Goal: Transaction & Acquisition: Obtain resource

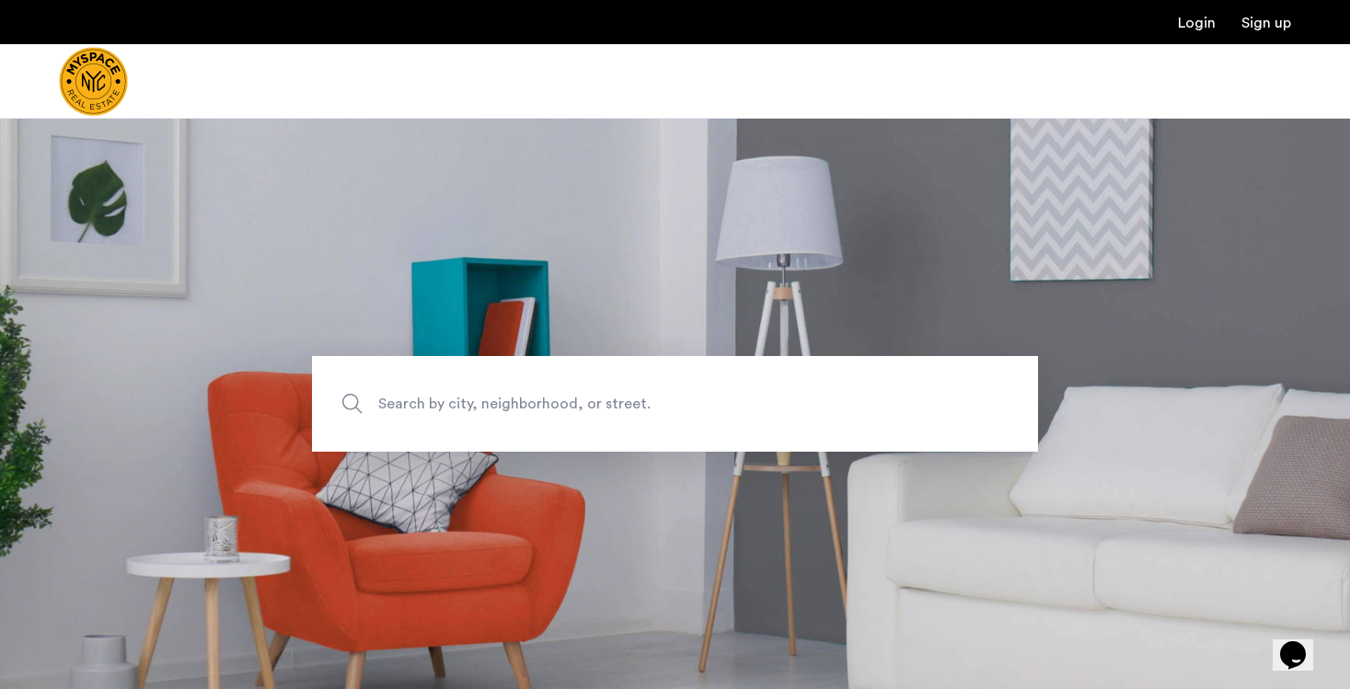
click at [422, 407] on span "Search by city, neighborhood, or street." at bounding box center [632, 403] width 508 height 25
click at [422, 407] on input "Search by city, neighborhood, or street." at bounding box center [675, 404] width 726 height 96
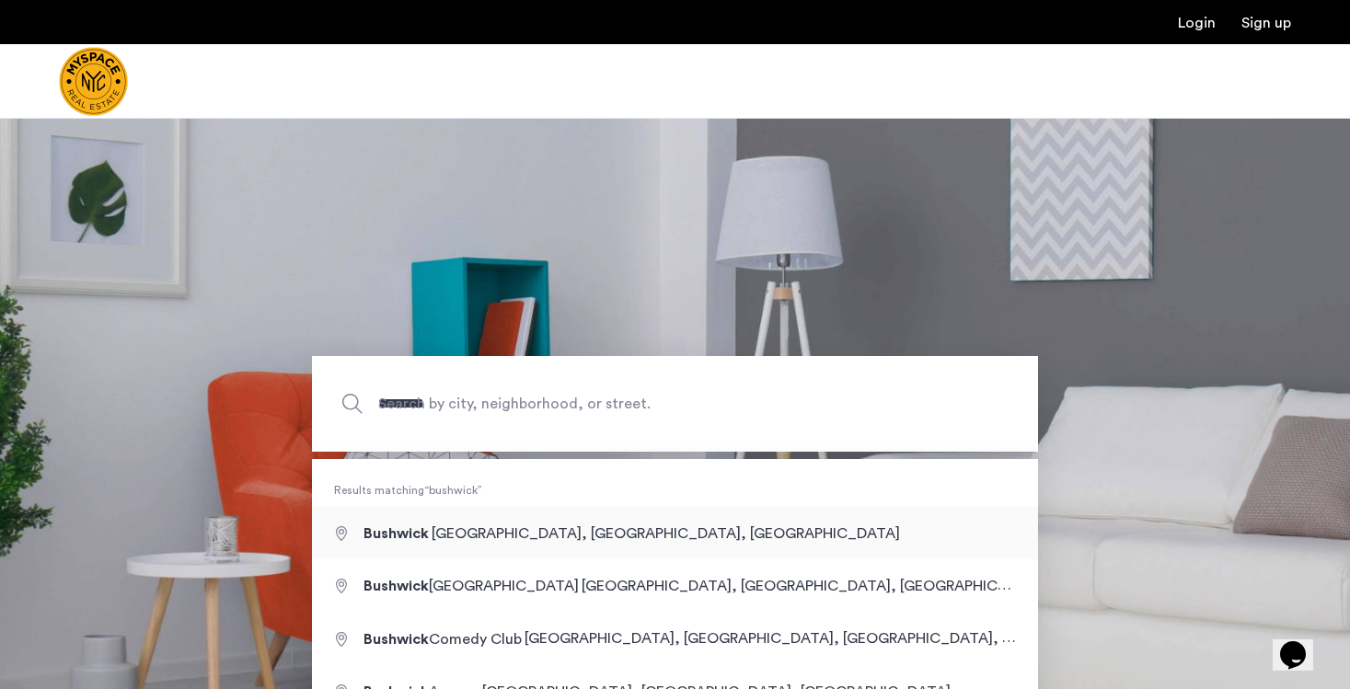
type input "**********"
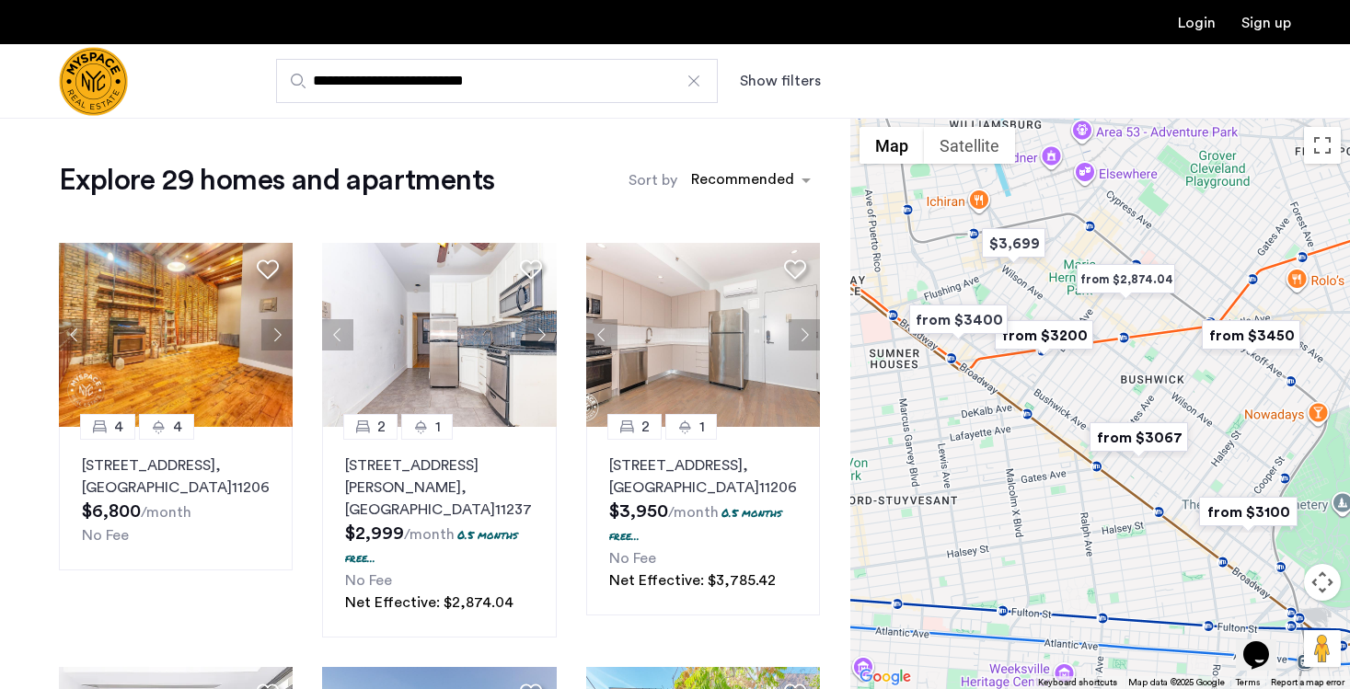
drag, startPoint x: 1025, startPoint y: 417, endPoint x: 1016, endPoint y: 420, distance: 9.6
click at [1016, 420] on div at bounding box center [1100, 404] width 500 height 572
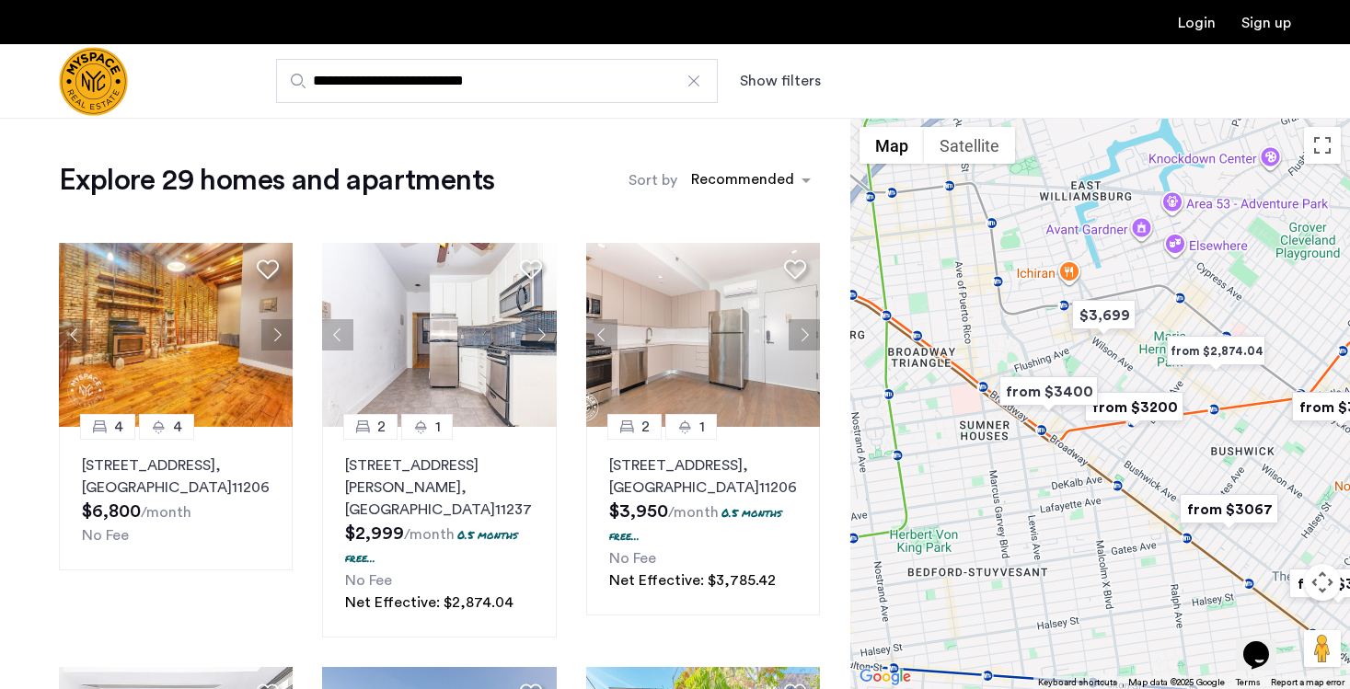
drag, startPoint x: 917, startPoint y: 361, endPoint x: 1053, endPoint y: 475, distance: 177.7
click at [1053, 475] on div at bounding box center [1100, 404] width 500 height 572
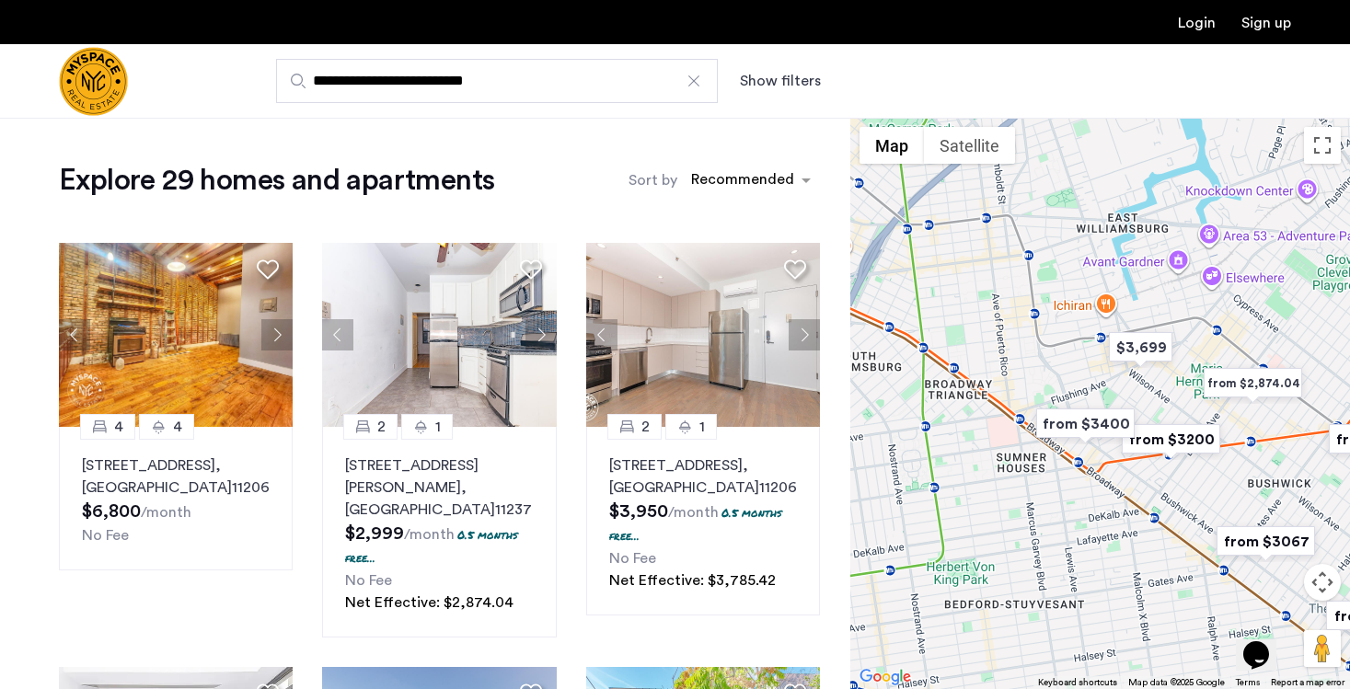
click at [1030, 376] on div at bounding box center [1100, 404] width 500 height 572
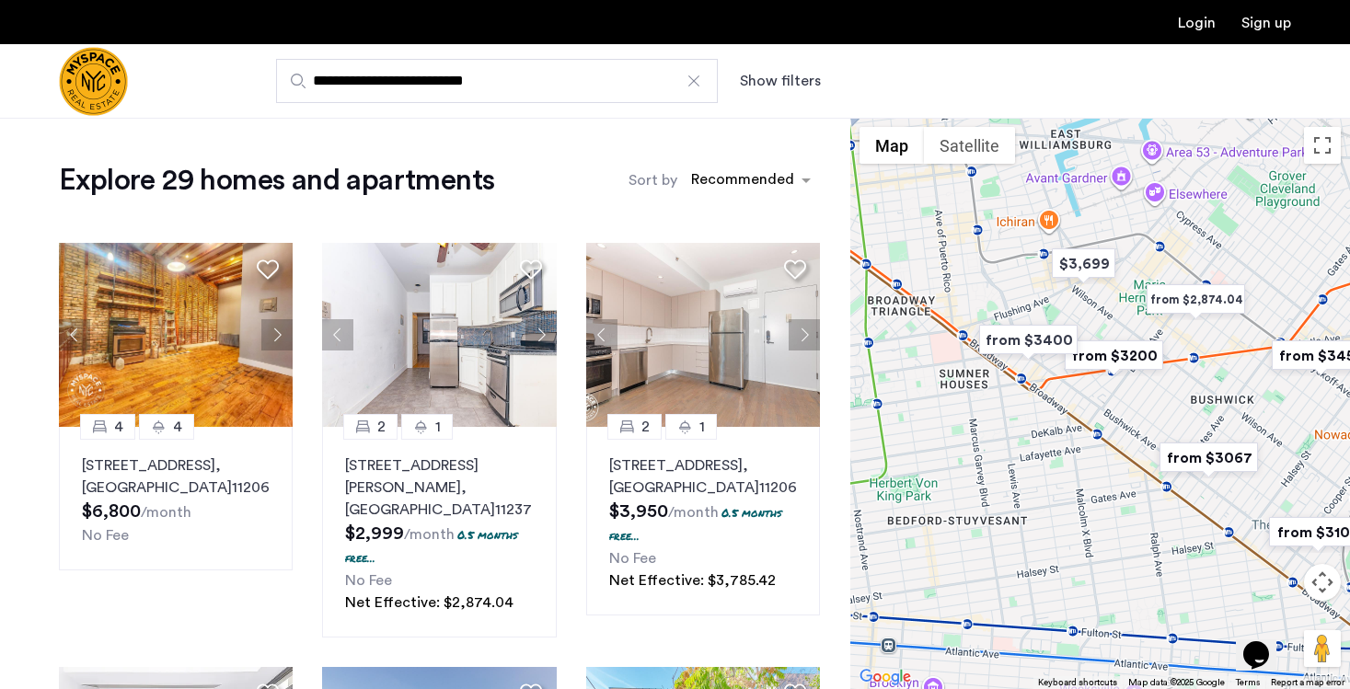
drag, startPoint x: 1058, startPoint y: 508, endPoint x: 994, endPoint y: 425, distance: 104.4
click at [994, 425] on div at bounding box center [1100, 404] width 500 height 572
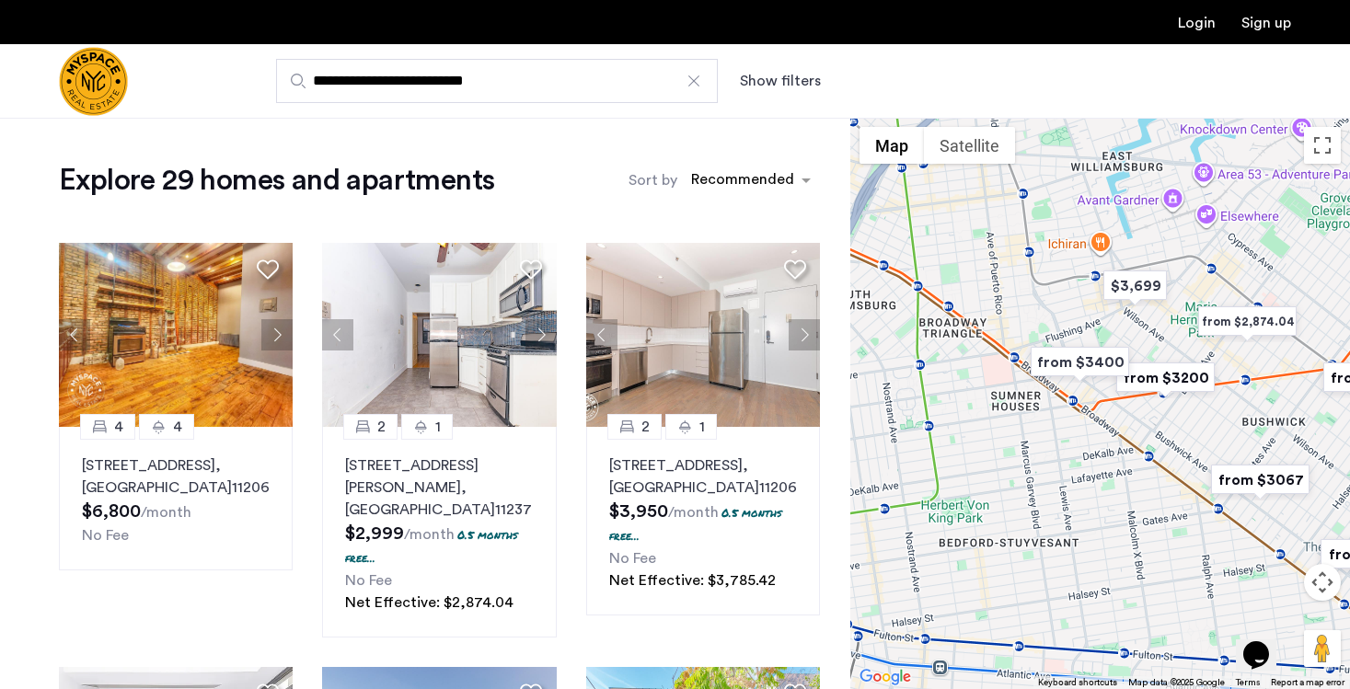
drag, startPoint x: 850, startPoint y: 303, endPoint x: 888, endPoint y: 322, distance: 42.4
click at [888, 322] on div at bounding box center [1100, 404] width 500 height 572
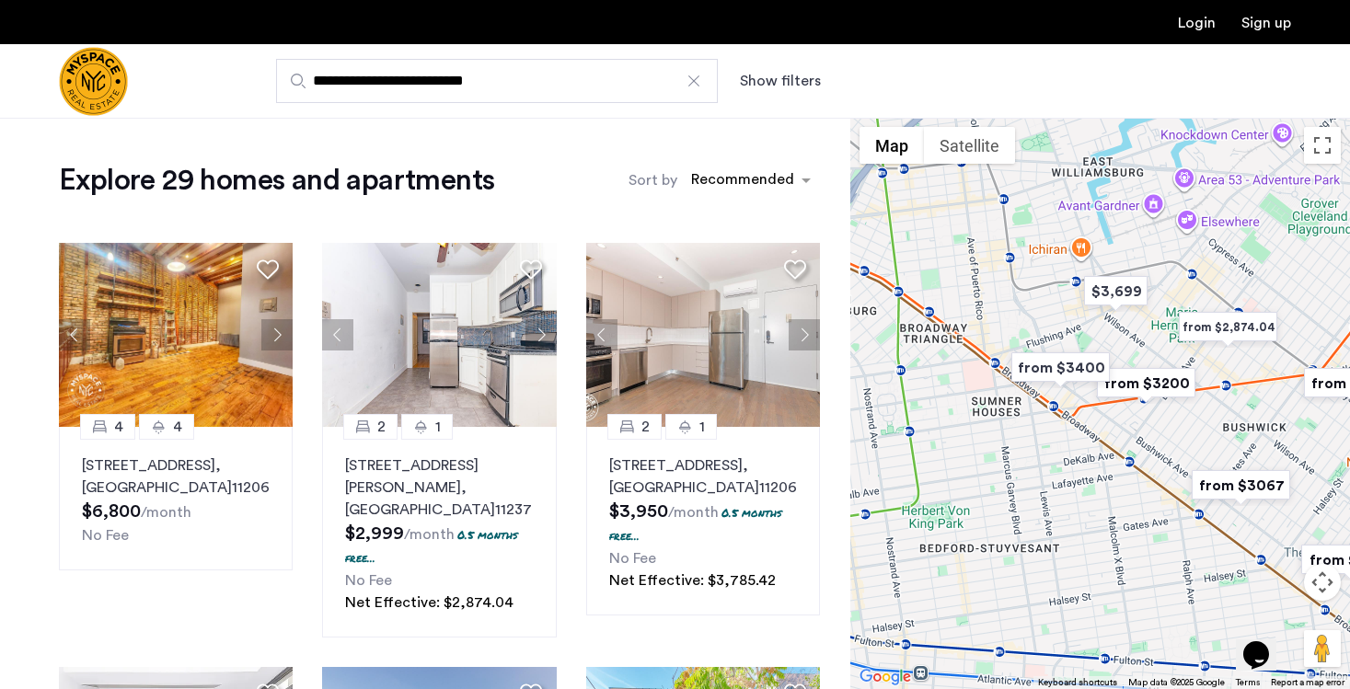
drag, startPoint x: 1044, startPoint y: 440, endPoint x: 1007, endPoint y: 440, distance: 36.8
click at [1008, 440] on div at bounding box center [1100, 404] width 500 height 572
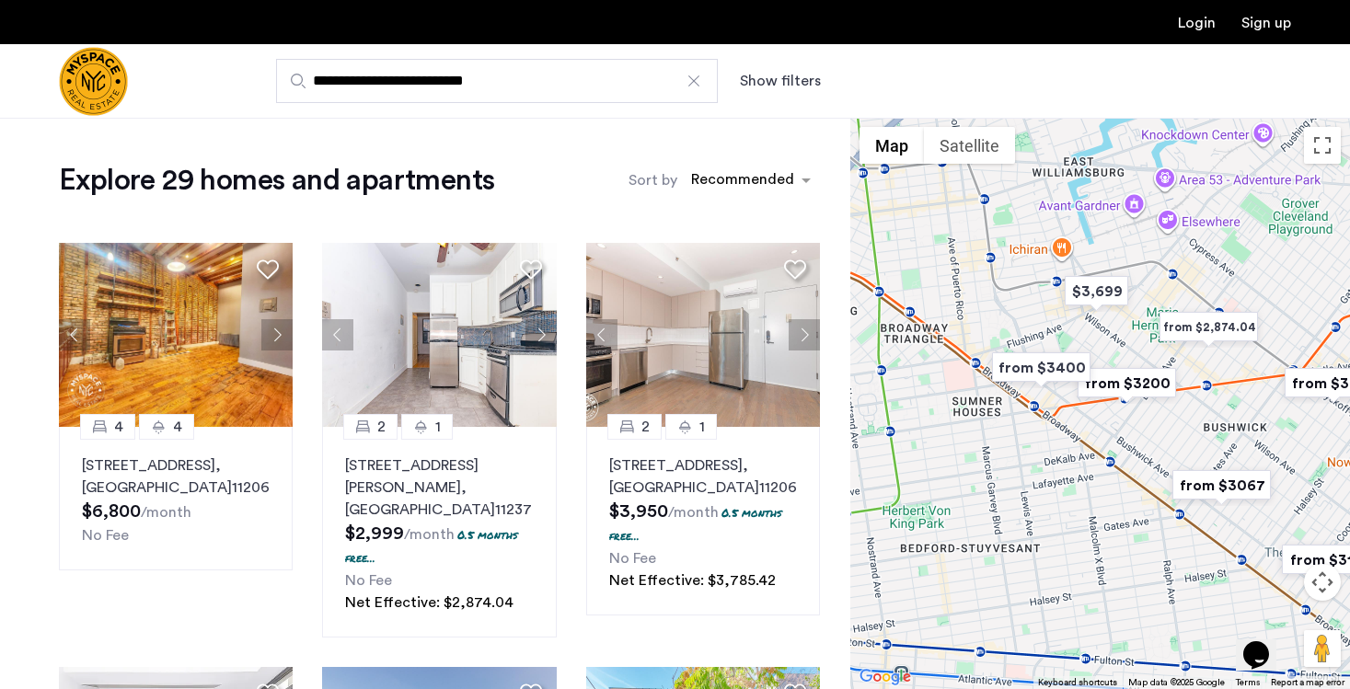
click at [1015, 413] on div at bounding box center [1100, 404] width 500 height 572
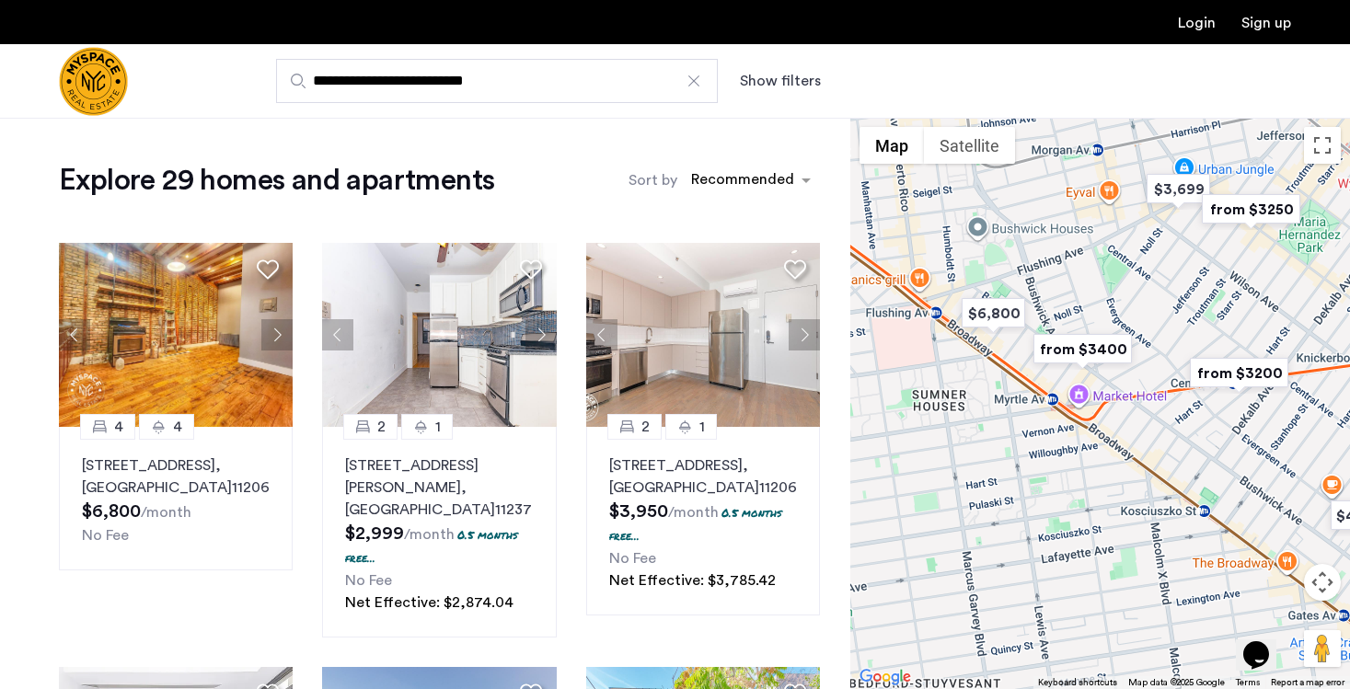
click at [1012, 435] on div at bounding box center [1100, 404] width 500 height 572
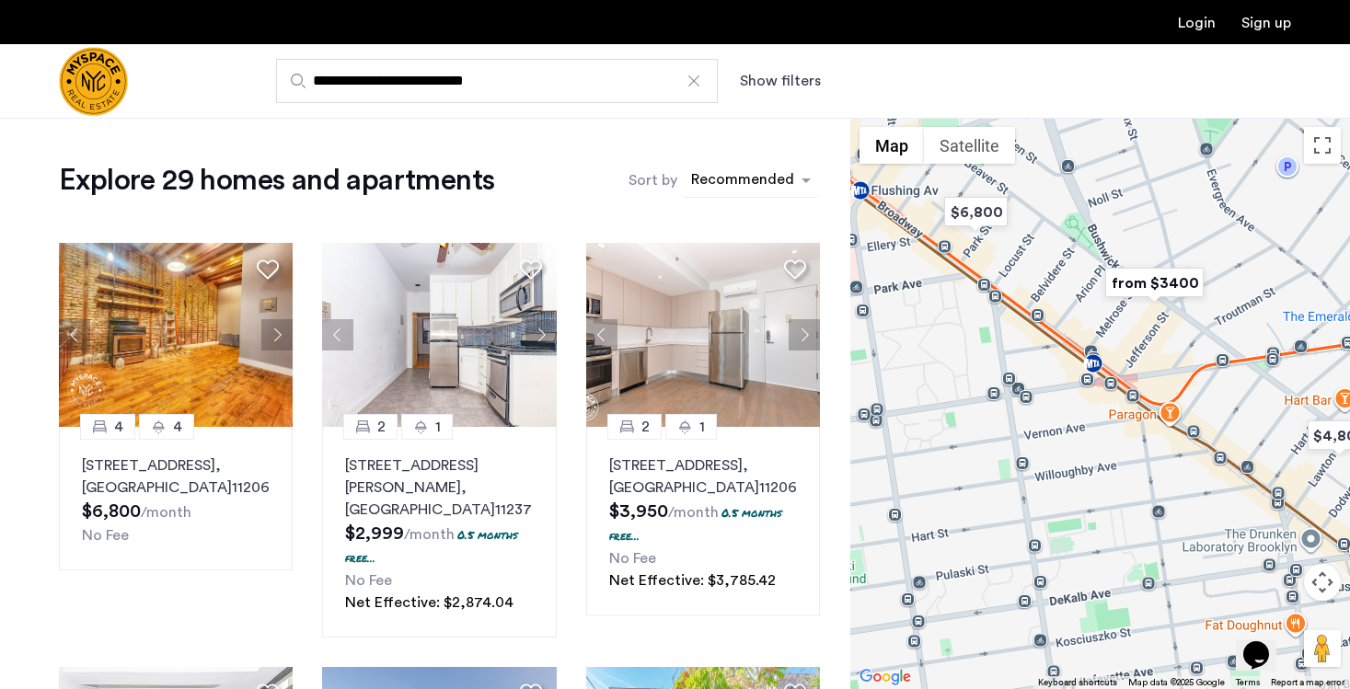
click at [767, 177] on div "sort-apartment" at bounding box center [742, 182] width 109 height 25
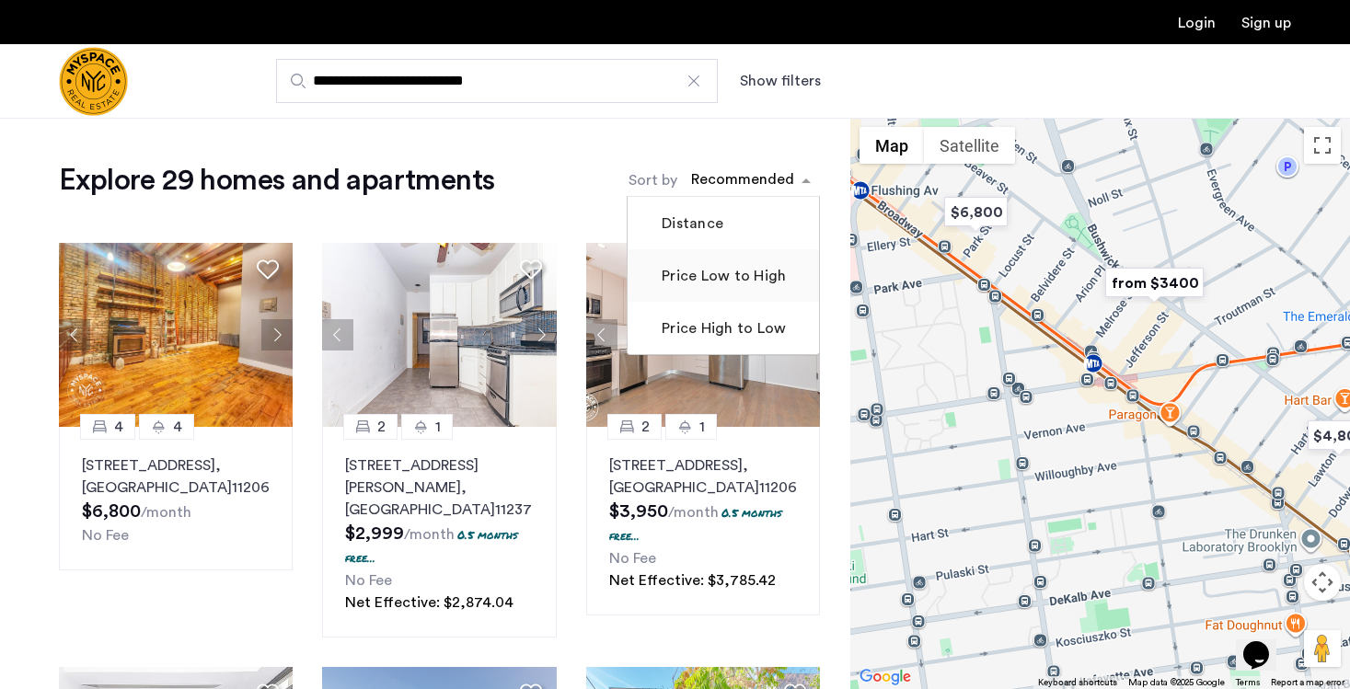
click at [728, 283] on label "Price Low to High" at bounding box center [722, 276] width 128 height 22
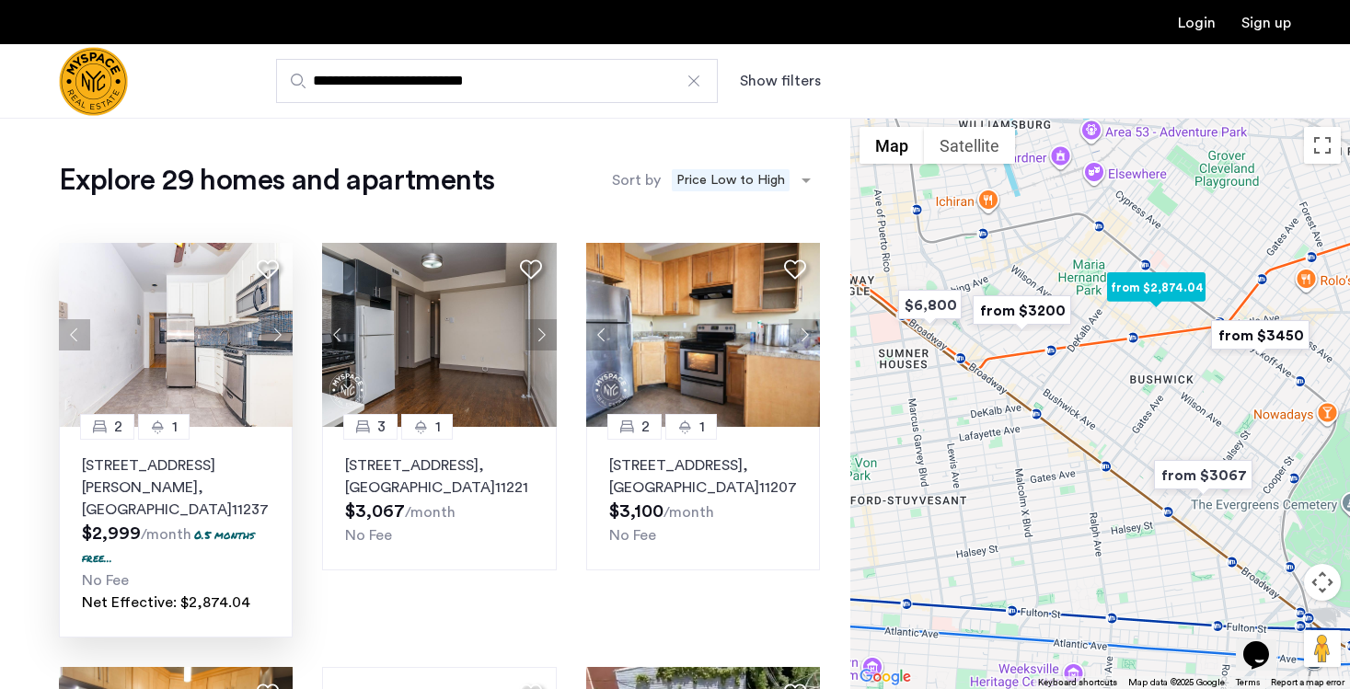
click at [172, 349] on img at bounding box center [176, 335] width 235 height 184
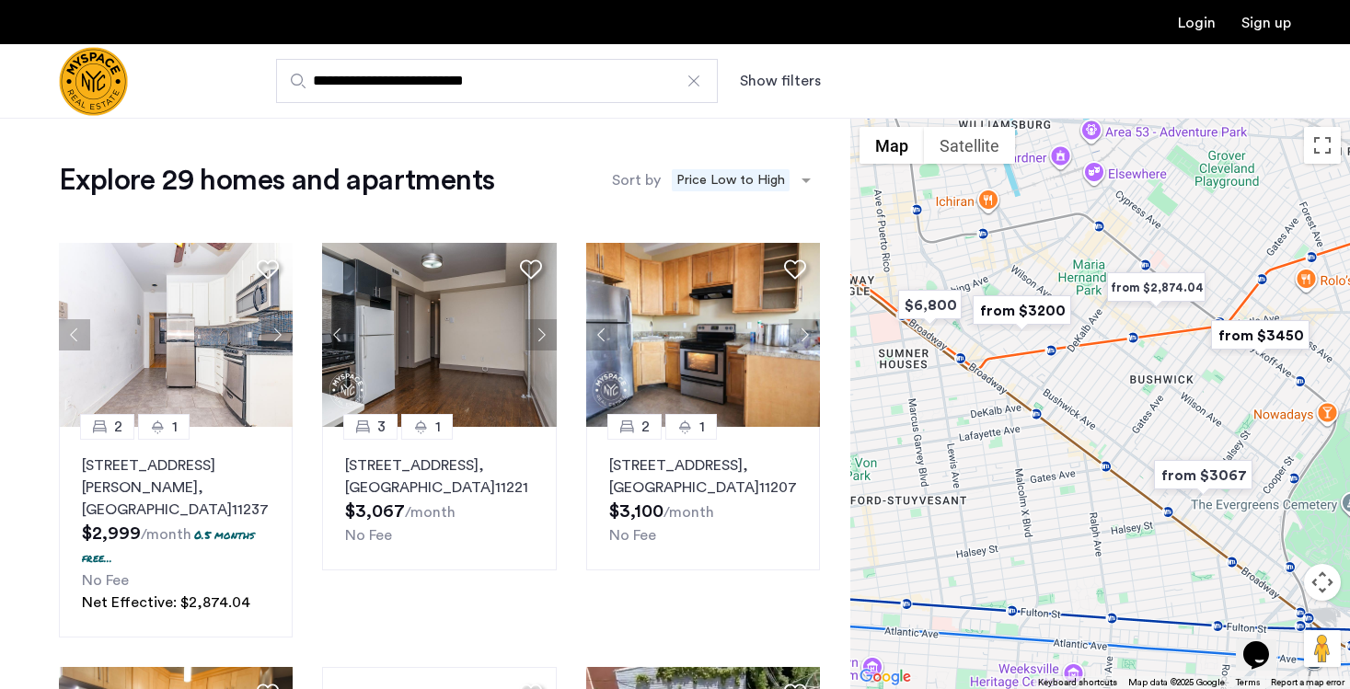
click at [1013, 371] on div at bounding box center [1100, 404] width 500 height 572
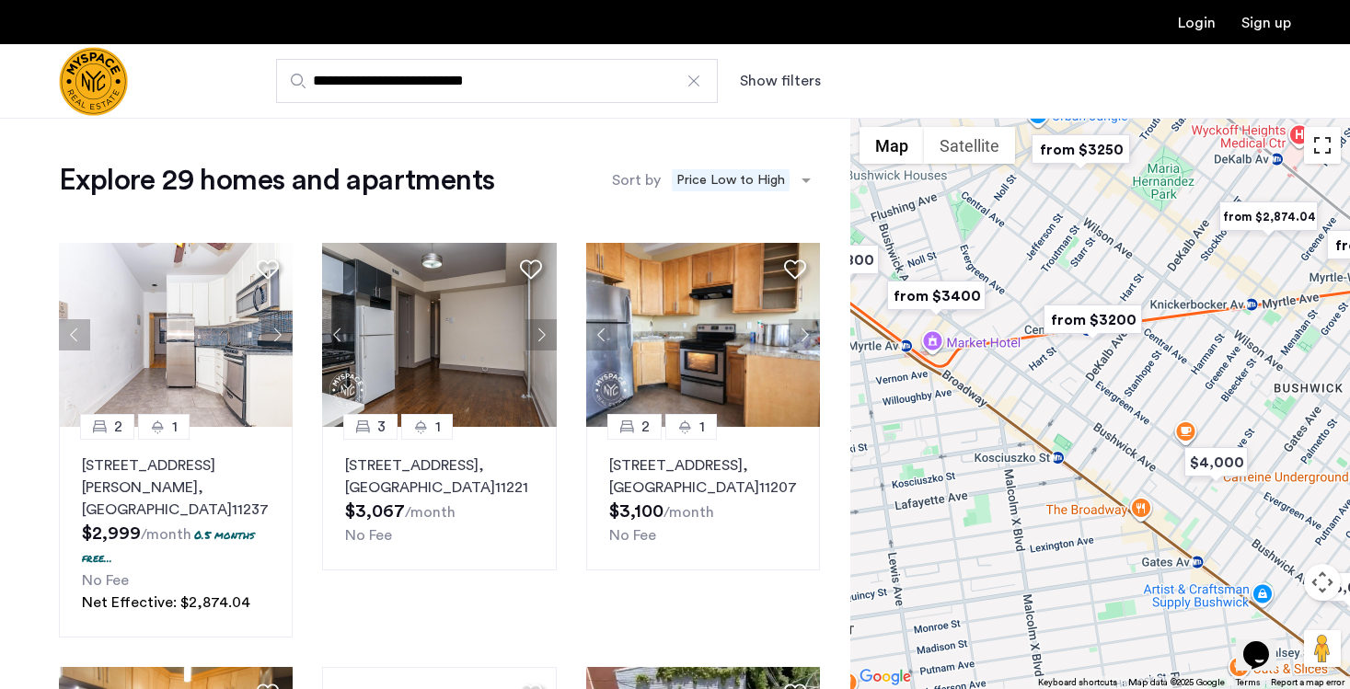
click at [1320, 148] on button "Toggle fullscreen view" at bounding box center [1322, 145] width 37 height 37
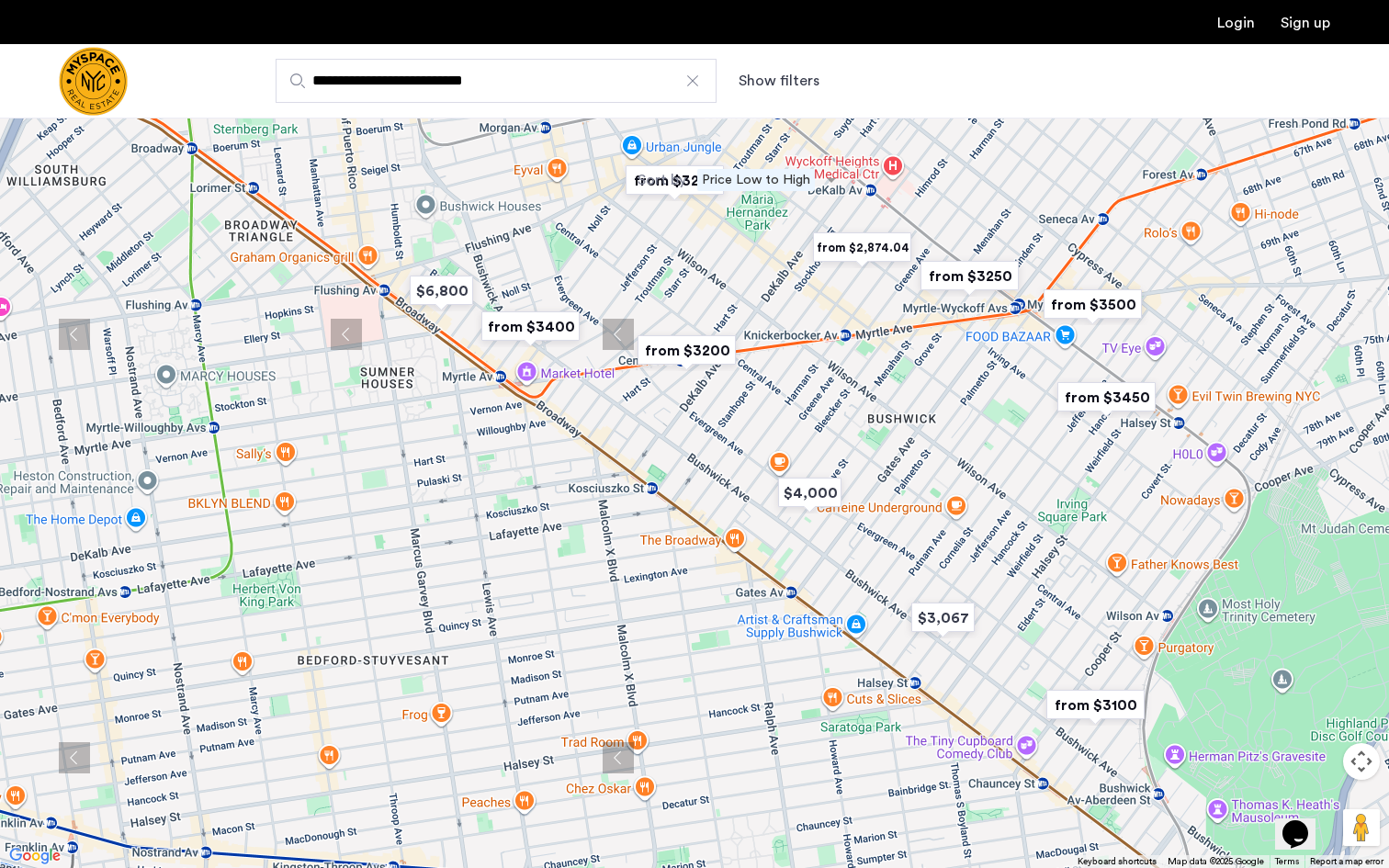
click at [451, 429] on div at bounding box center [694, 434] width 1389 height 868
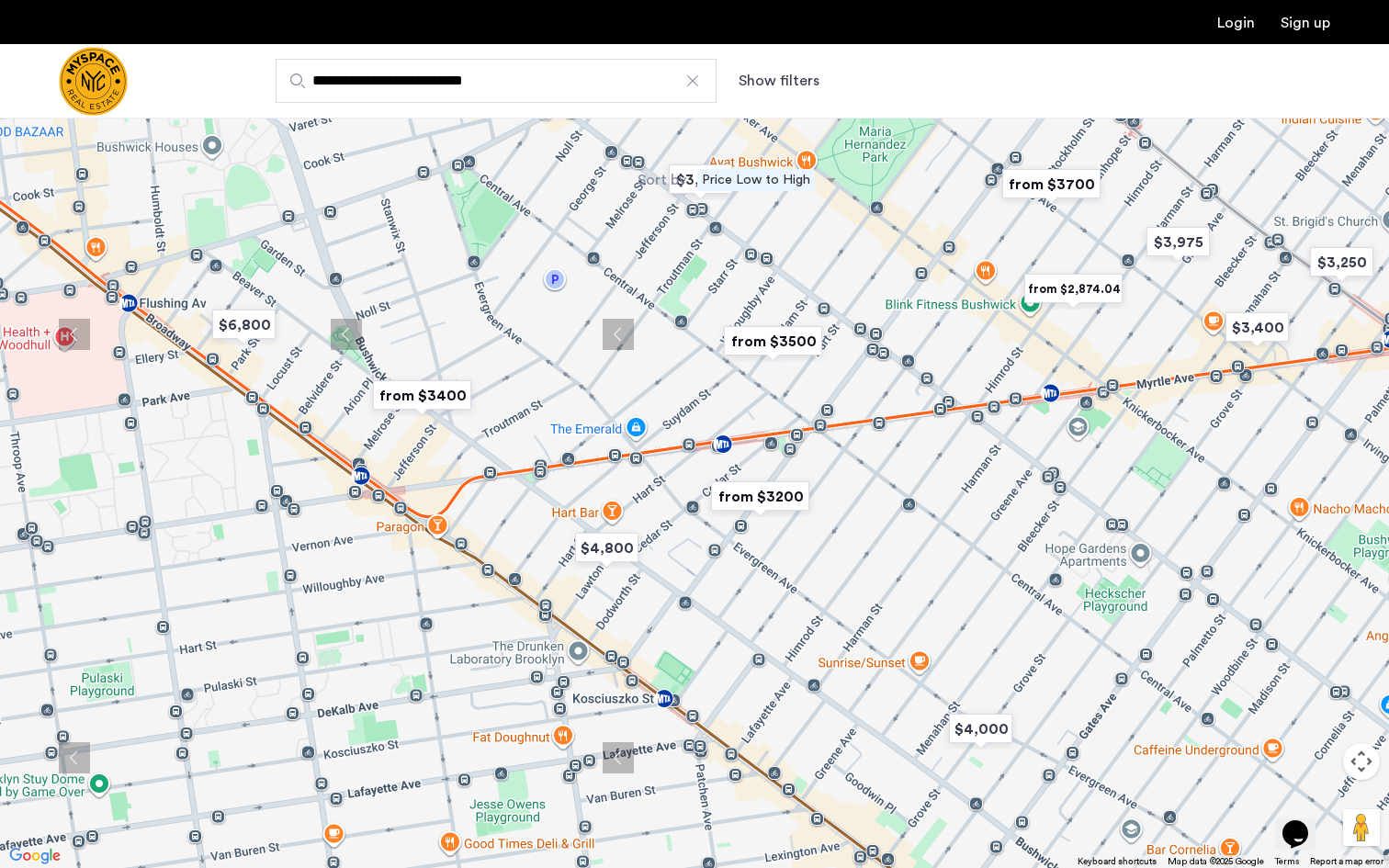
drag, startPoint x: 560, startPoint y: 515, endPoint x: 427, endPoint y: 630, distance: 175.8
click at [427, 630] on div at bounding box center [694, 434] width 1389 height 868
click at [617, 75] on img "$3,699" at bounding box center [613, 77] width 78 height 41
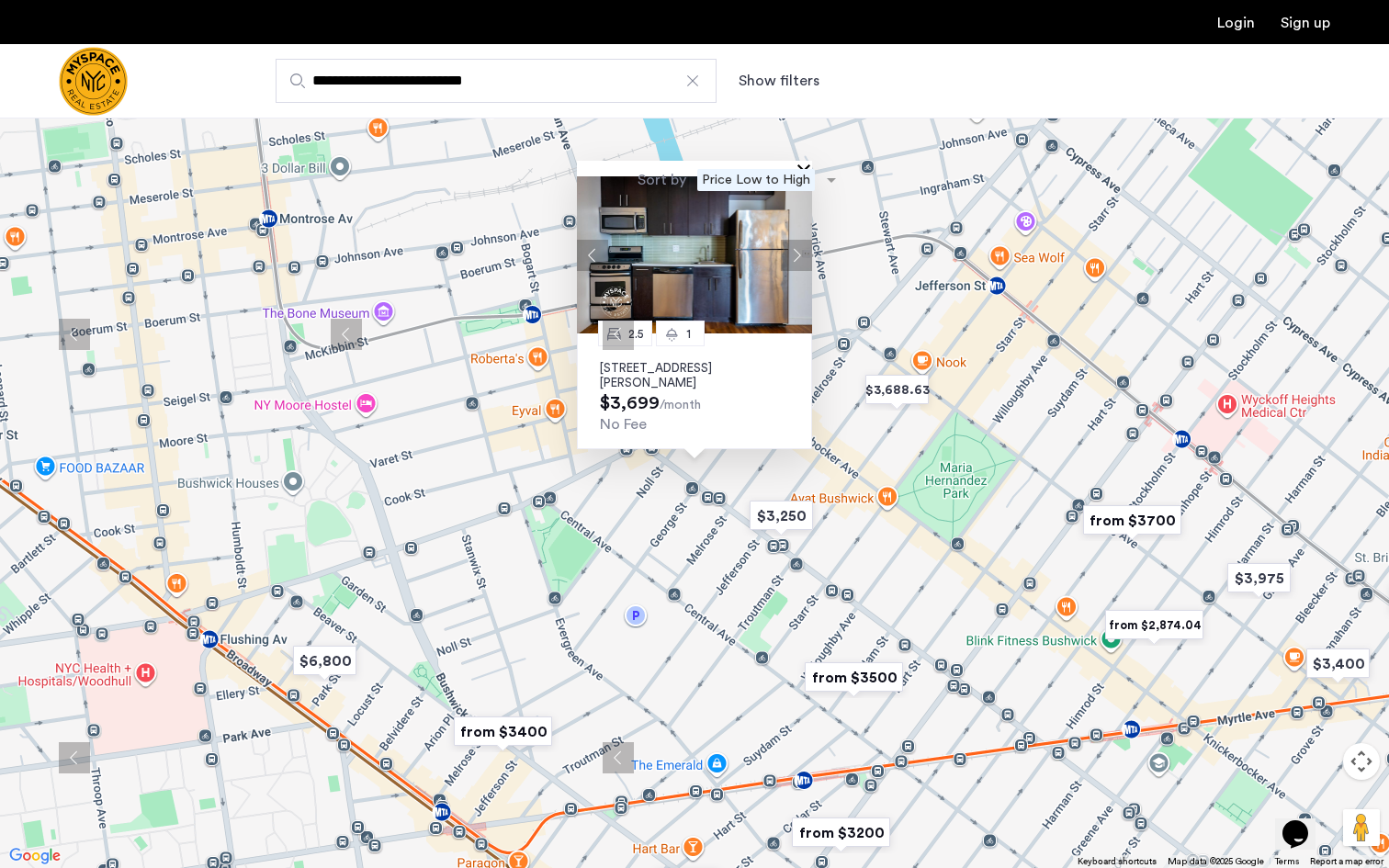
click at [803, 164] on button "Close" at bounding box center [807, 170] width 13 height 13
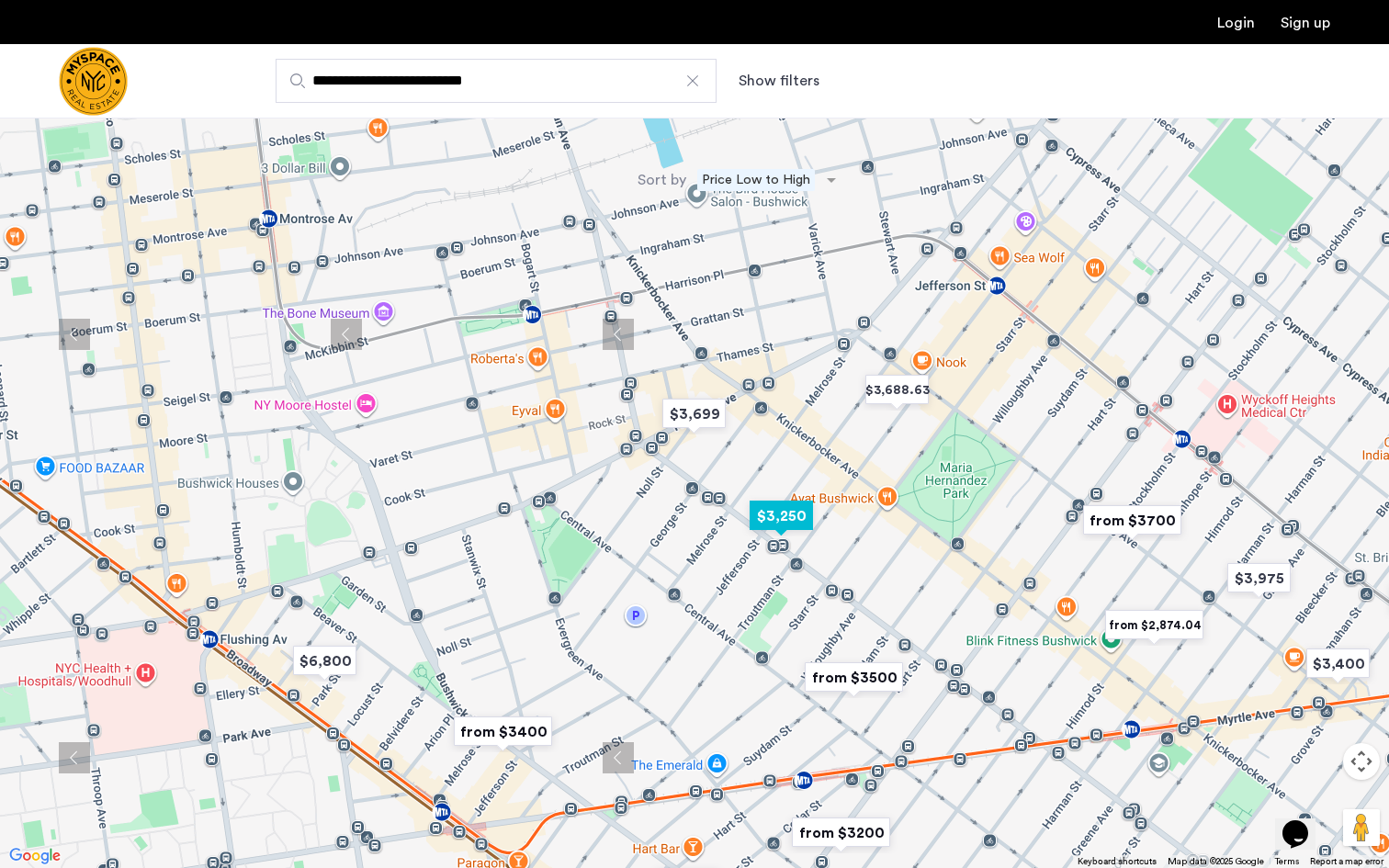
click at [789, 520] on img "$3,250" at bounding box center [781, 515] width 78 height 41
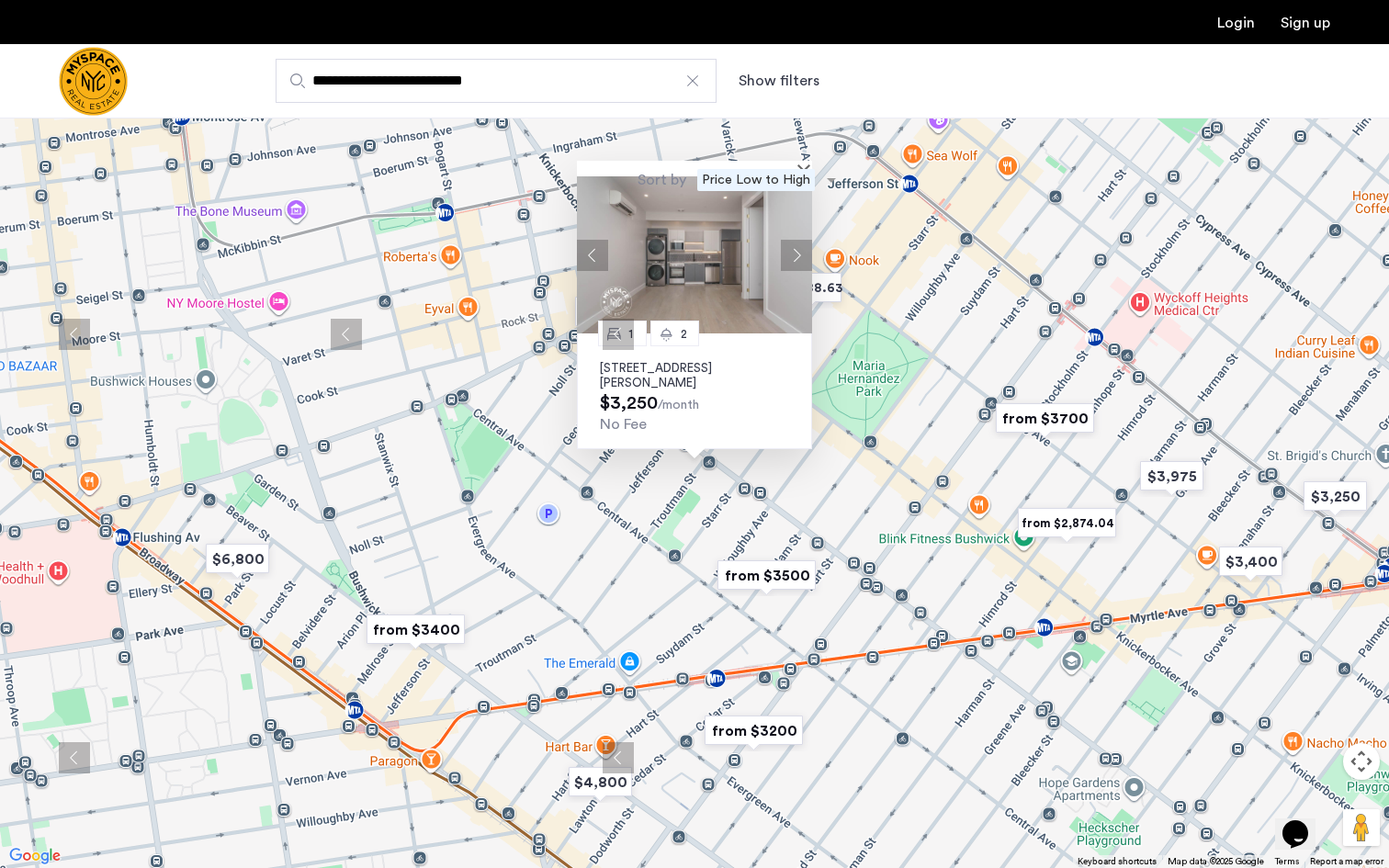
click at [790, 168] on div at bounding box center [688, 169] width 223 height 16
click at [801, 168] on button "Close" at bounding box center [807, 170] width 13 height 13
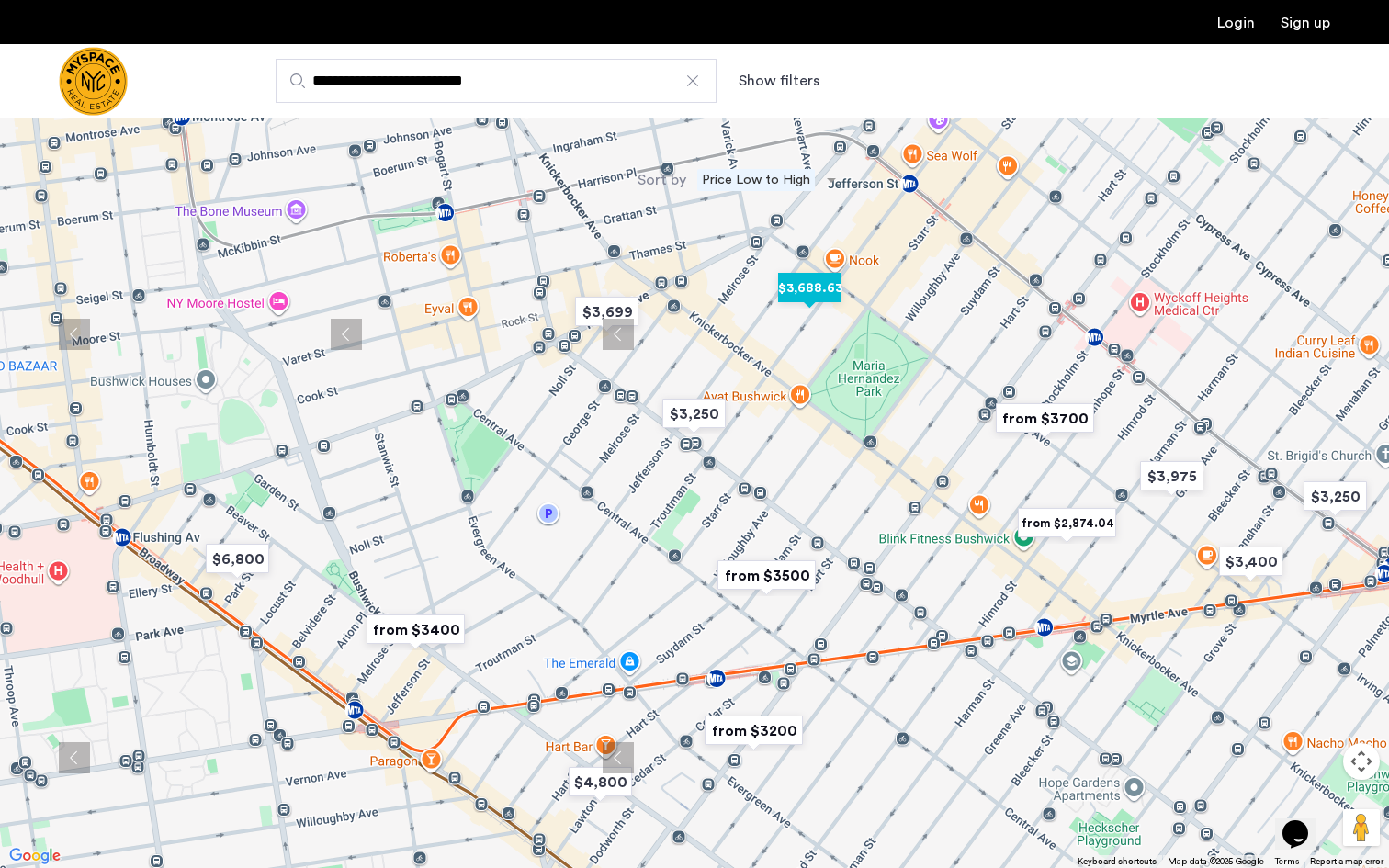
click at [796, 287] on img "$3,688.63" at bounding box center [809, 287] width 78 height 41
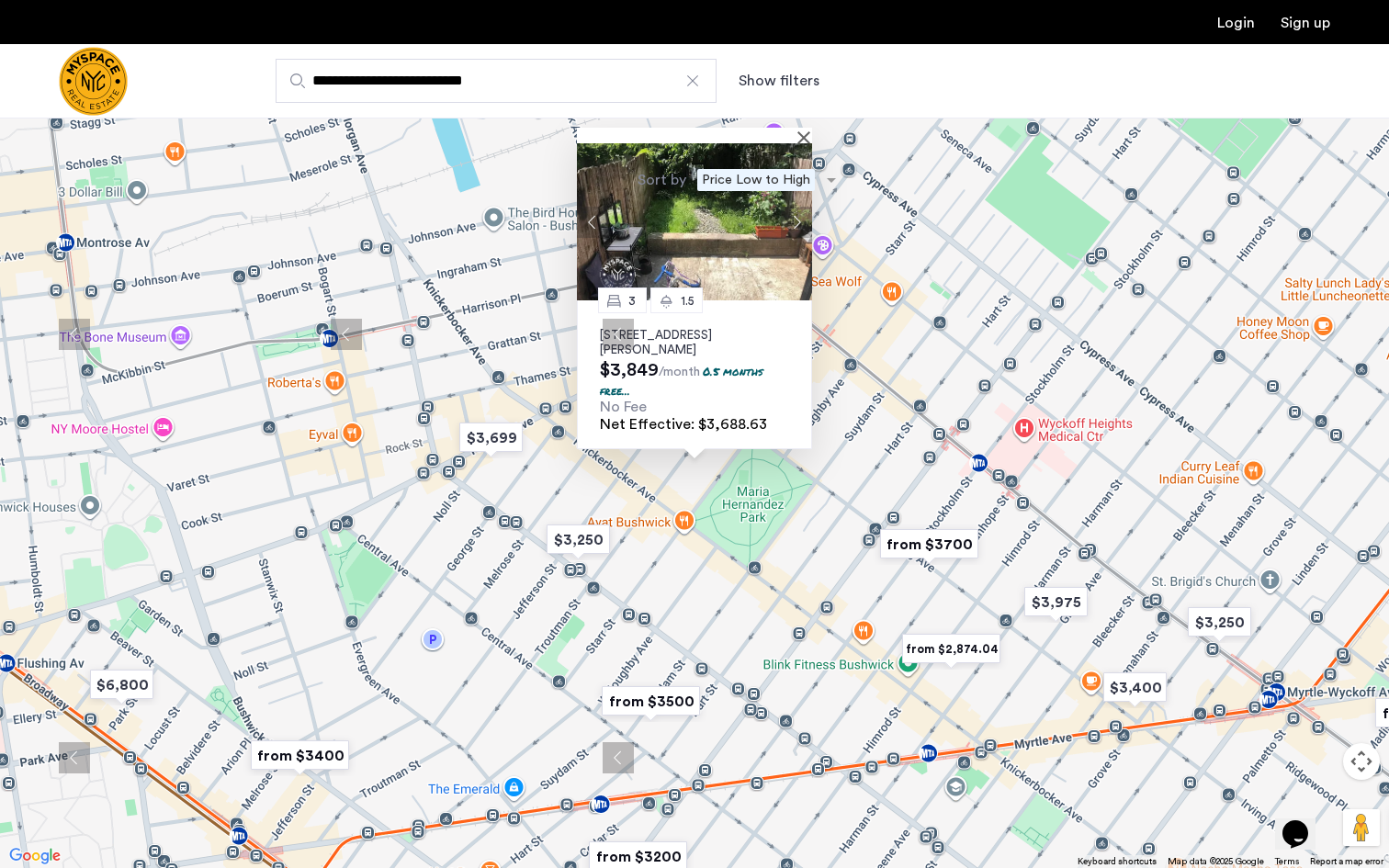
click at [735, 232] on img at bounding box center [694, 221] width 235 height 157
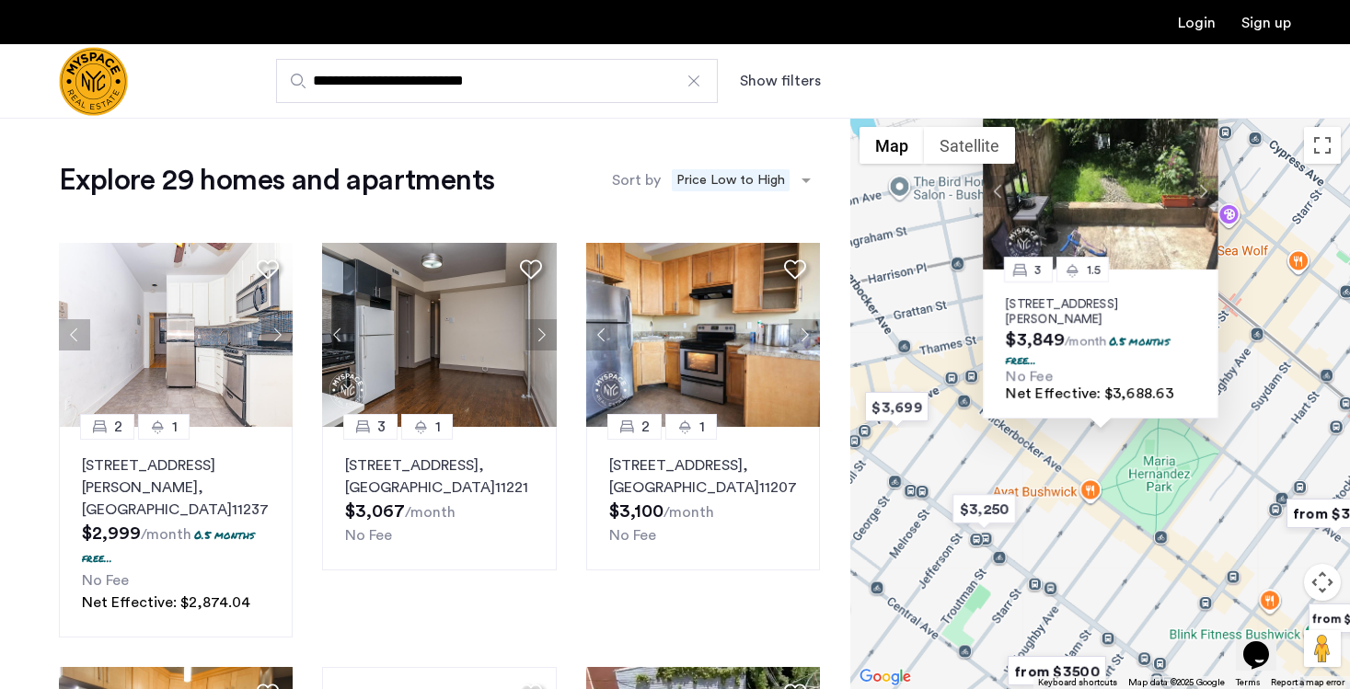
click at [1049, 469] on div "3 1.5 [STREET_ADDRESS][PERSON_NAME] $3,849 /month 0.5 months free... No Fee Net…" at bounding box center [1100, 404] width 500 height 572
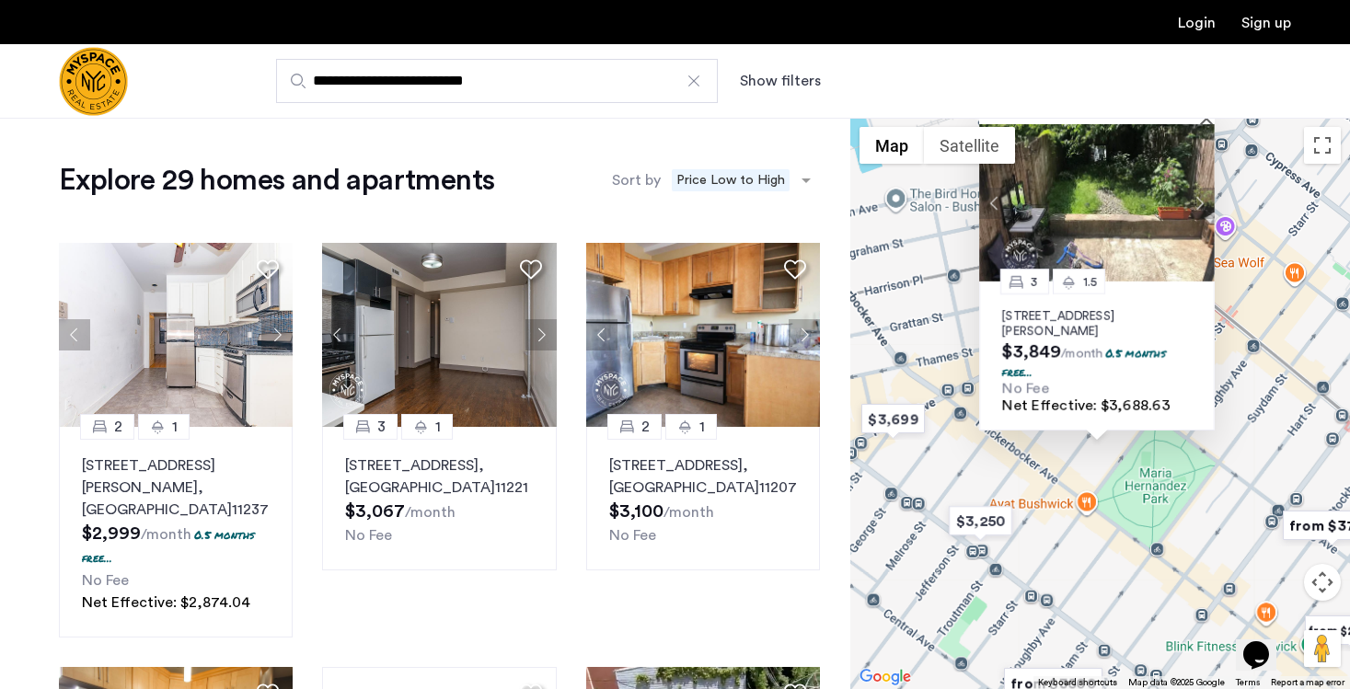
drag, startPoint x: 1261, startPoint y: 434, endPoint x: 1245, endPoint y: 475, distance: 44.3
click at [1246, 477] on div "3 1.5 [STREET_ADDRESS][PERSON_NAME] $3,849 /month 0.5 months free... No Fee Net…" at bounding box center [1100, 404] width 500 height 572
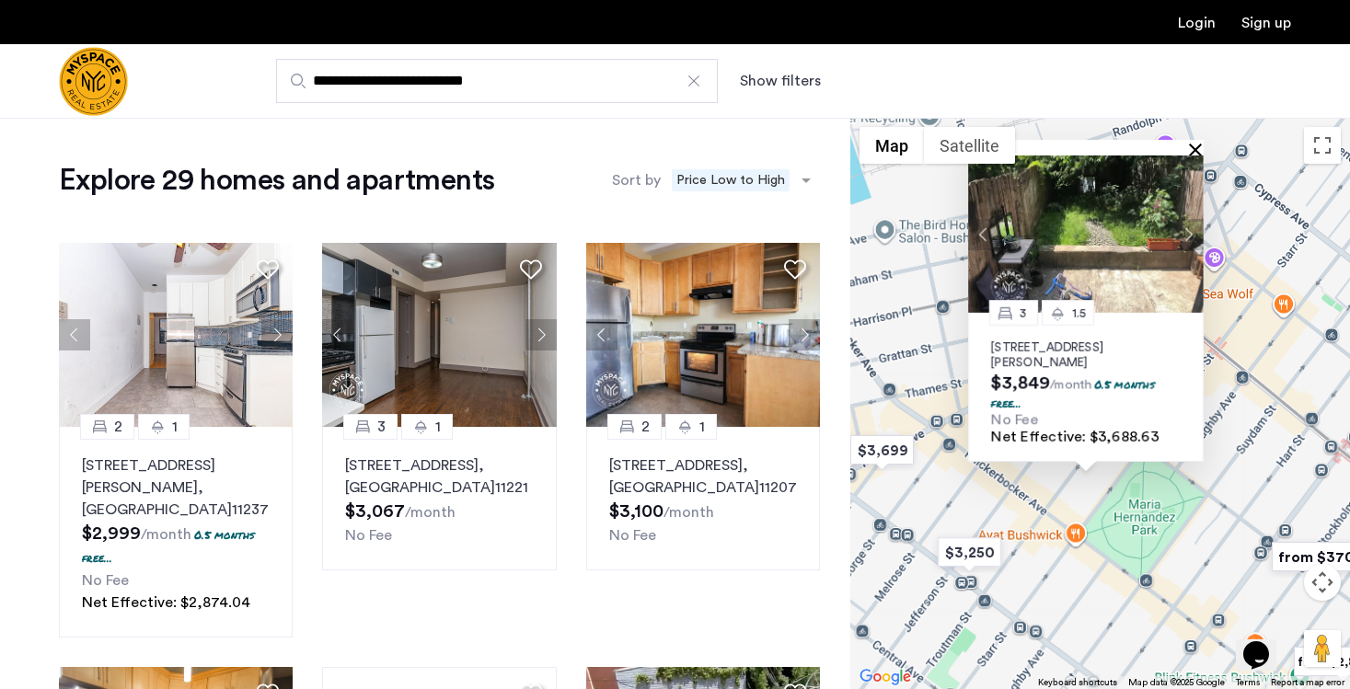
click at [1197, 143] on button "Close" at bounding box center [1199, 149] width 13 height 13
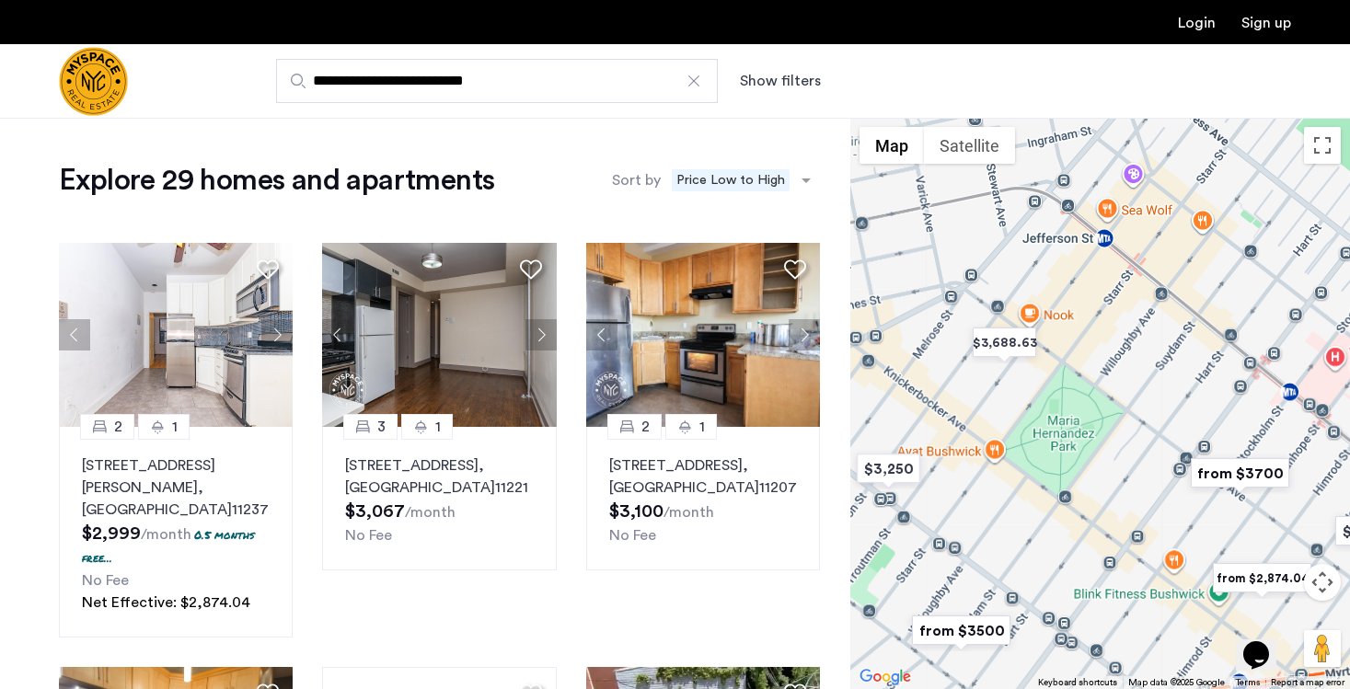
drag, startPoint x: 1225, startPoint y: 419, endPoint x: 1142, endPoint y: 330, distance: 121.1
click at [1142, 330] on div at bounding box center [1100, 404] width 500 height 572
click at [1323, 140] on button "Toggle fullscreen view" at bounding box center [1322, 145] width 37 height 37
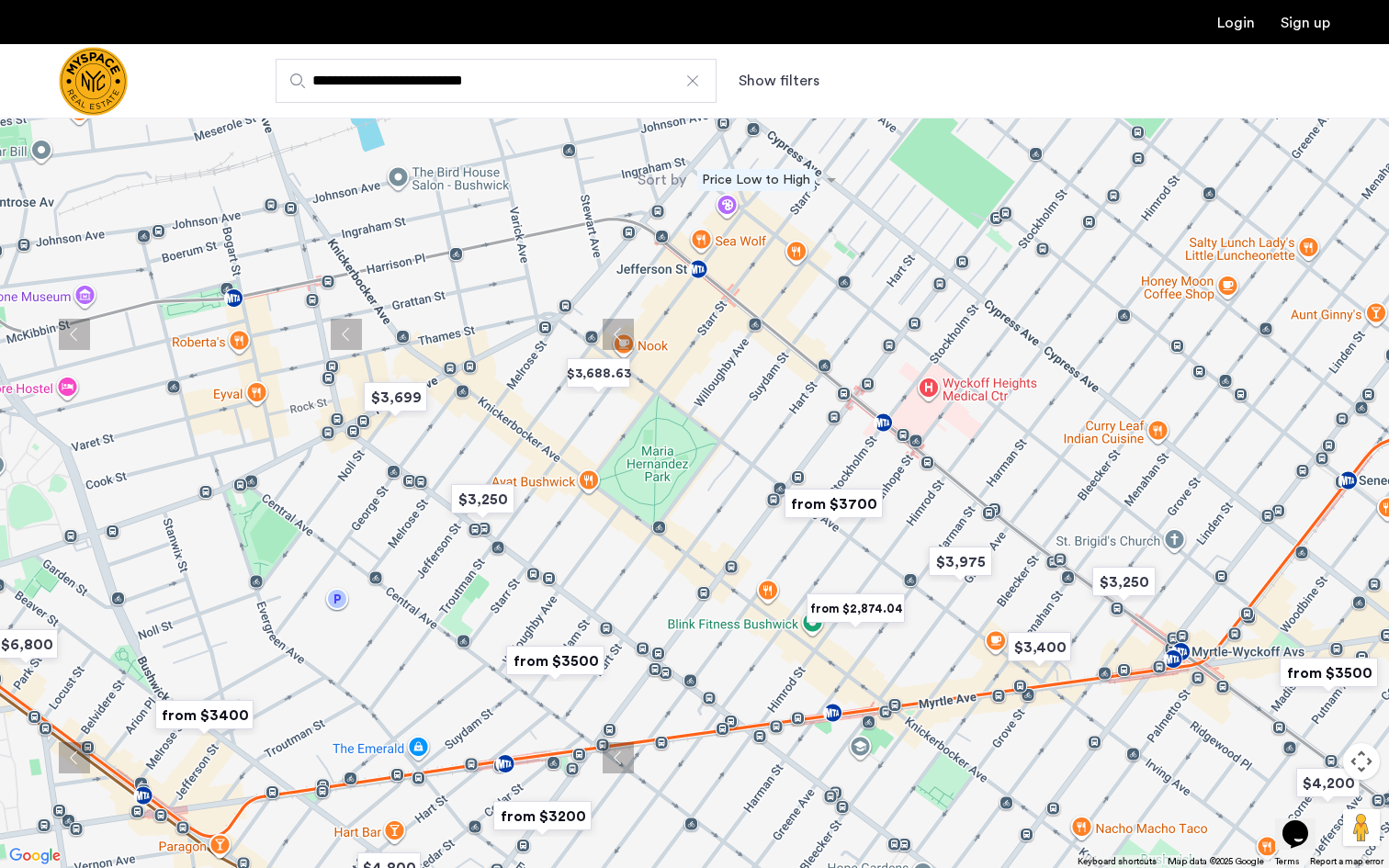
click at [791, 366] on div at bounding box center [694, 434] width 1389 height 868
click at [790, 366] on div at bounding box center [694, 434] width 1389 height 868
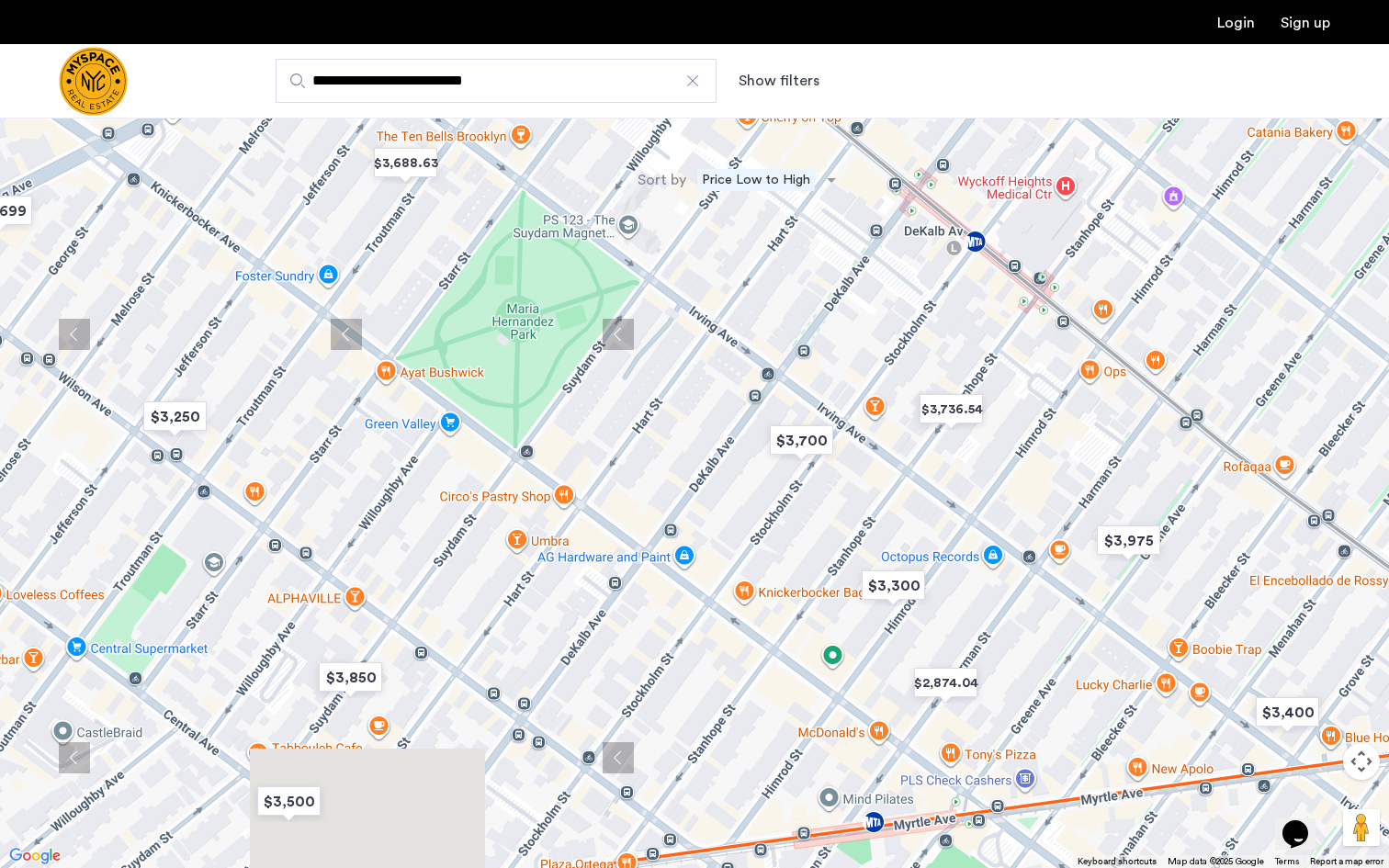
drag, startPoint x: 882, startPoint y: 567, endPoint x: 882, endPoint y: 318, distance: 249.0
click at [882, 318] on div at bounding box center [694, 434] width 1389 height 868
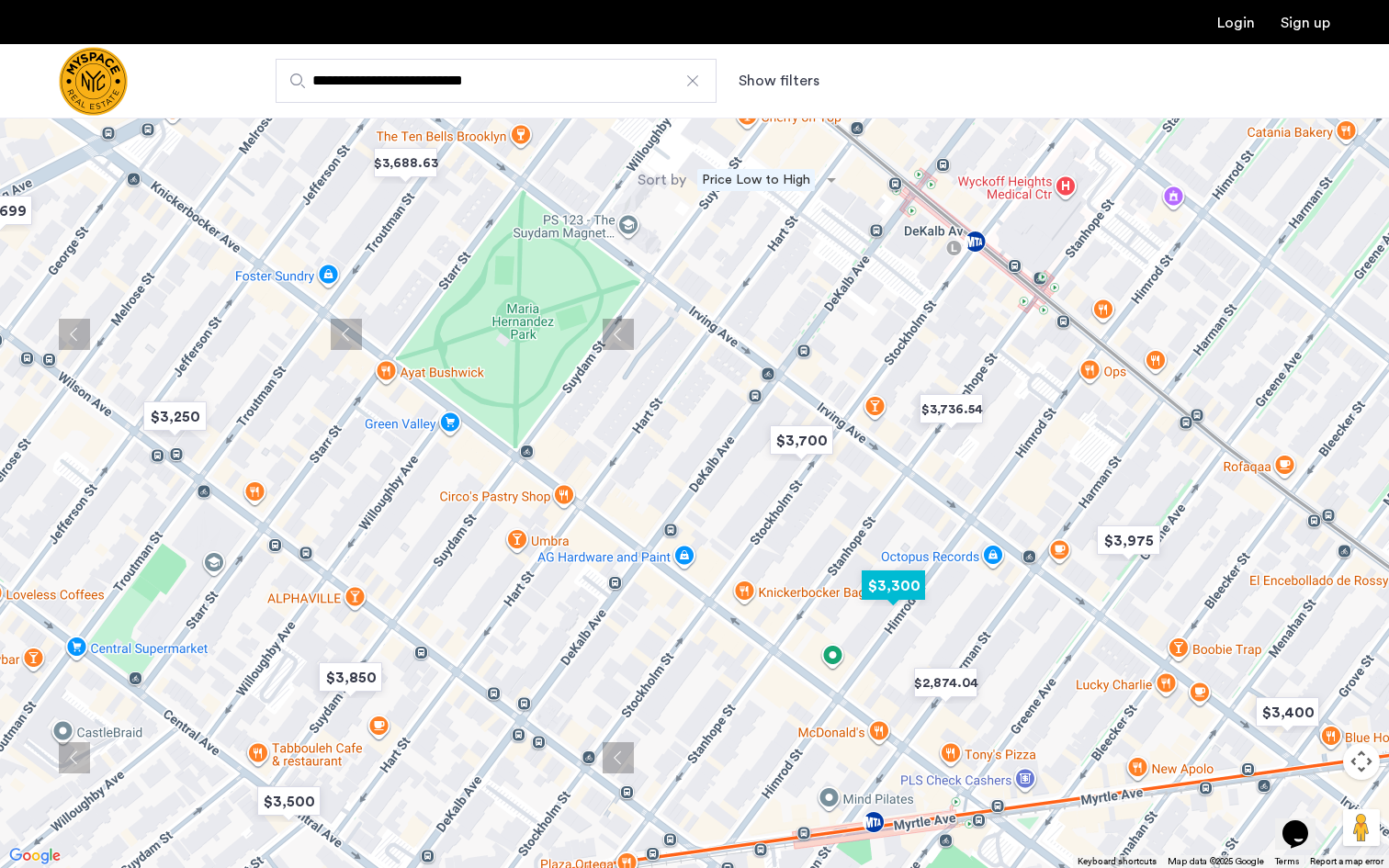
click at [883, 592] on img "$3,300" at bounding box center [893, 585] width 78 height 41
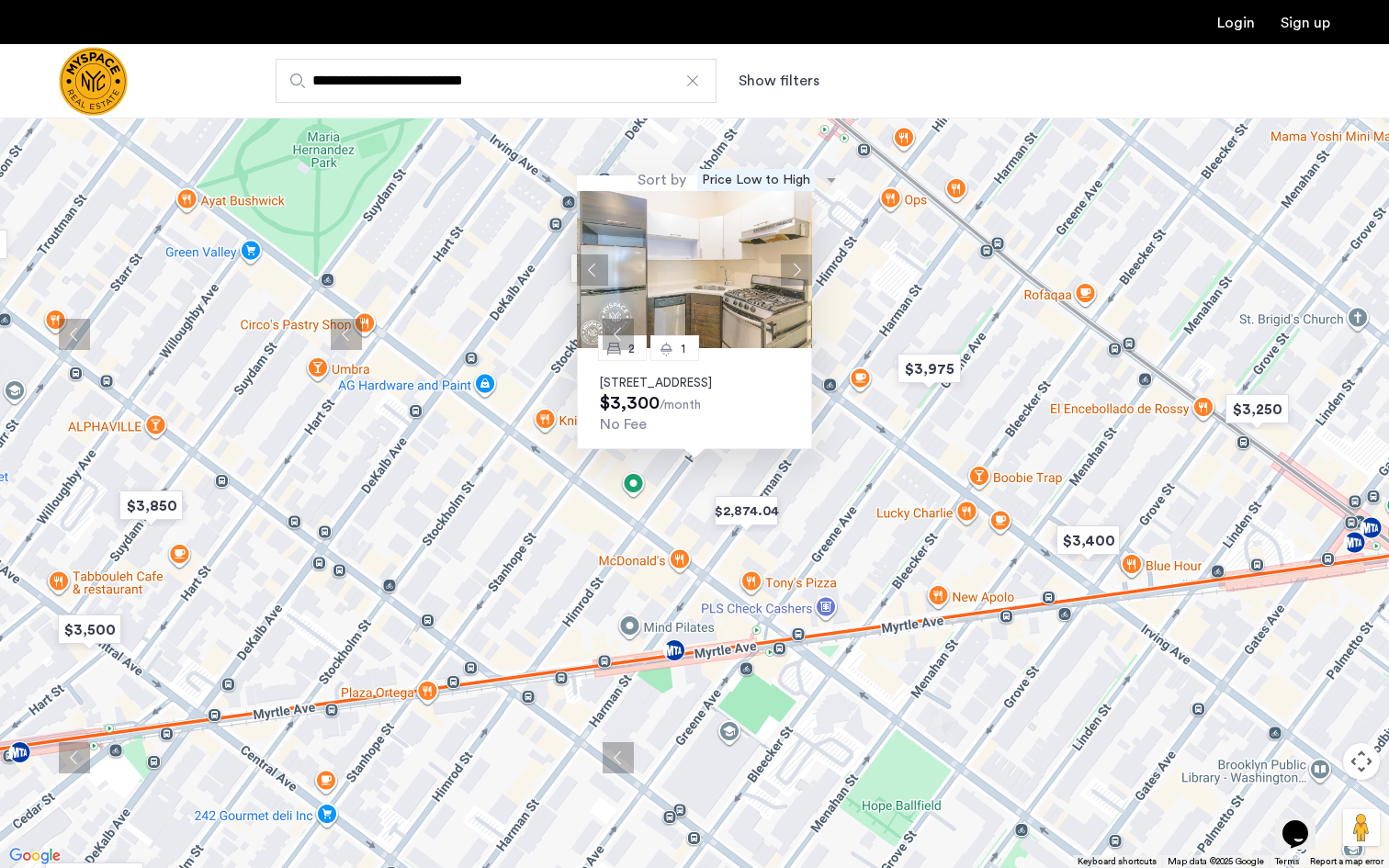
click at [729, 288] on img at bounding box center [694, 268] width 235 height 157
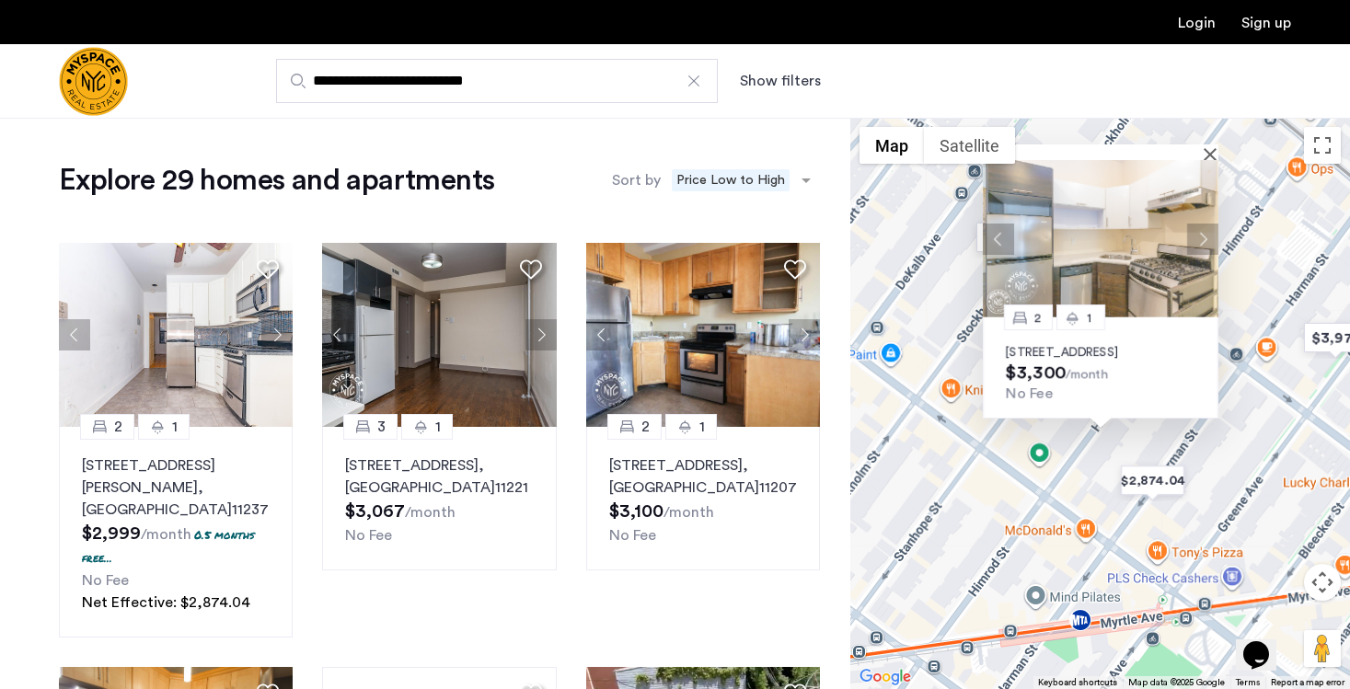
click at [924, 306] on div "2 1 [STREET_ADDRESS] $3,300 /month No Fee" at bounding box center [1100, 404] width 500 height 572
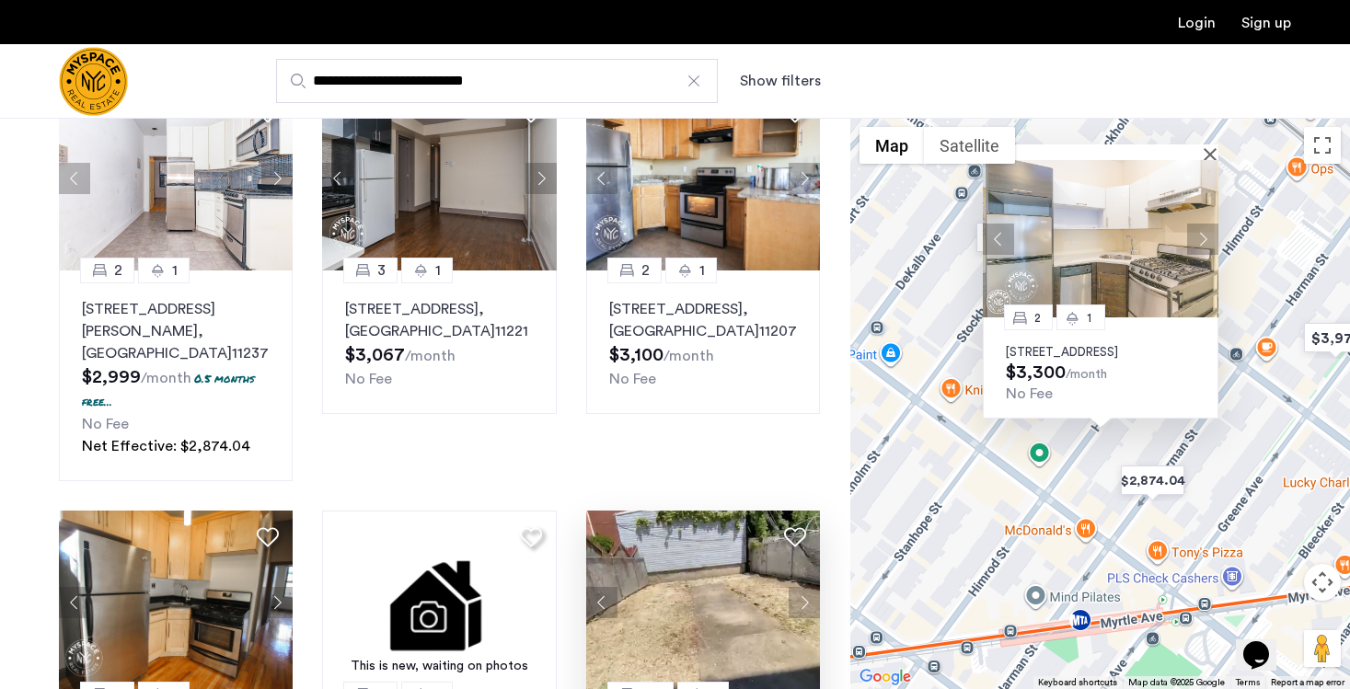
scroll to position [328, 0]
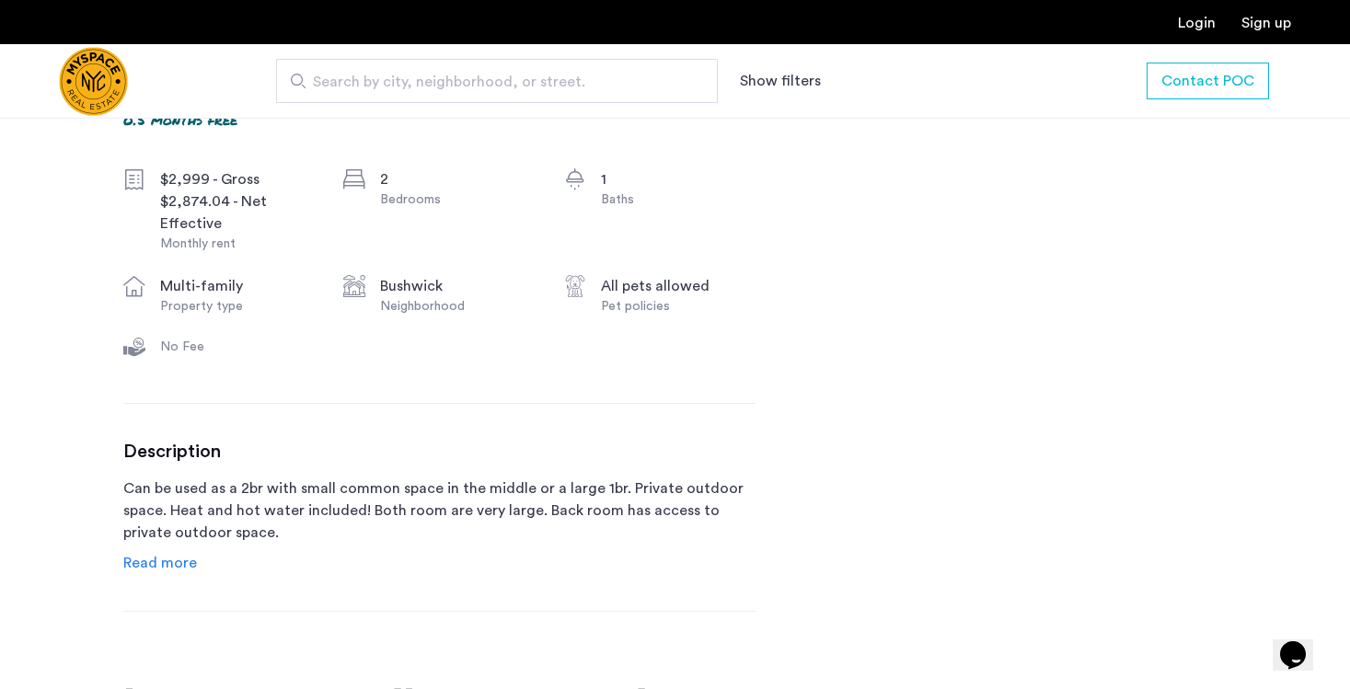
scroll to position [686, 0]
click at [151, 560] on span "Read more" at bounding box center [160, 560] width 74 height 15
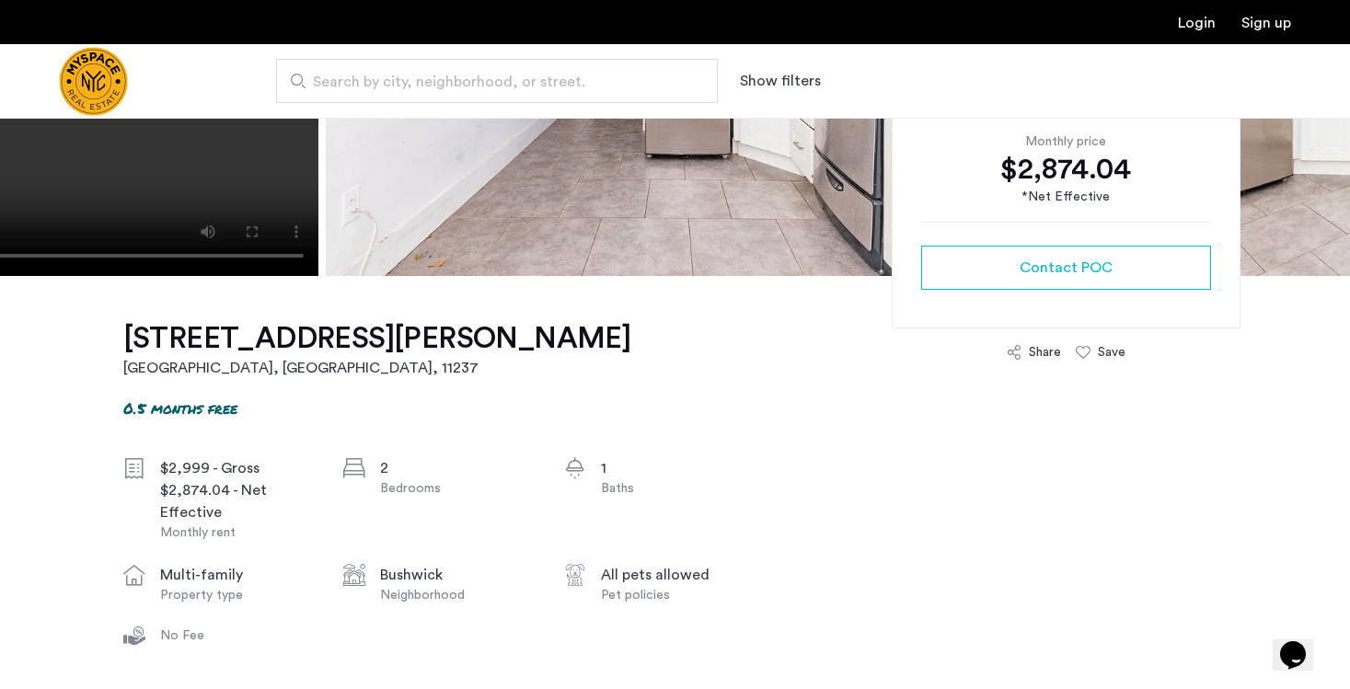
scroll to position [0, 0]
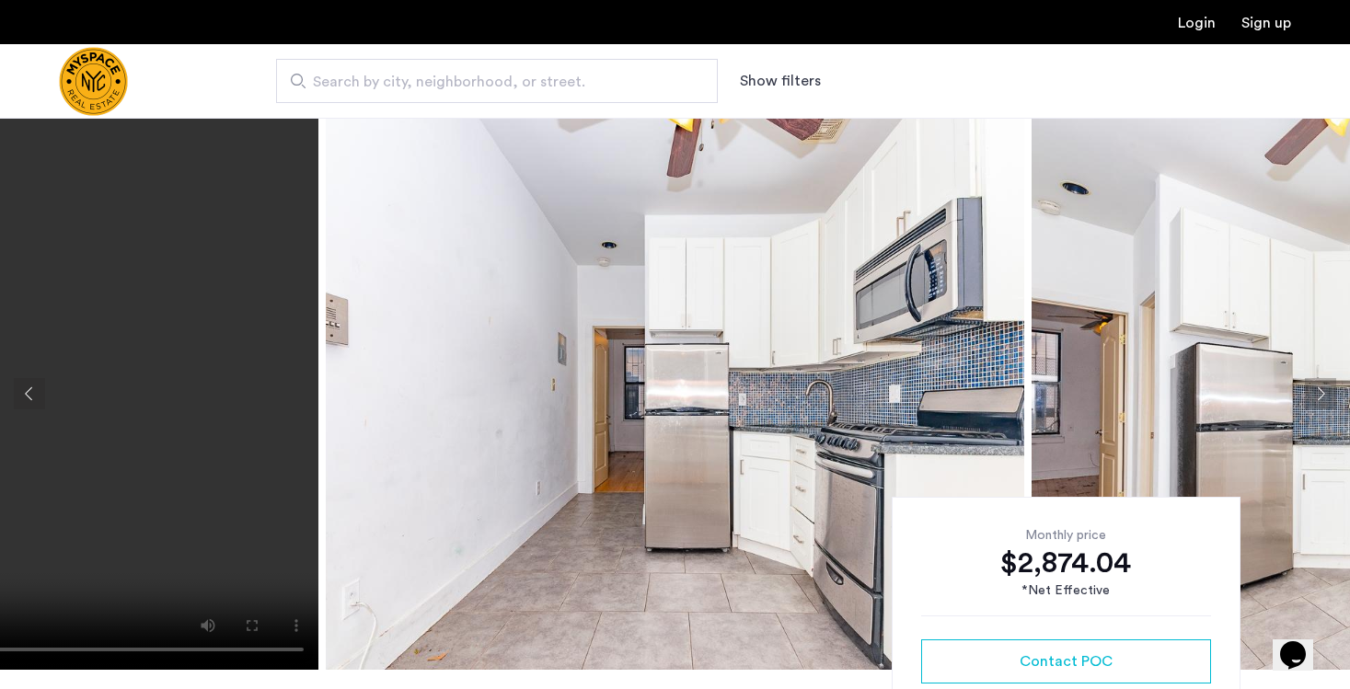
click at [1318, 387] on button "Next apartment" at bounding box center [1320, 393] width 31 height 31
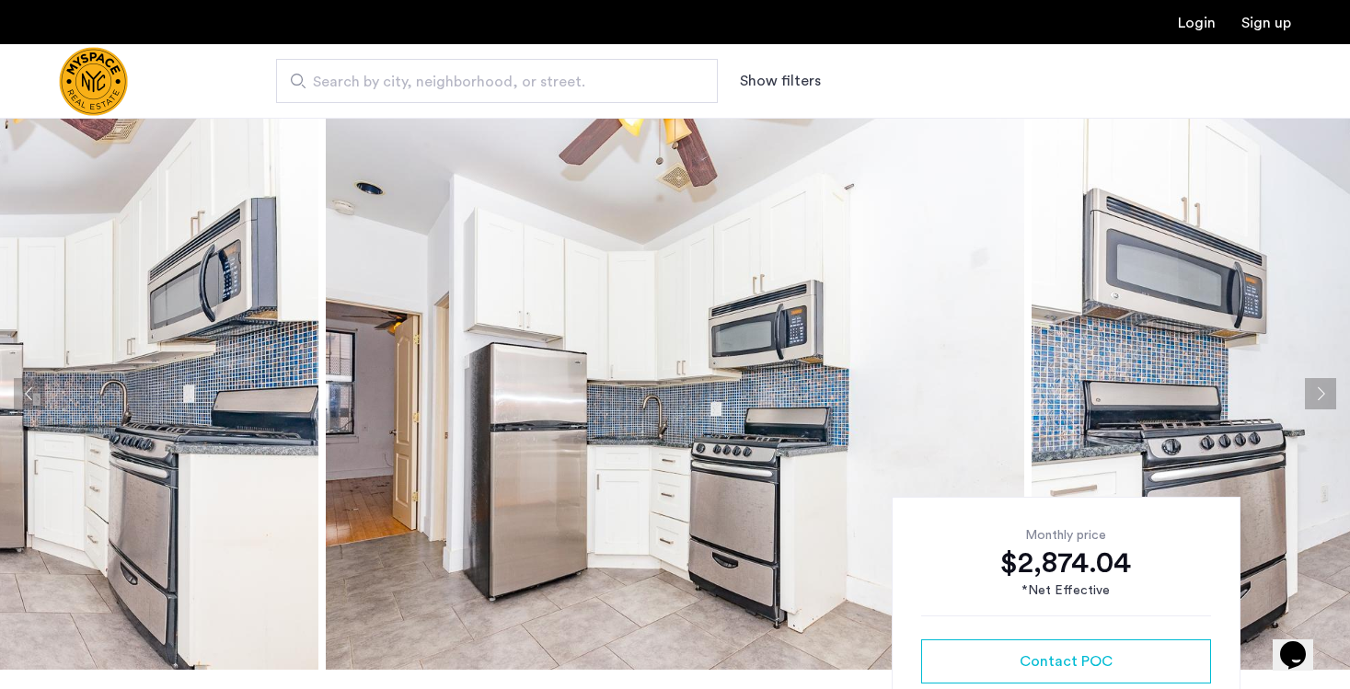
click at [1318, 387] on button "Next apartment" at bounding box center [1320, 393] width 31 height 31
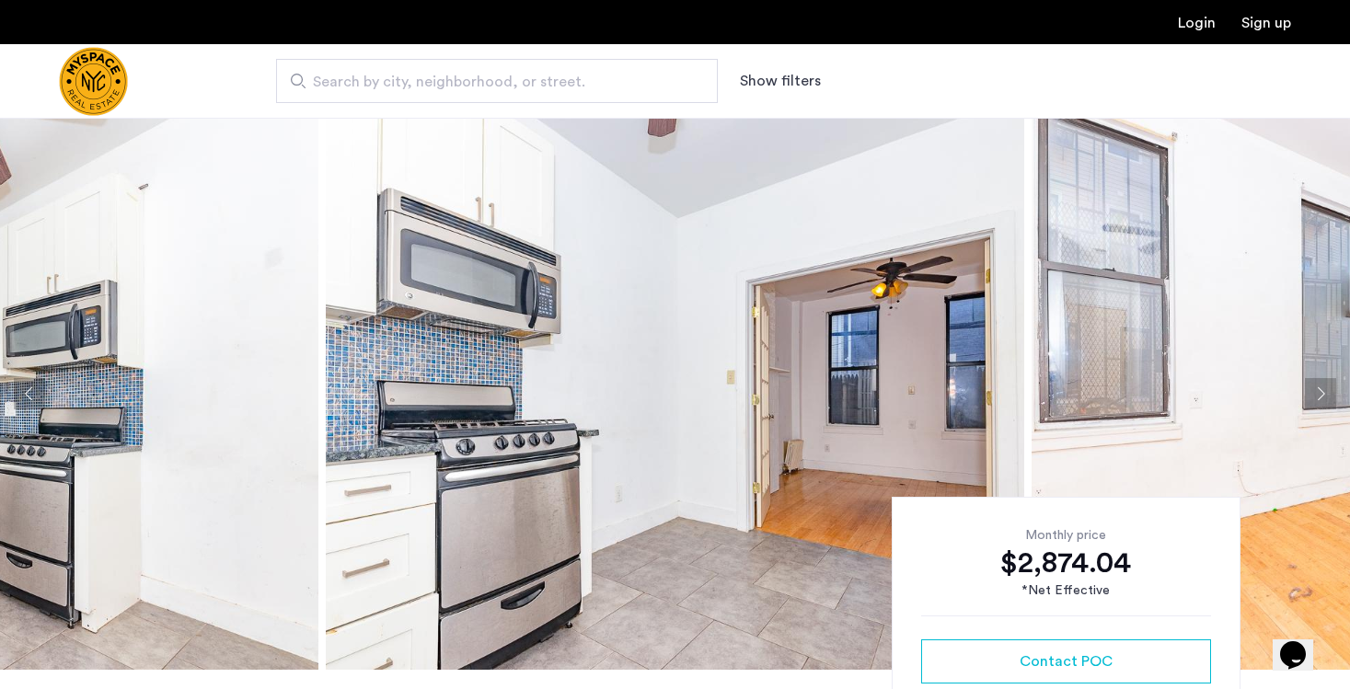
click at [1317, 387] on button "Next apartment" at bounding box center [1320, 393] width 31 height 31
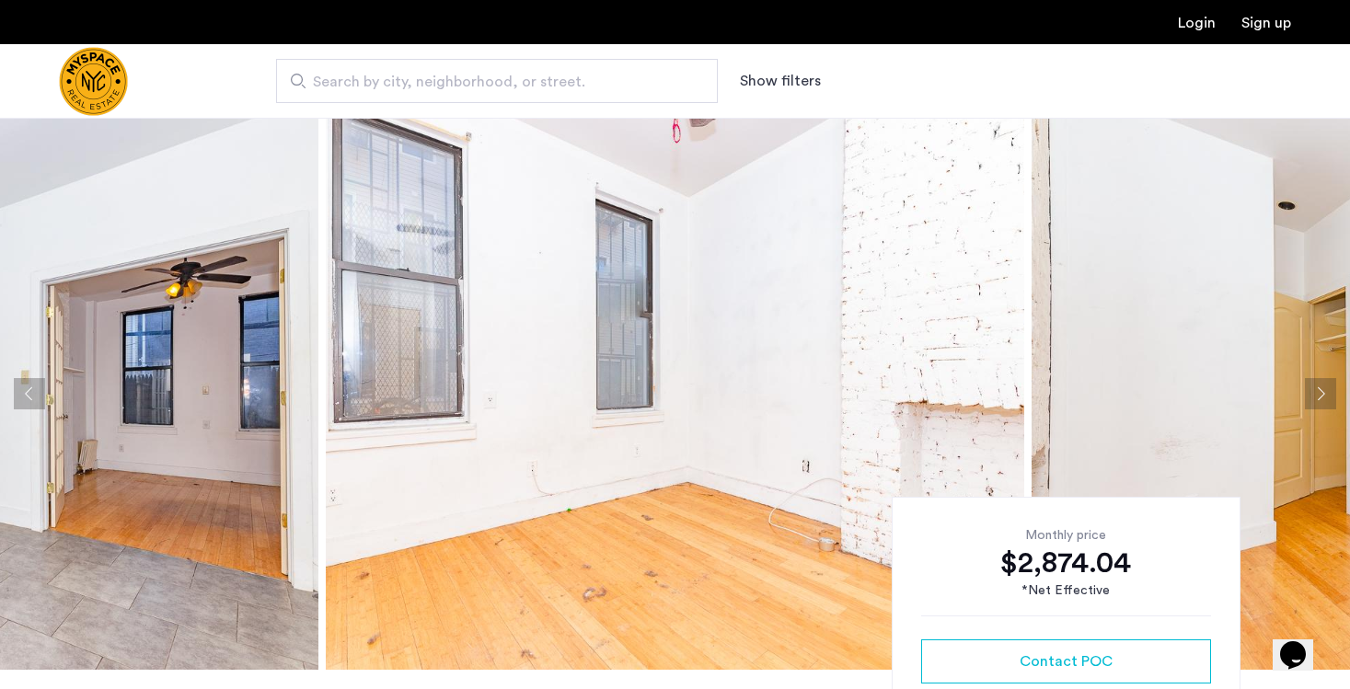
click at [1315, 388] on button "Next apartment" at bounding box center [1320, 393] width 31 height 31
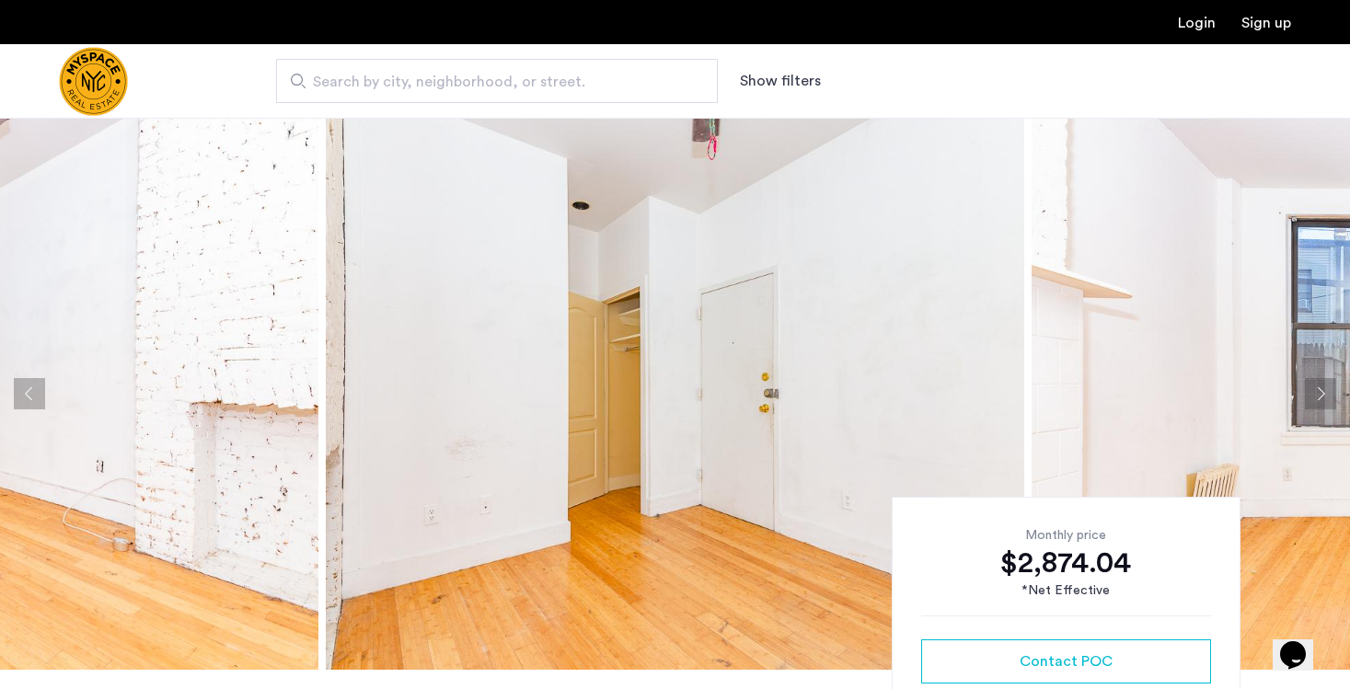
click at [1311, 392] on button "Next apartment" at bounding box center [1320, 393] width 31 height 31
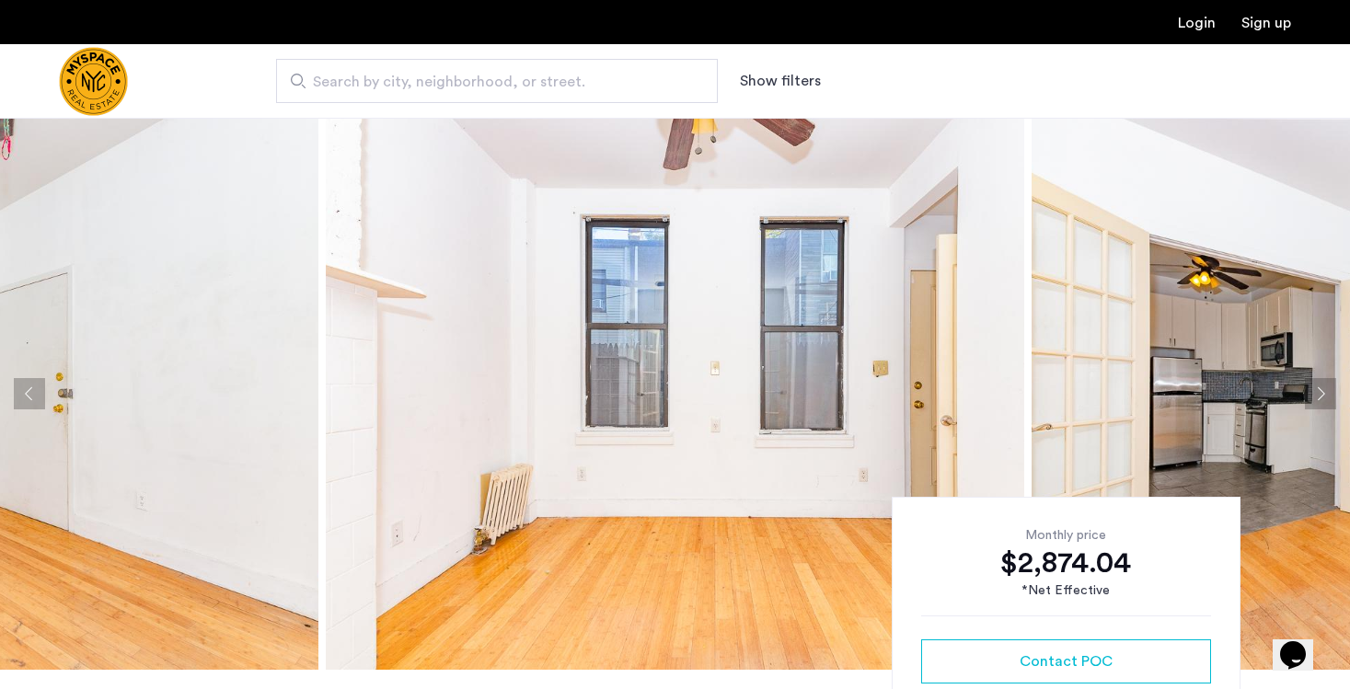
click at [1307, 392] on button "Next apartment" at bounding box center [1320, 393] width 31 height 31
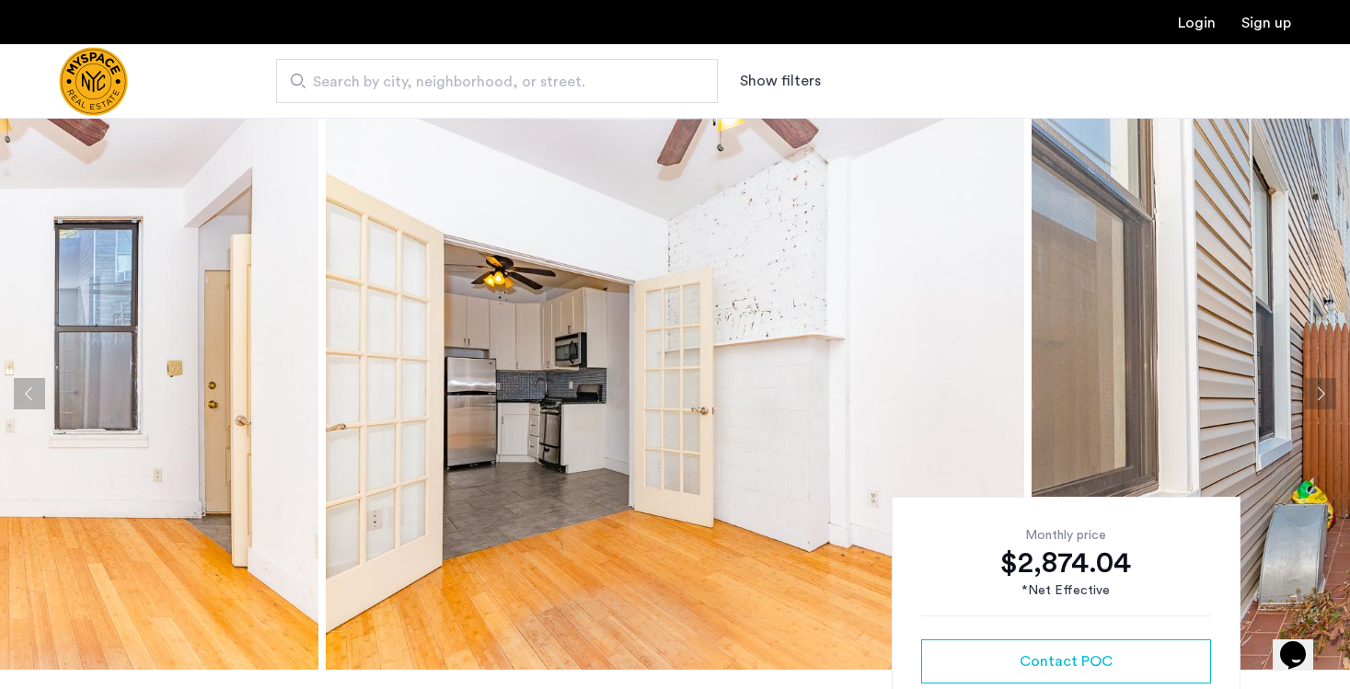
click at [1309, 393] on button "Next apartment" at bounding box center [1320, 393] width 31 height 31
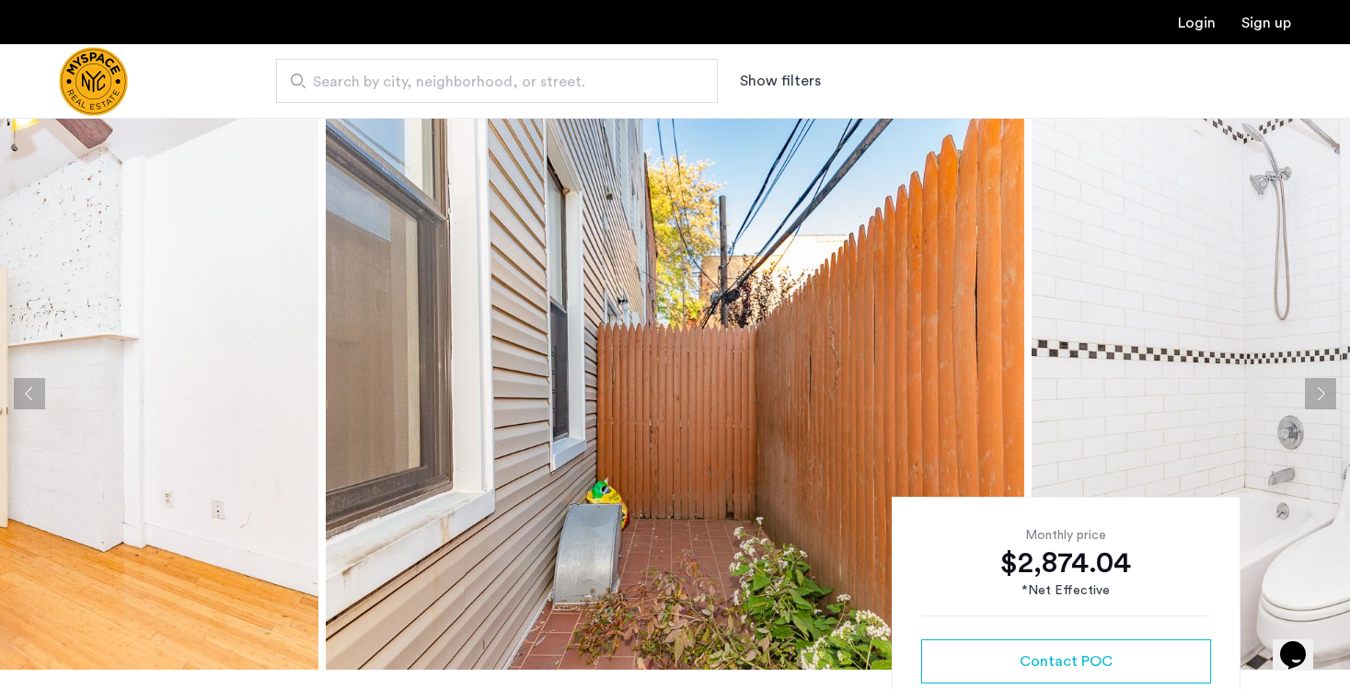
click at [1307, 393] on button "Next apartment" at bounding box center [1320, 393] width 31 height 31
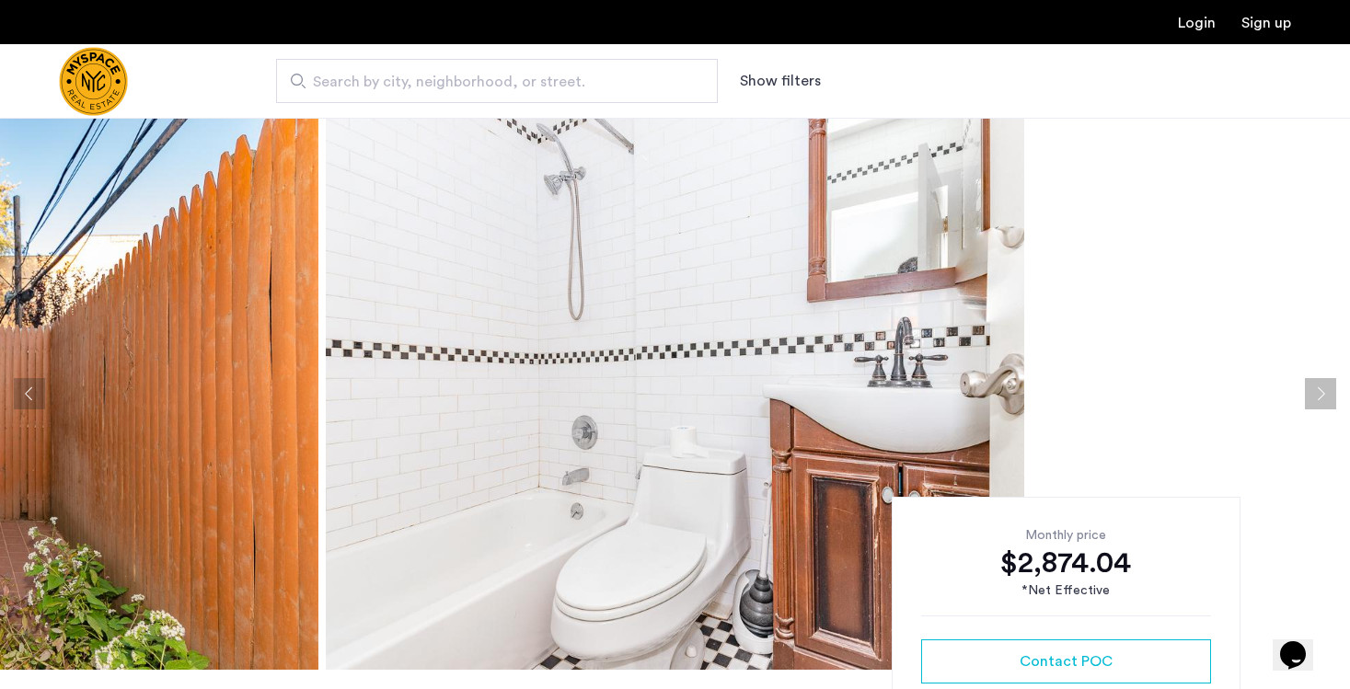
click at [1307, 393] on button "Next apartment" at bounding box center [1320, 393] width 31 height 31
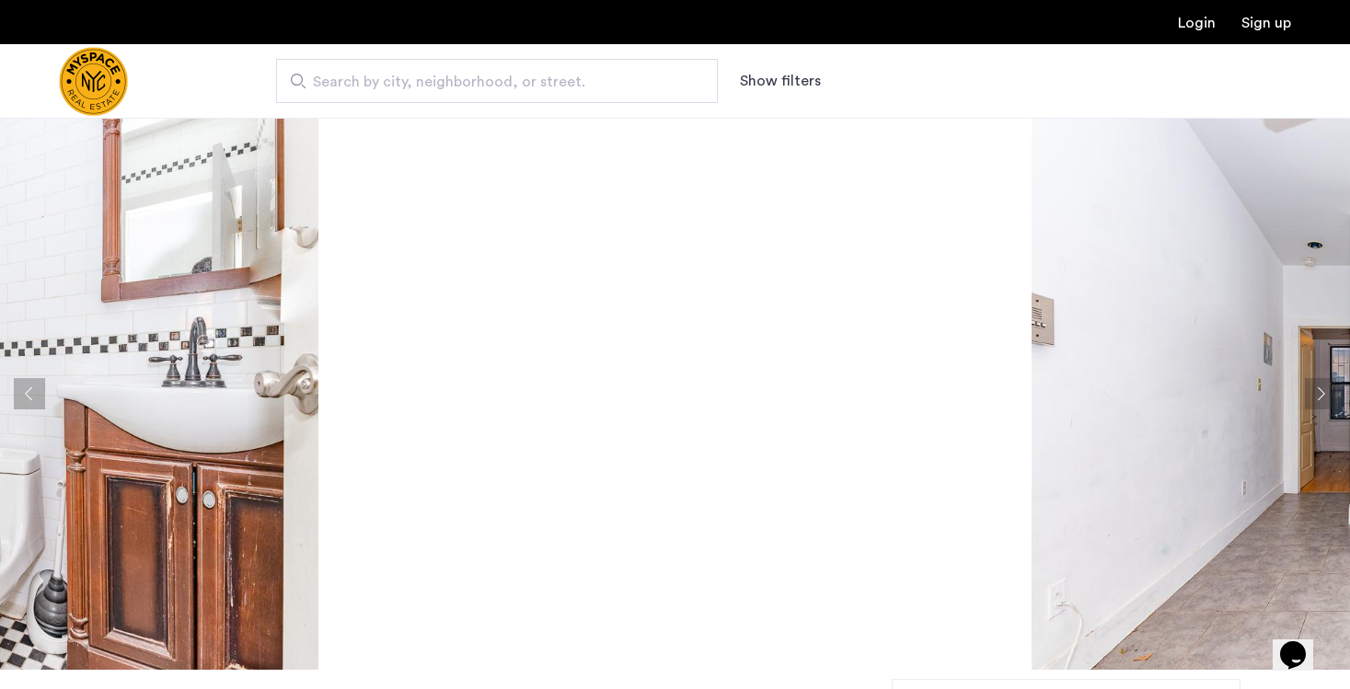
click at [1318, 397] on button "Next apartment" at bounding box center [1320, 393] width 31 height 31
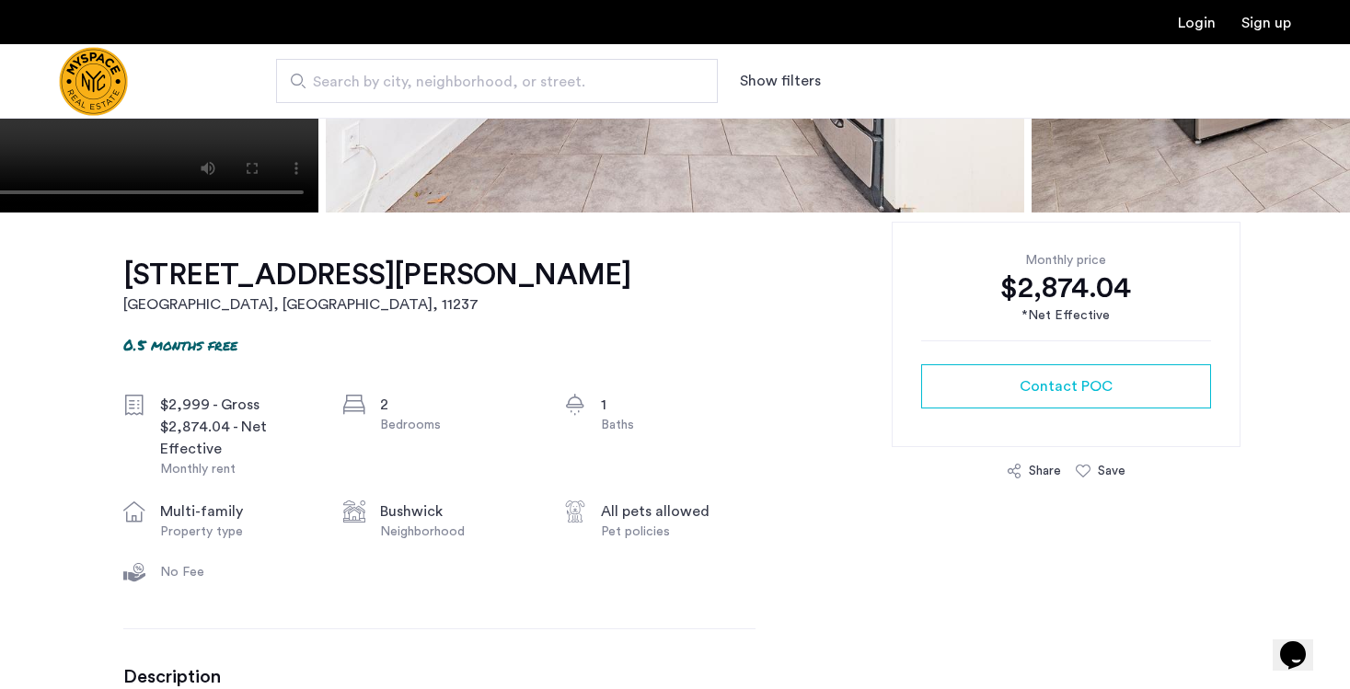
scroll to position [514, 0]
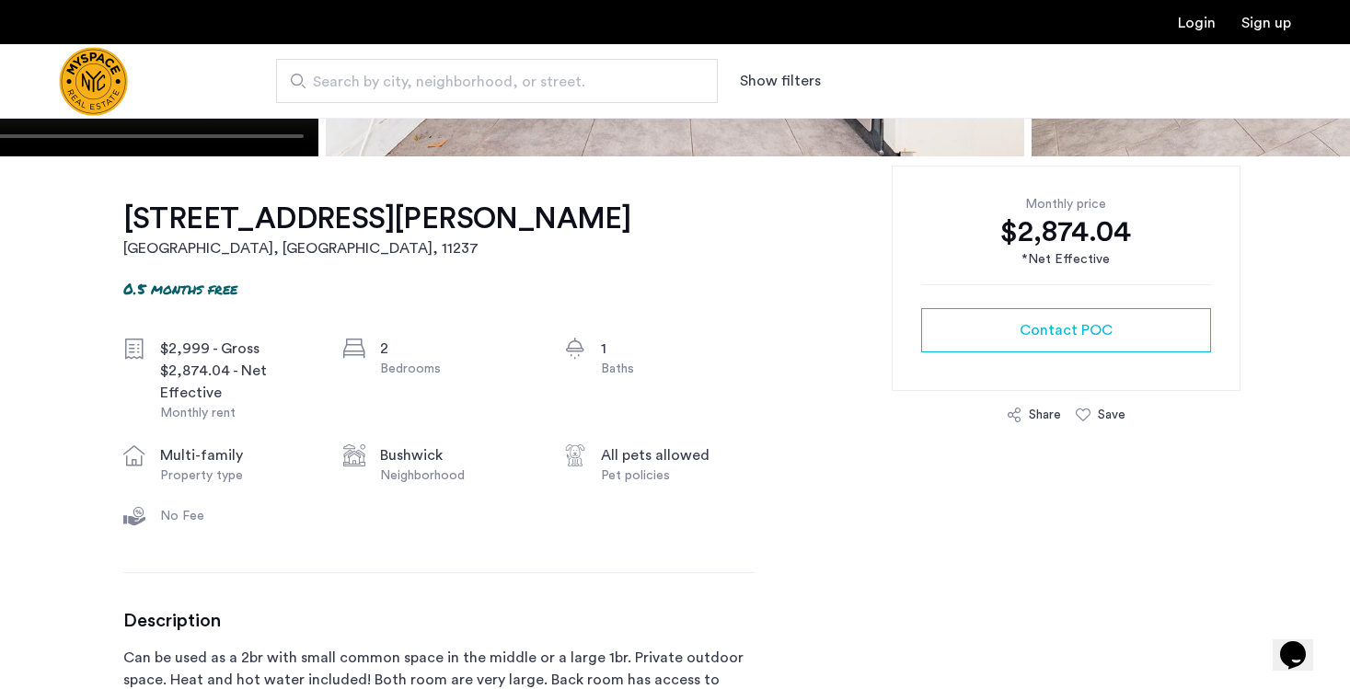
click at [1036, 407] on div "Share" at bounding box center [1045, 415] width 32 height 18
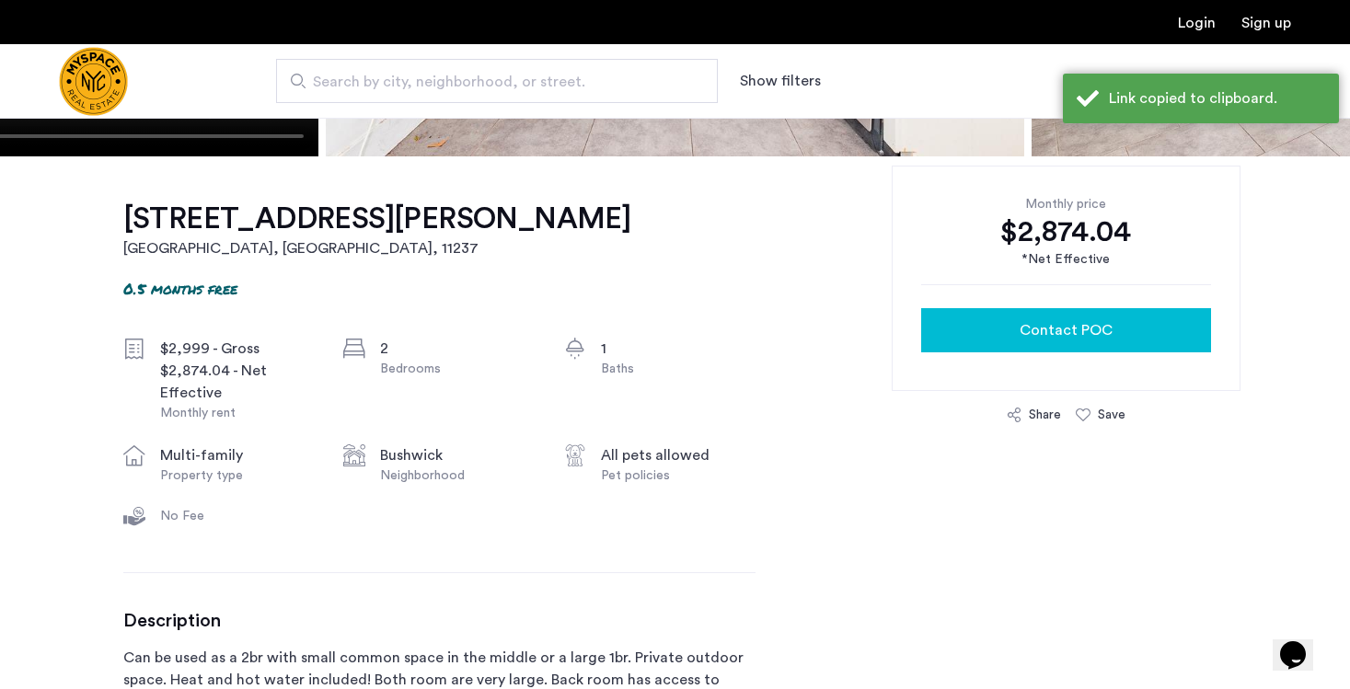
click at [1074, 323] on span "Contact POC" at bounding box center [1066, 330] width 93 height 22
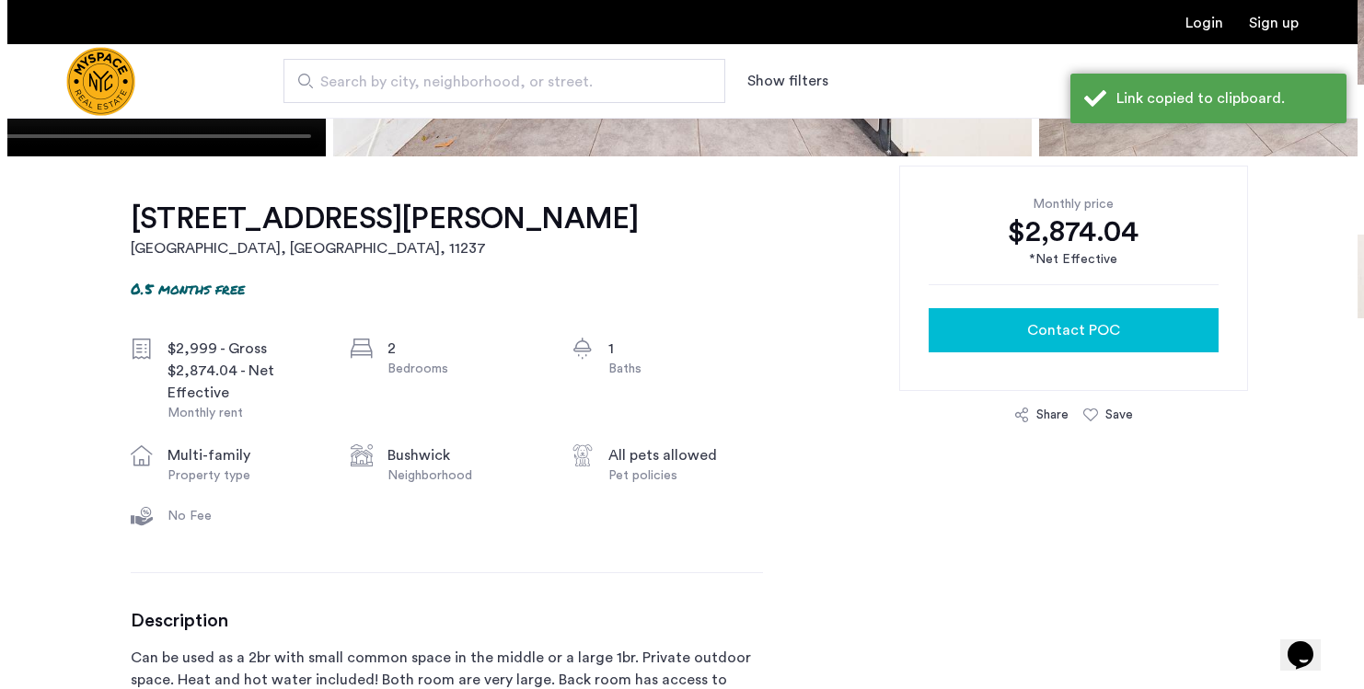
scroll to position [0, 0]
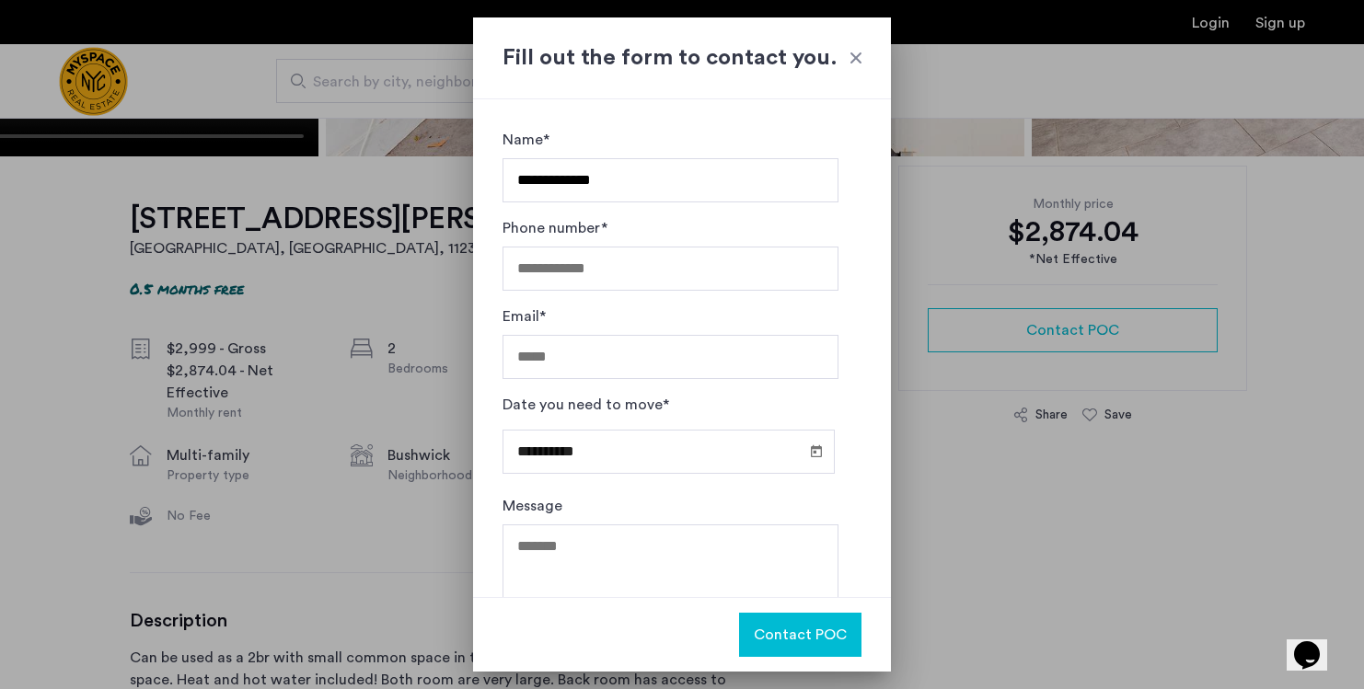
type input "**********"
type input "*"
type input "**********"
click at [731, 491] on div "**********" at bounding box center [671, 444] width 336 height 101
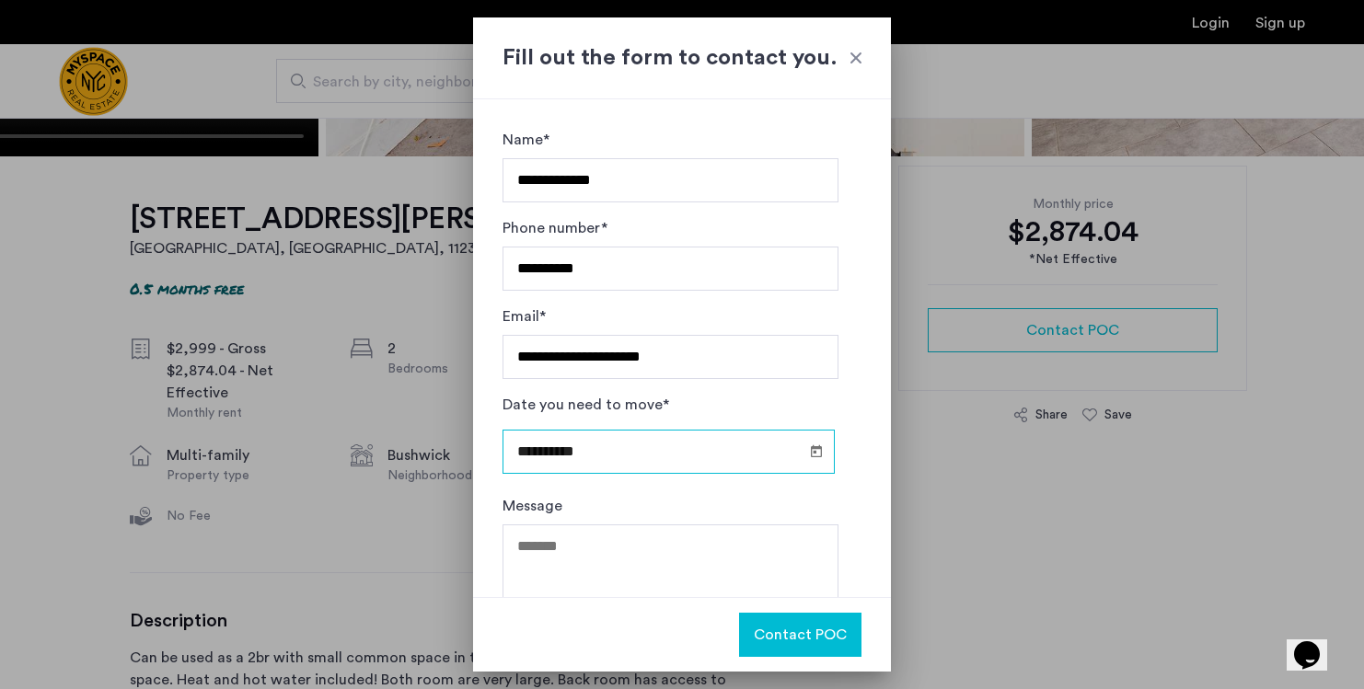
click at [690, 461] on input "**********" at bounding box center [669, 452] width 332 height 44
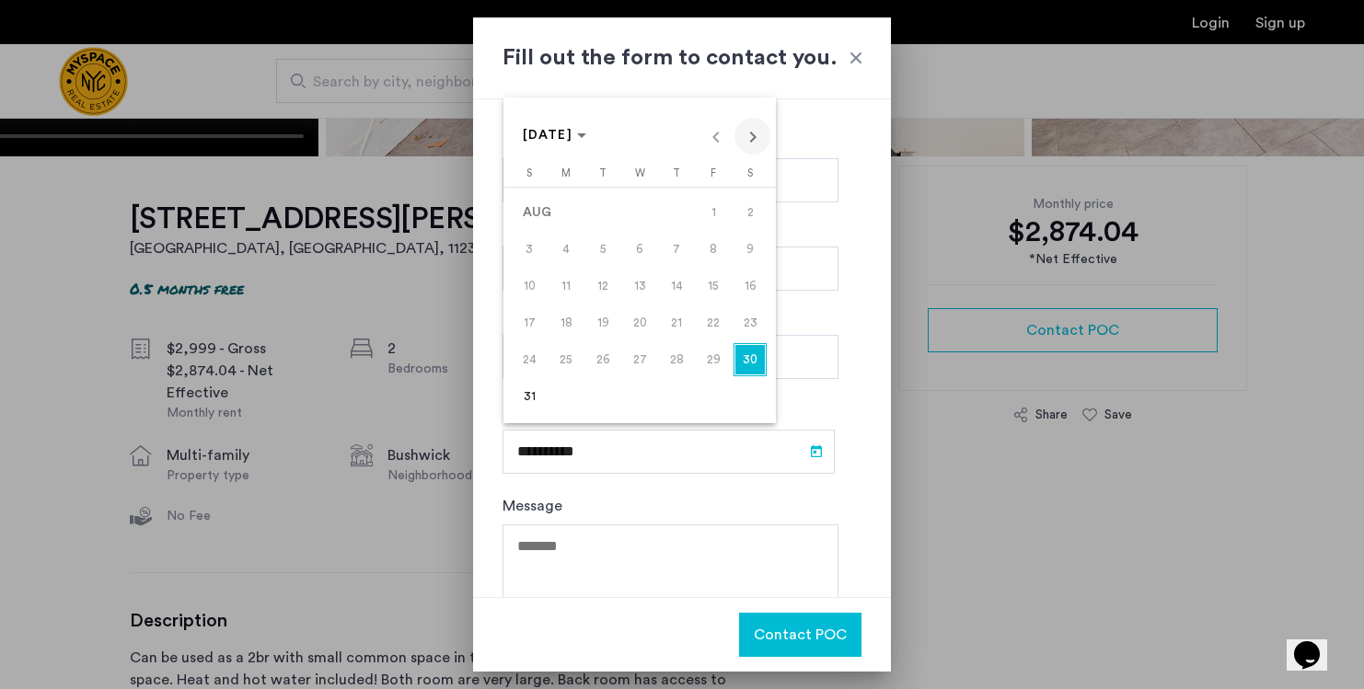
click at [762, 130] on span "Next month" at bounding box center [752, 136] width 37 height 37
click at [749, 130] on span "Next month" at bounding box center [752, 136] width 37 height 37
click at [637, 214] on span "1" at bounding box center [639, 212] width 33 height 33
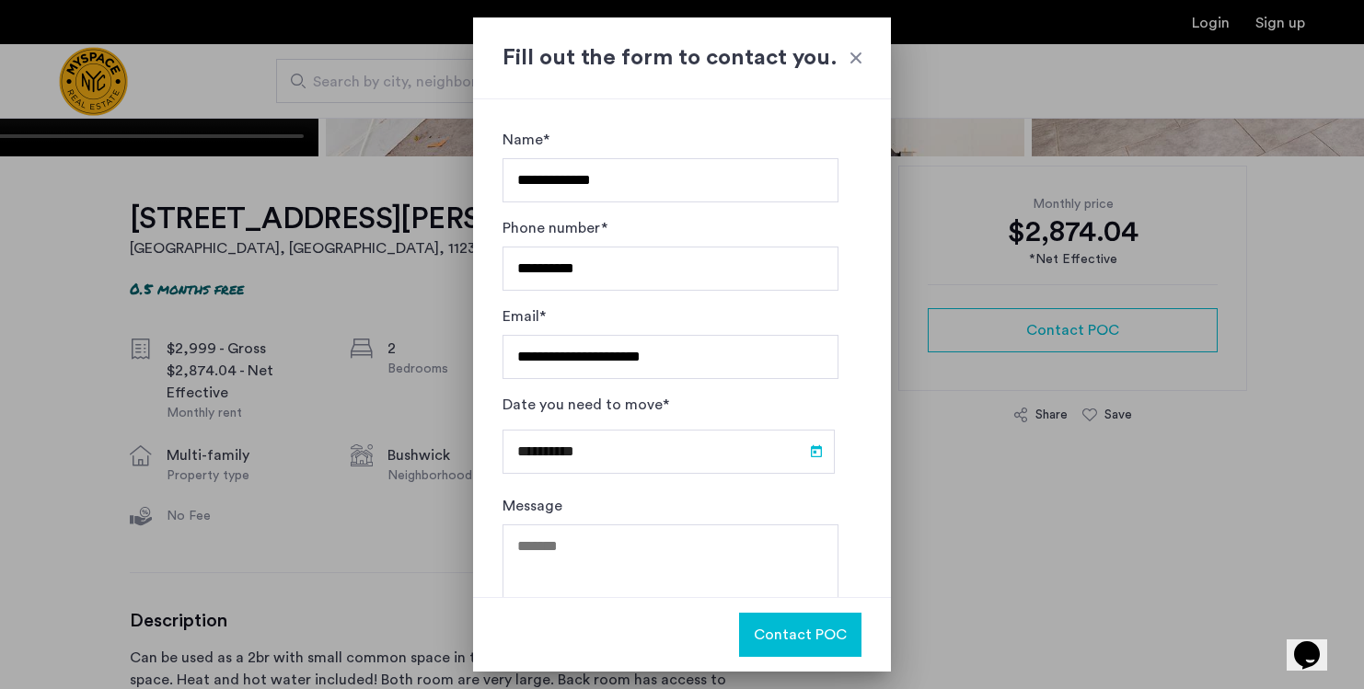
type input "**********"
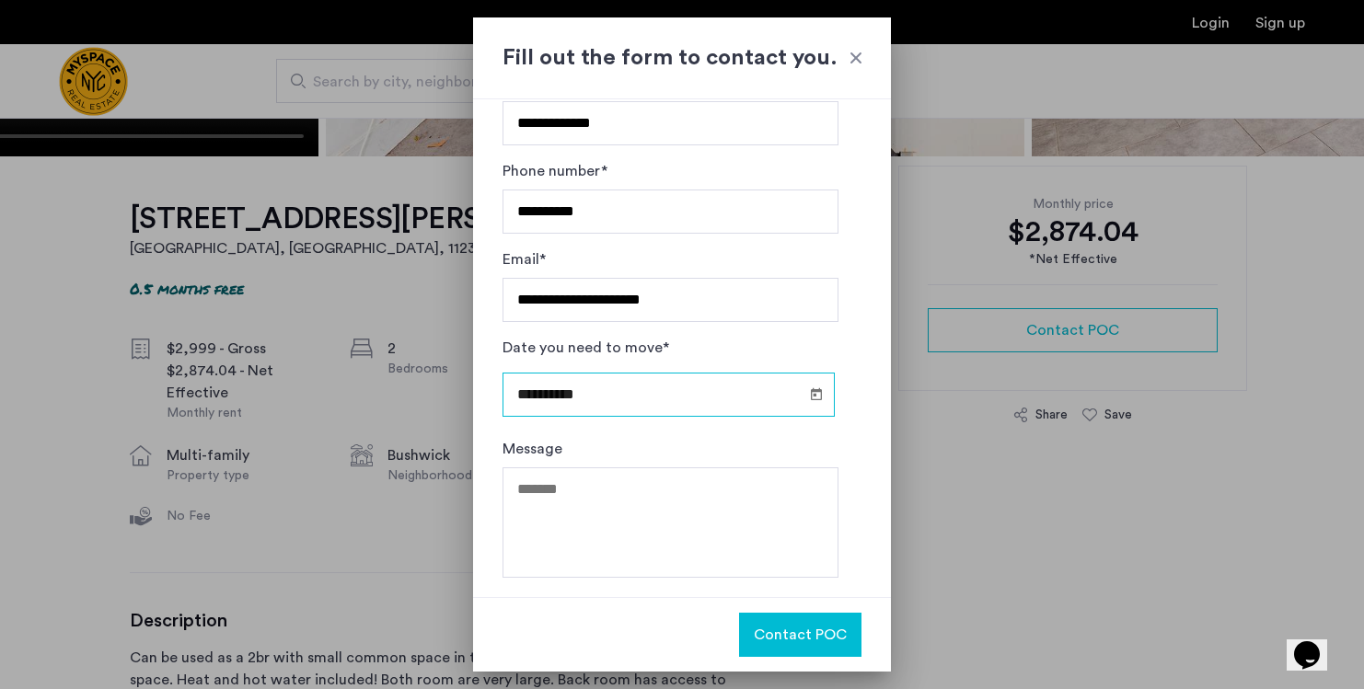
scroll to position [57, 0]
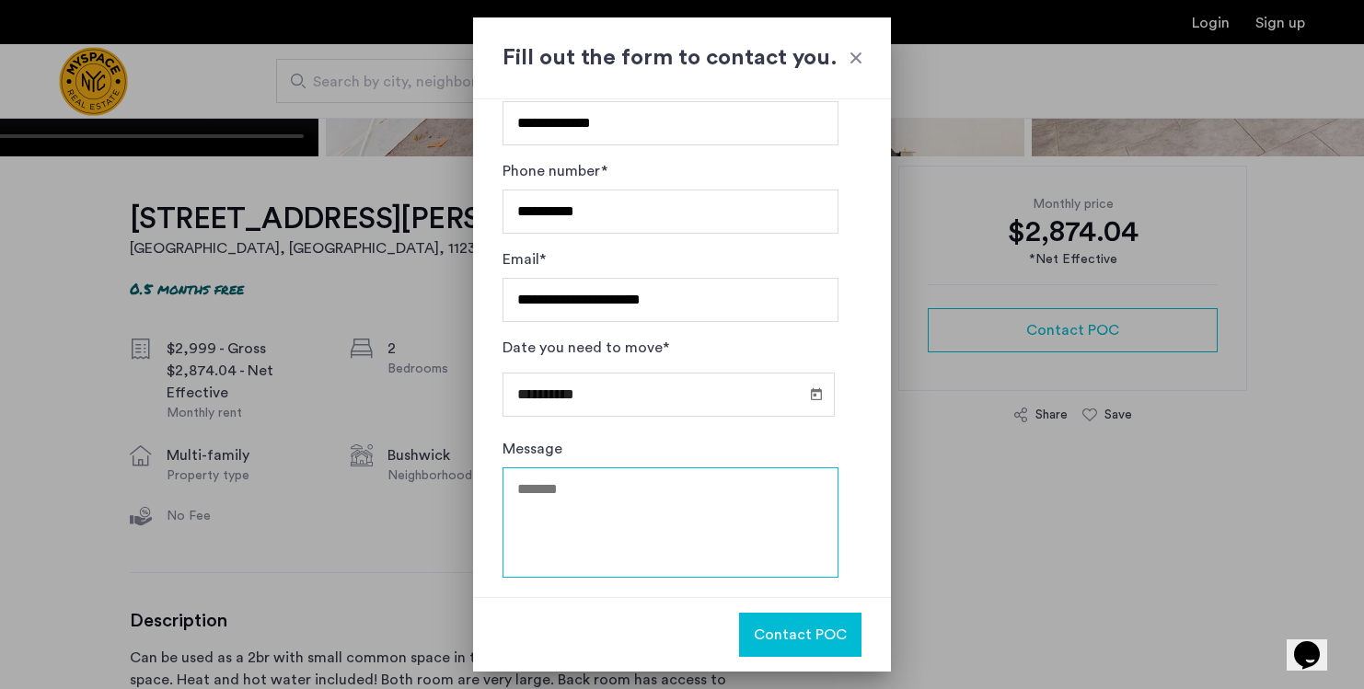
click at [713, 519] on textarea "Message" at bounding box center [671, 523] width 336 height 110
paste textarea "**********"
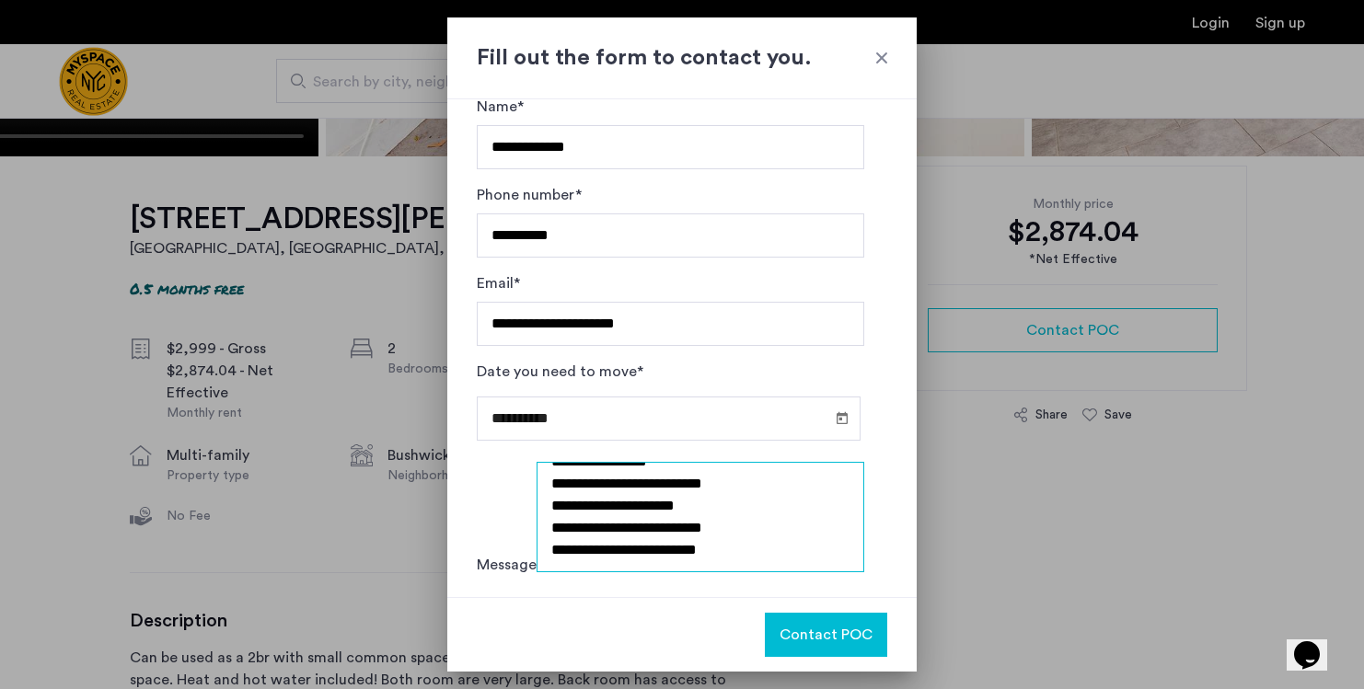
scroll to position [88, 0]
type textarea "**********"
click at [791, 624] on span "Contact POC" at bounding box center [826, 635] width 93 height 22
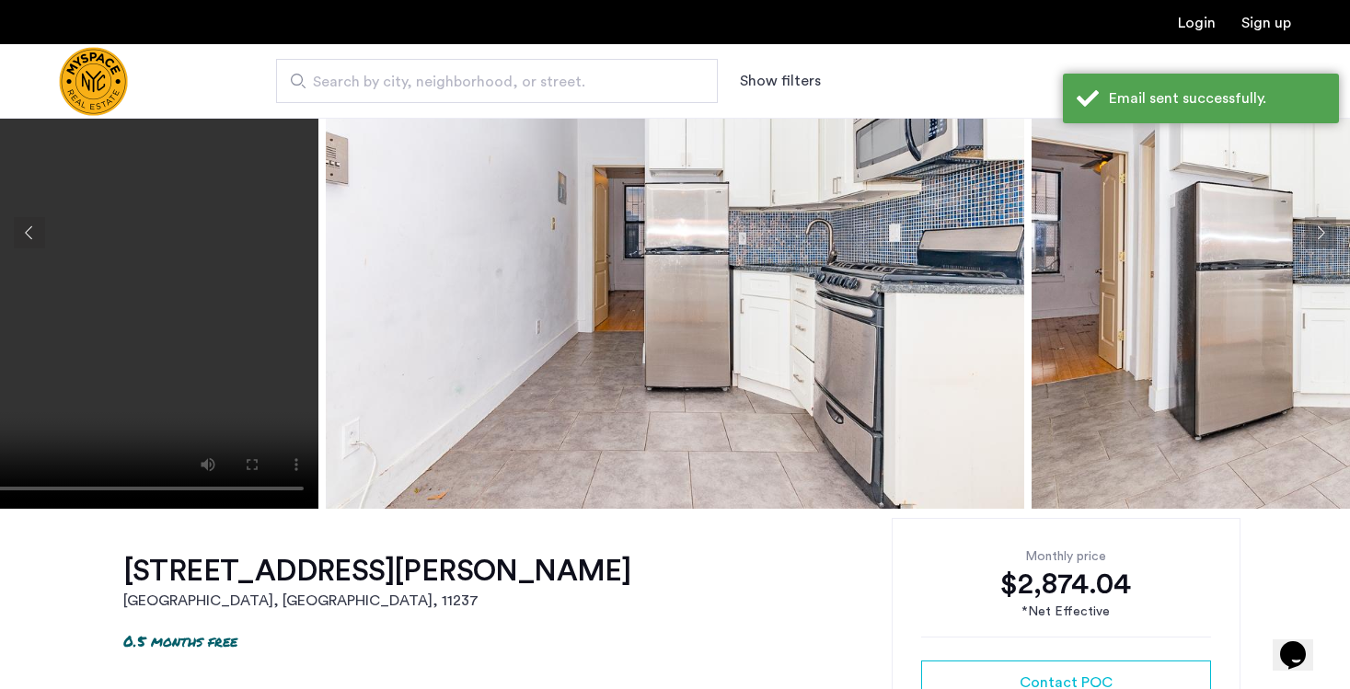
scroll to position [0, 0]
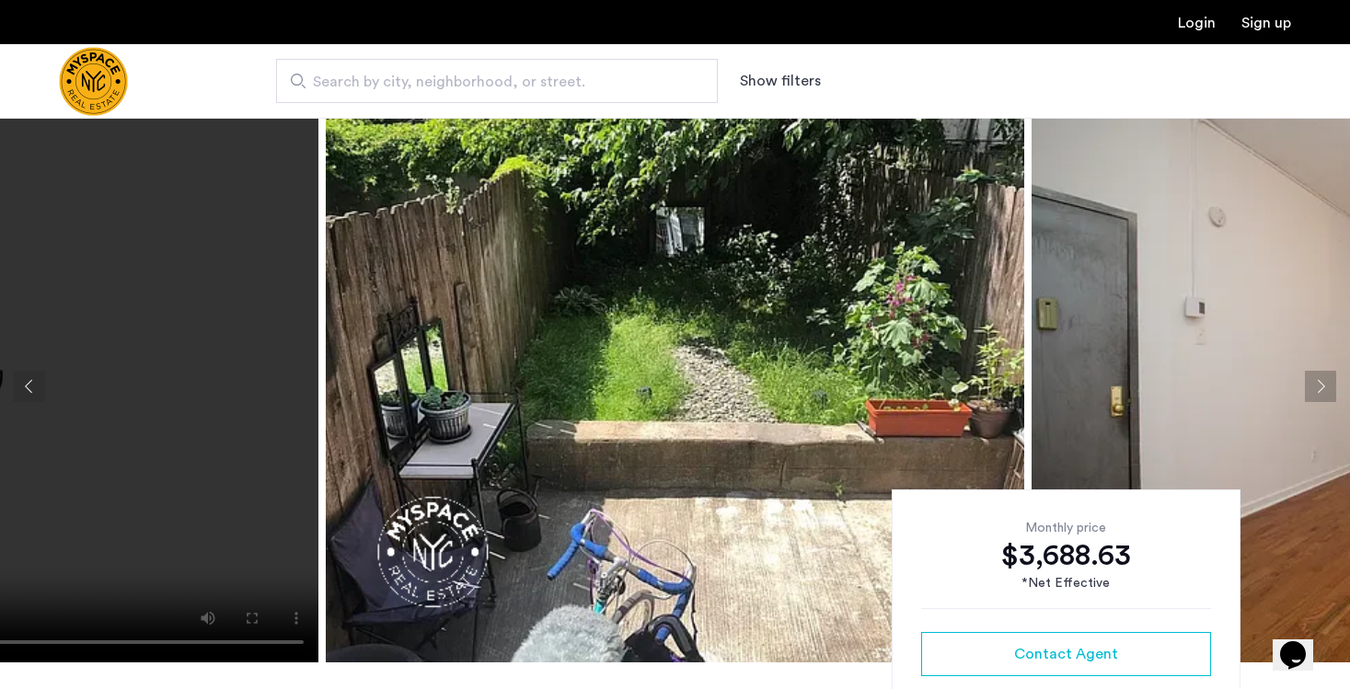
scroll to position [16, 0]
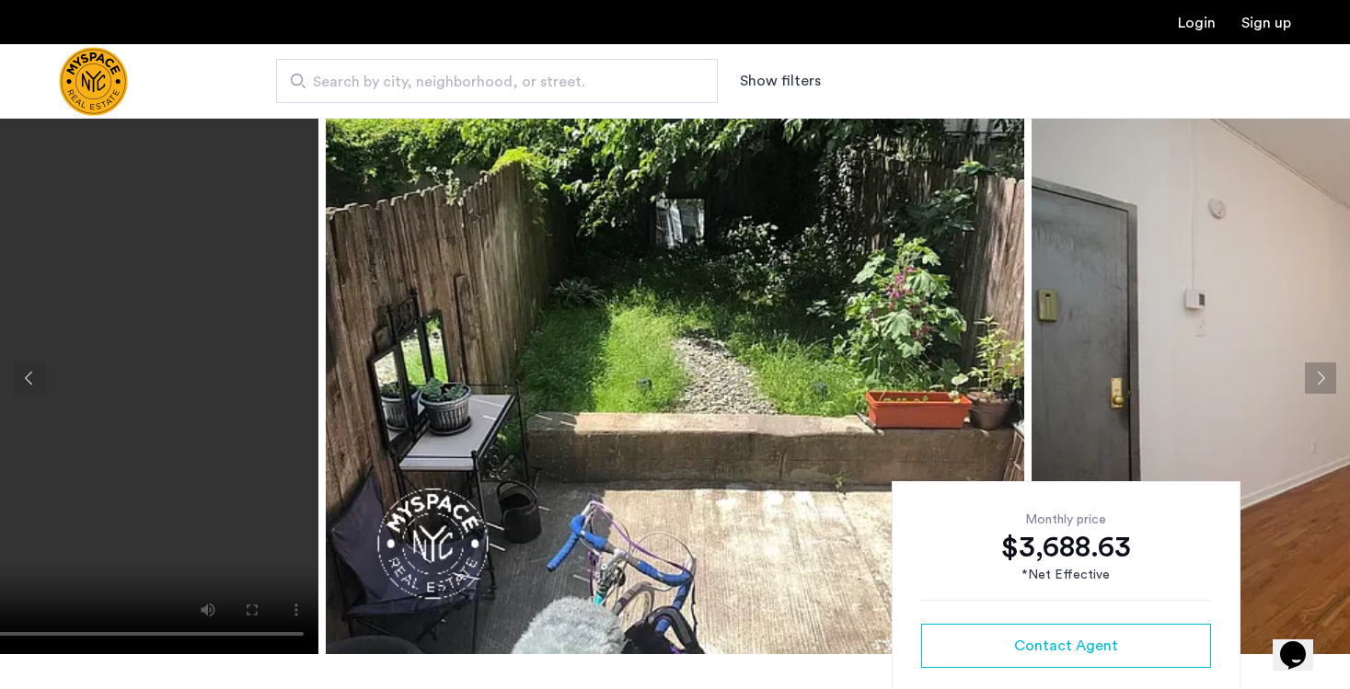
click at [838, 342] on img at bounding box center [675, 378] width 699 height 552
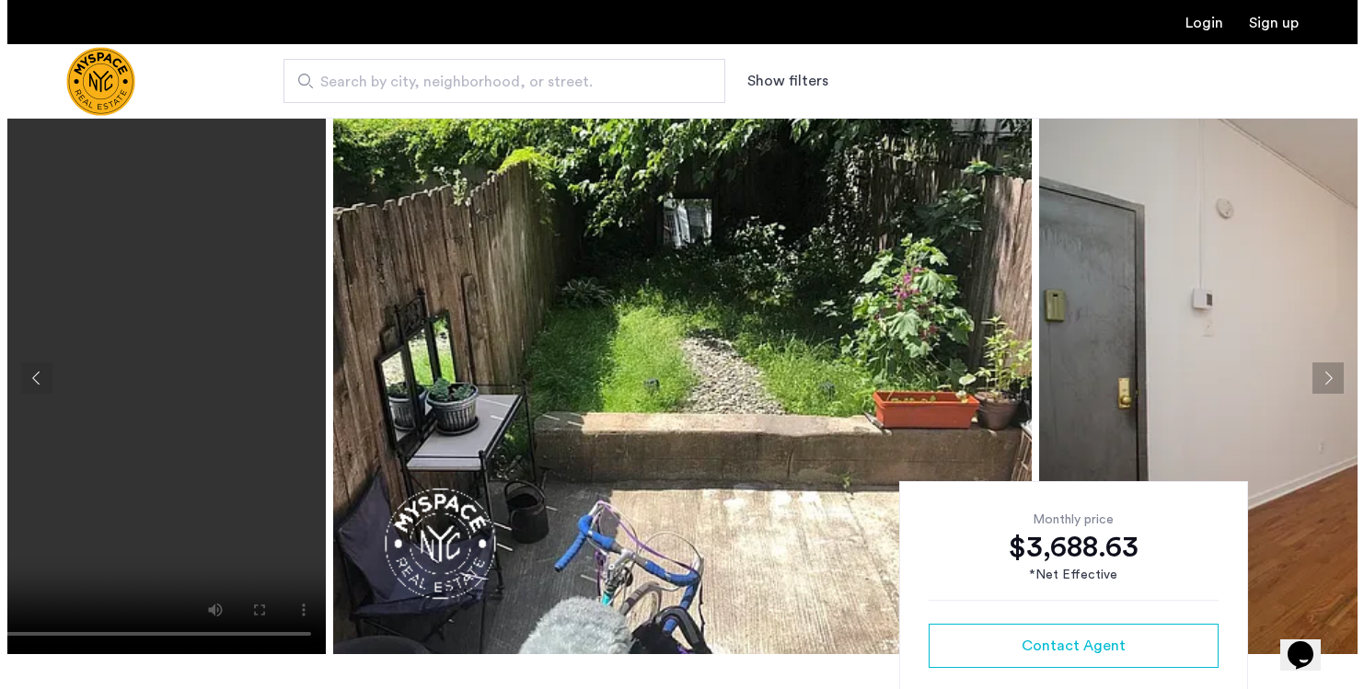
scroll to position [0, 0]
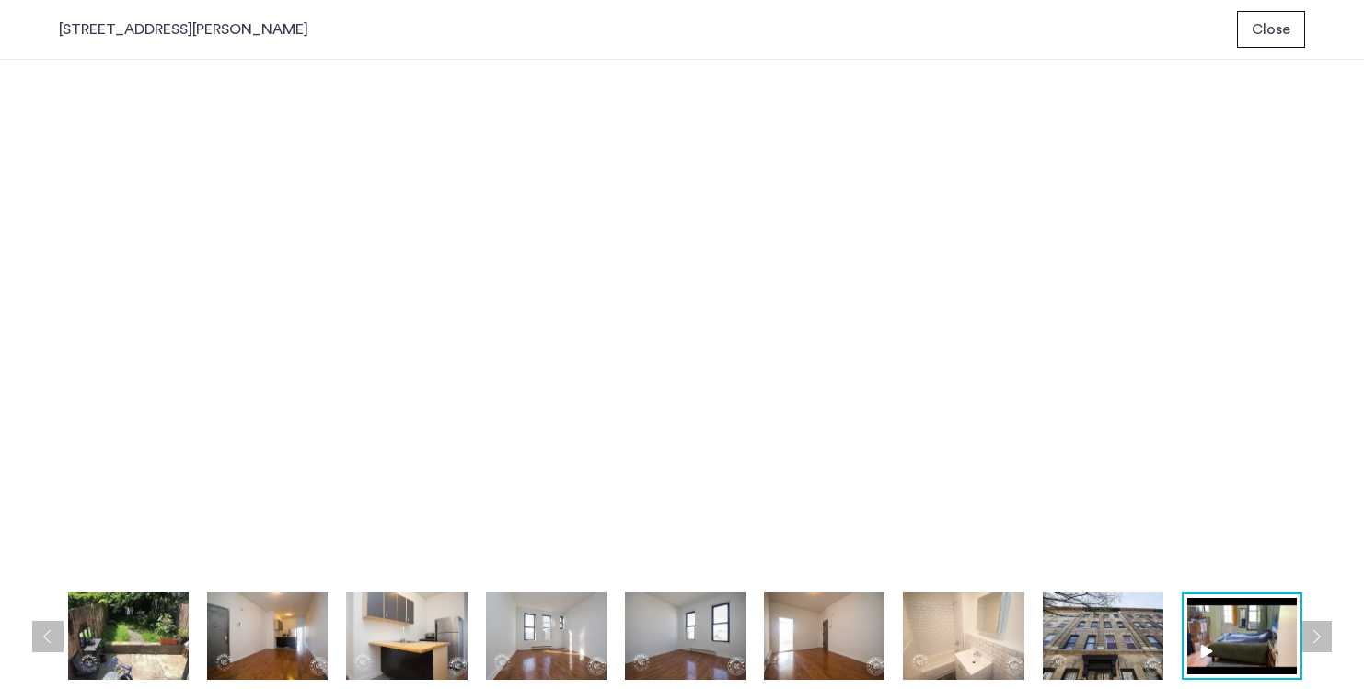
drag, startPoint x: 1332, startPoint y: 323, endPoint x: 1319, endPoint y: 334, distance: 17.0
click at [1332, 323] on div "prev next prev next" at bounding box center [682, 375] width 1364 height 630
click at [1322, 631] on button "Next apartment" at bounding box center [1316, 636] width 31 height 31
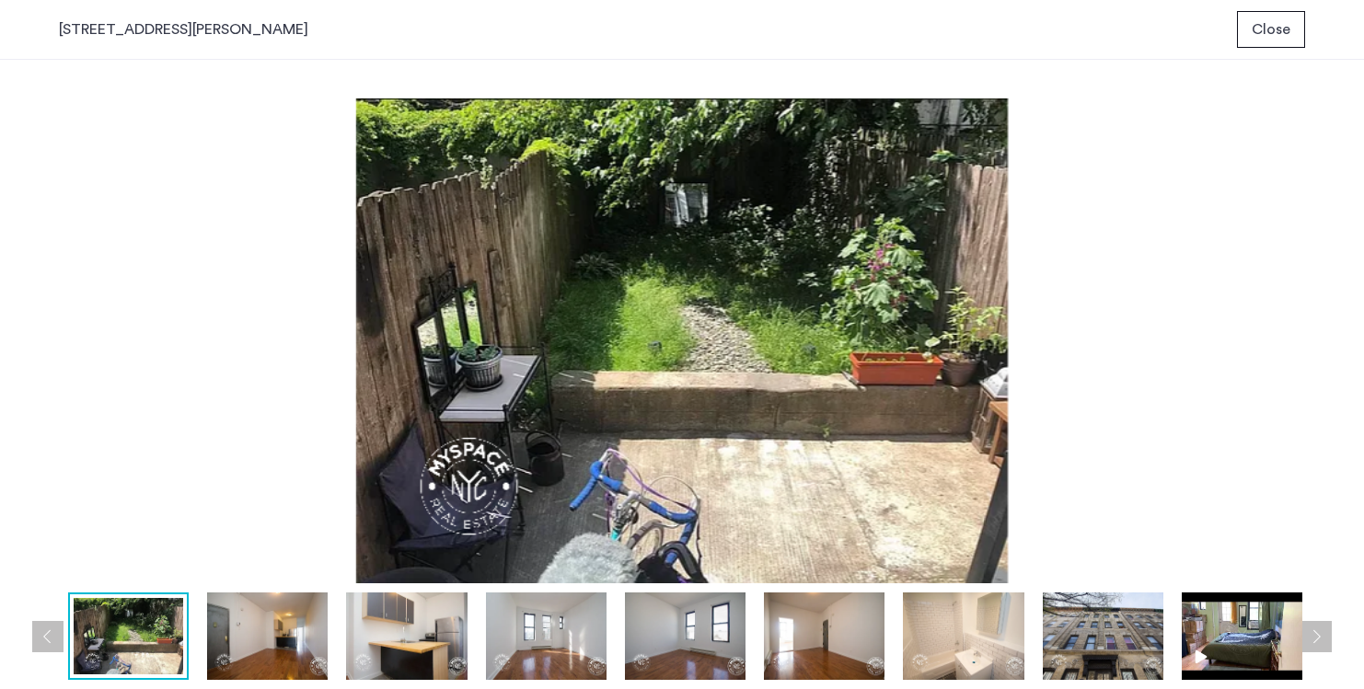
click at [1321, 631] on button "Next apartment" at bounding box center [1316, 636] width 31 height 31
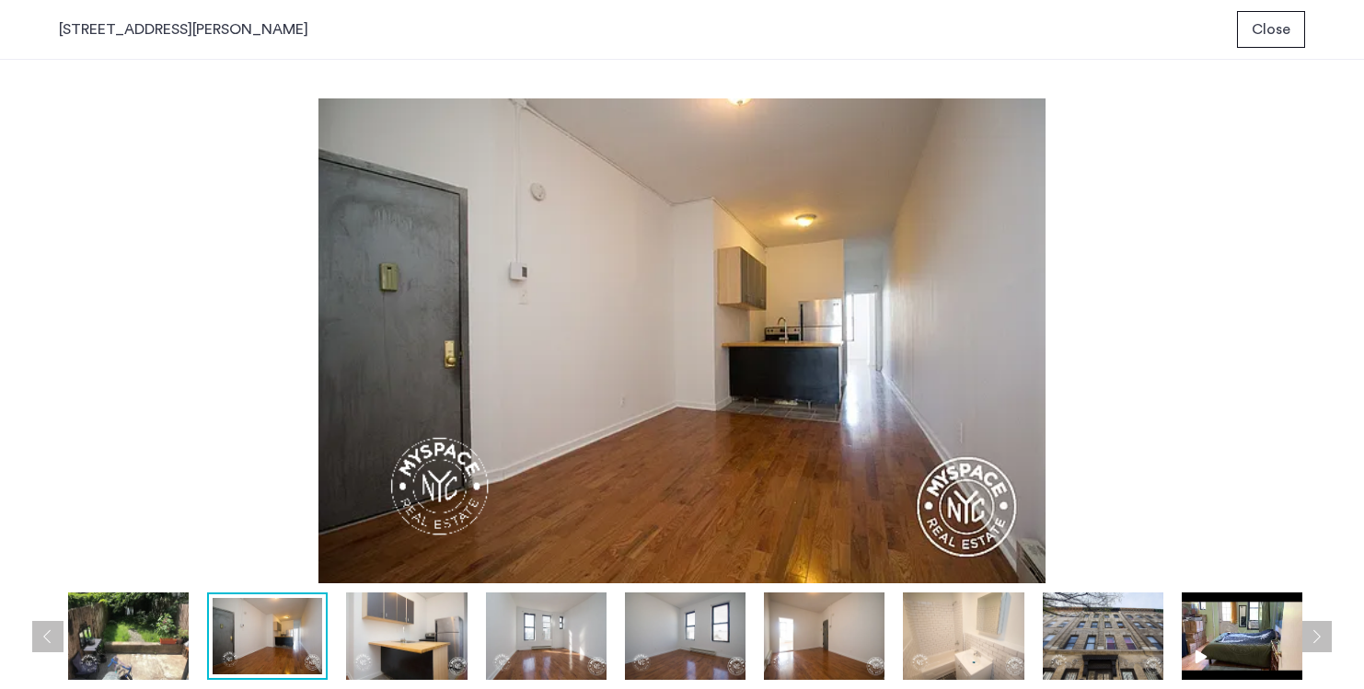
click at [1321, 631] on button "Next apartment" at bounding box center [1316, 636] width 31 height 31
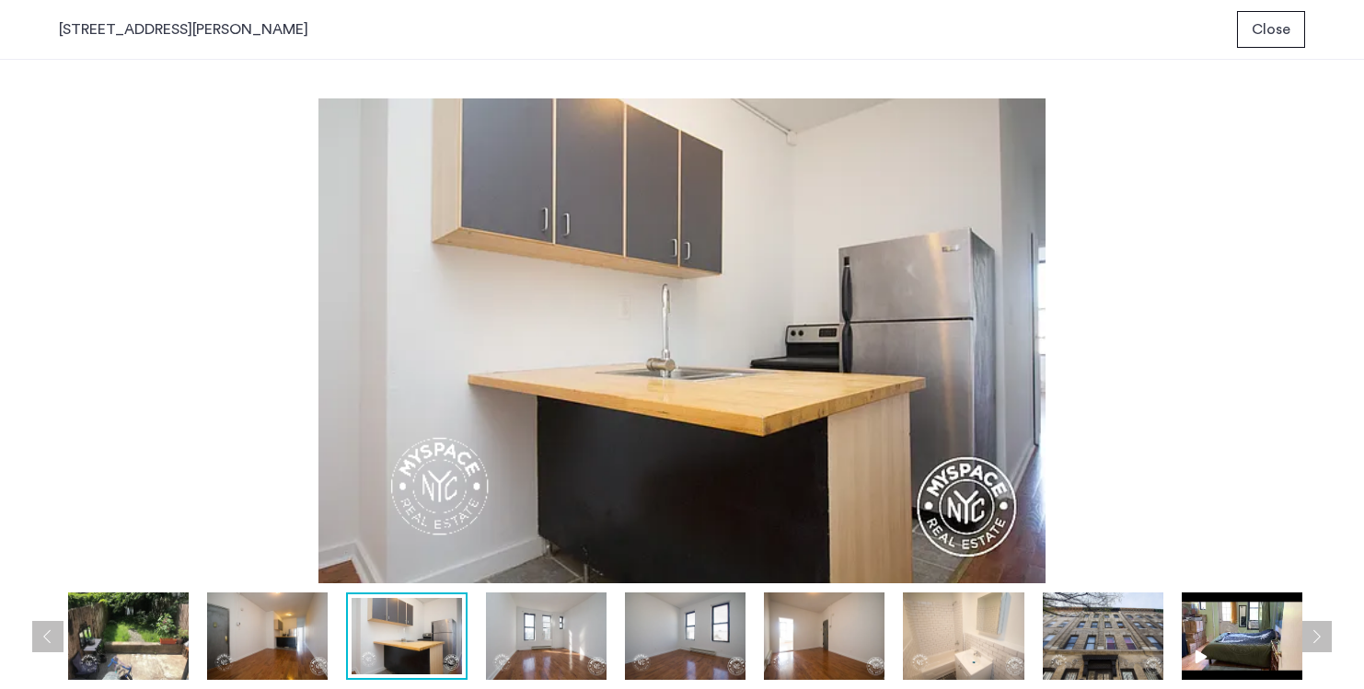
click at [1321, 631] on button "Next apartment" at bounding box center [1316, 636] width 31 height 31
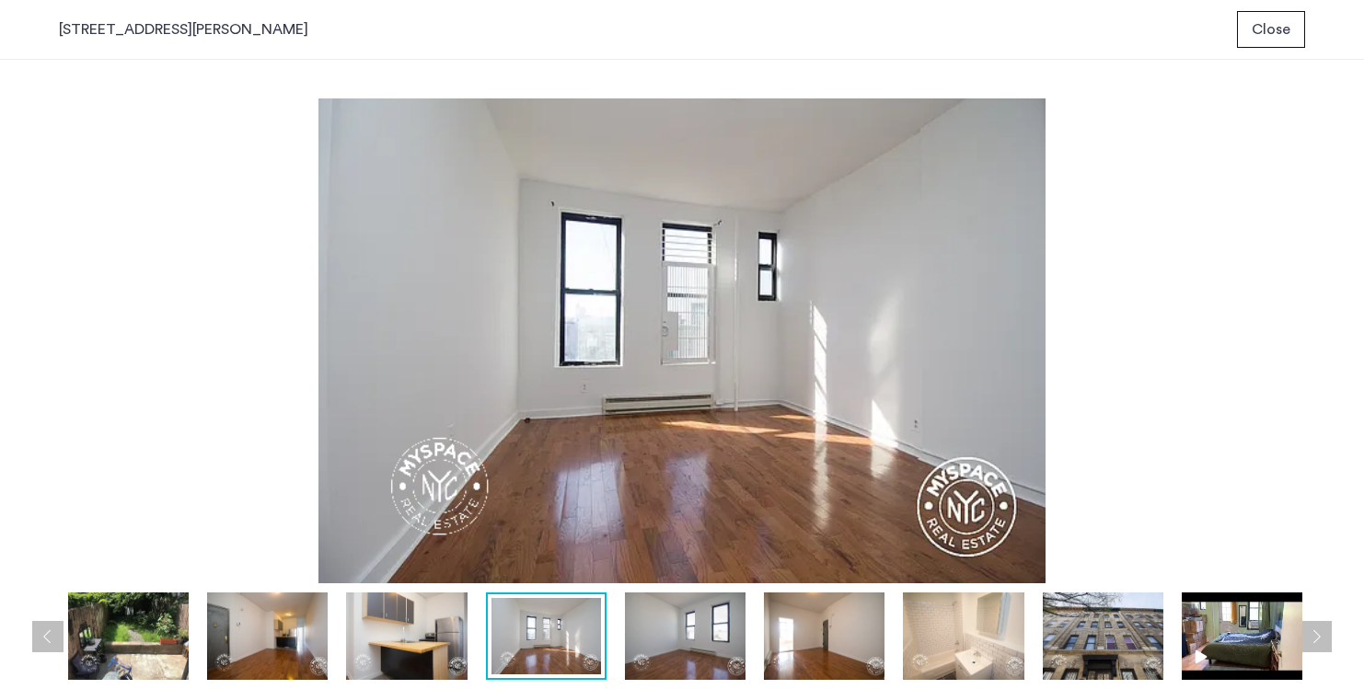
click at [134, 130] on img at bounding box center [682, 340] width 1246 height 485
click at [1259, 22] on span "Close" at bounding box center [1271, 29] width 39 height 22
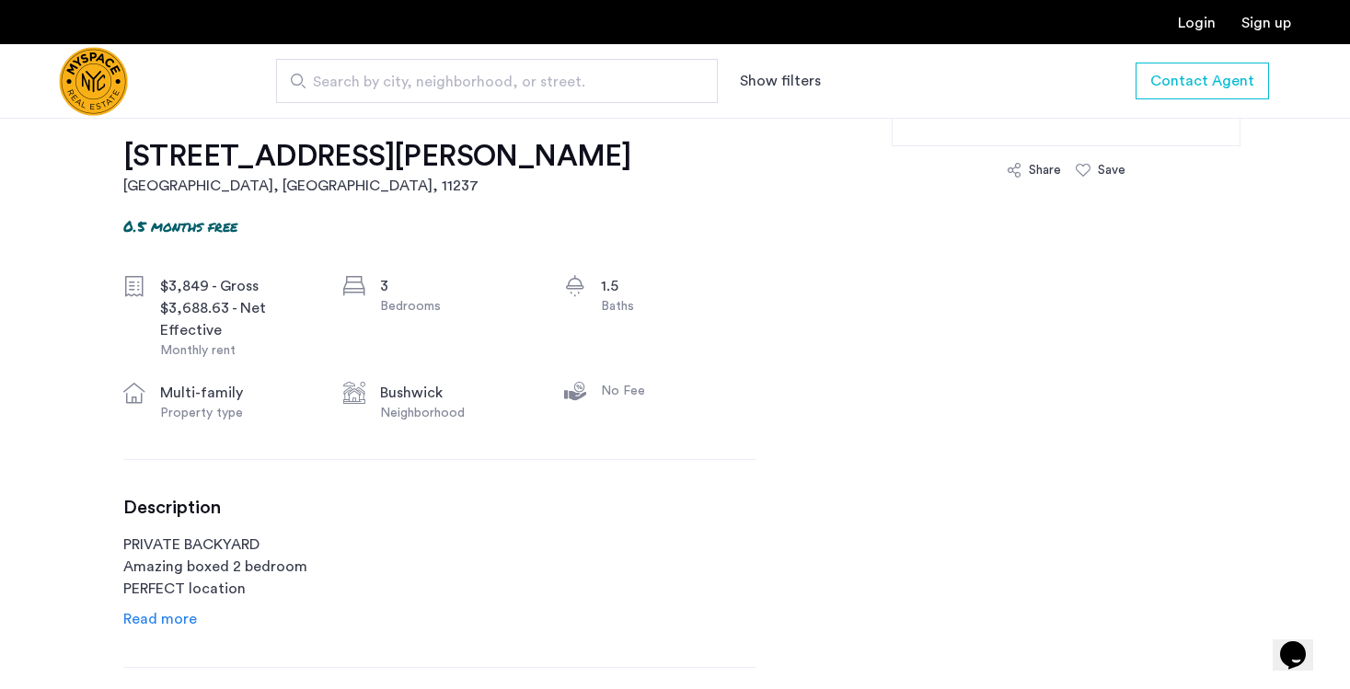
scroll to position [582, 0]
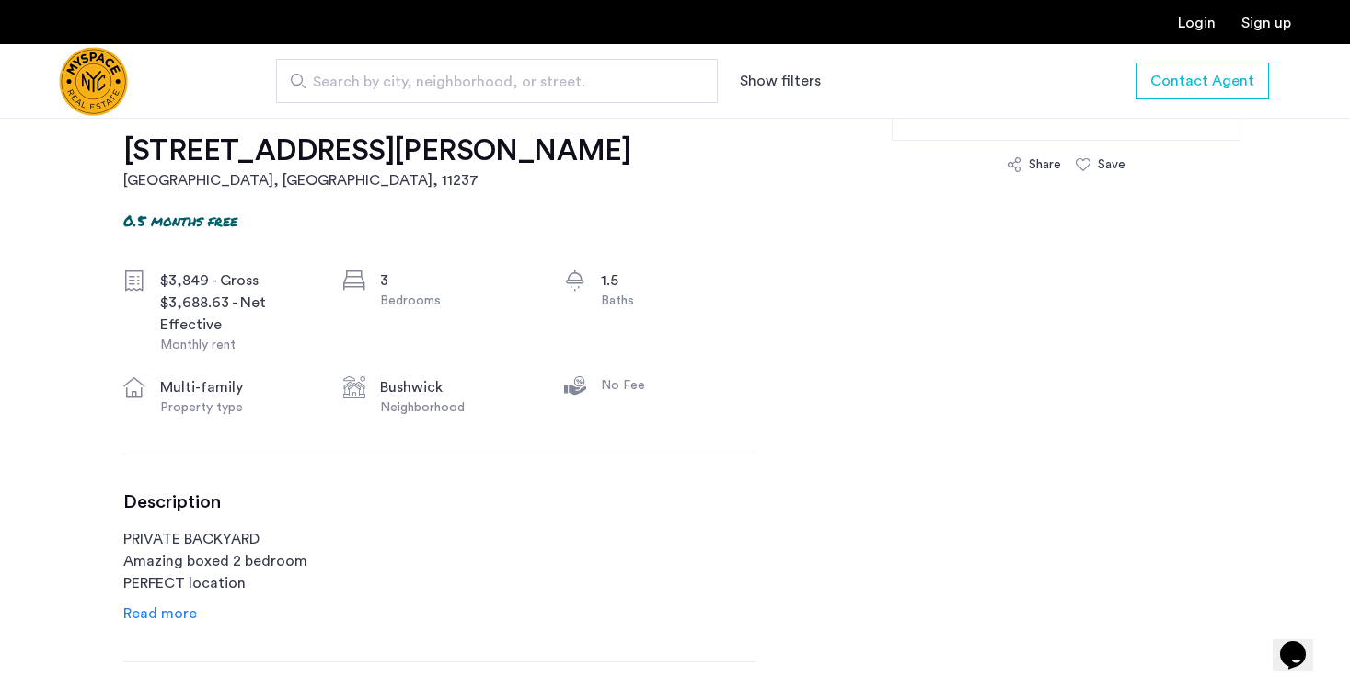
click at [179, 616] on span "Read more" at bounding box center [160, 614] width 74 height 15
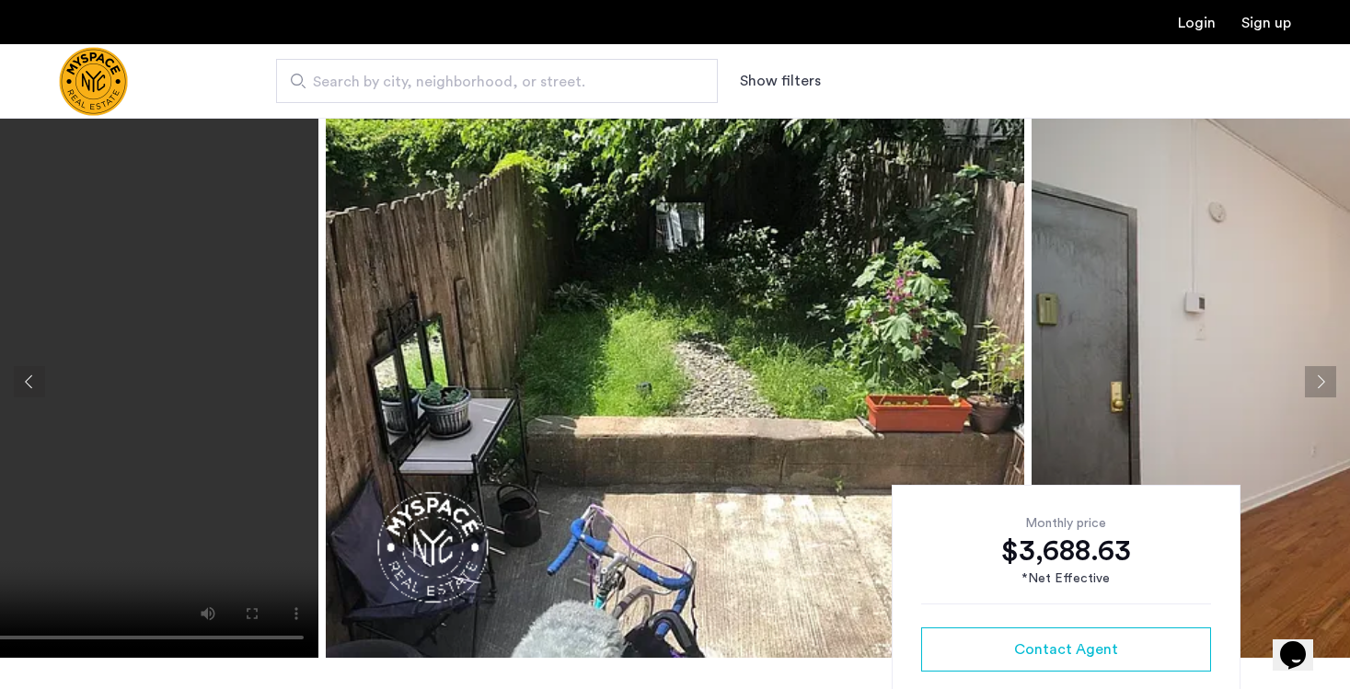
scroll to position [0, 0]
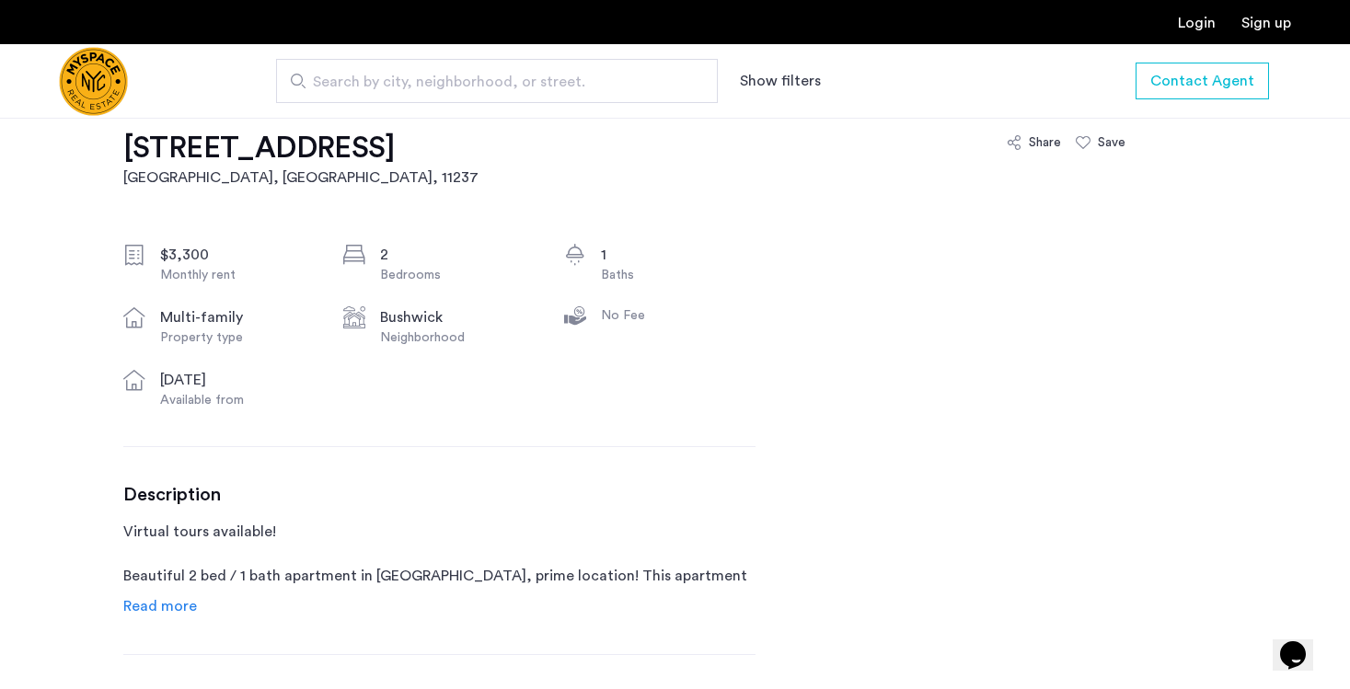
scroll to position [585, 0]
click at [168, 613] on span "Read more" at bounding box center [160, 605] width 74 height 15
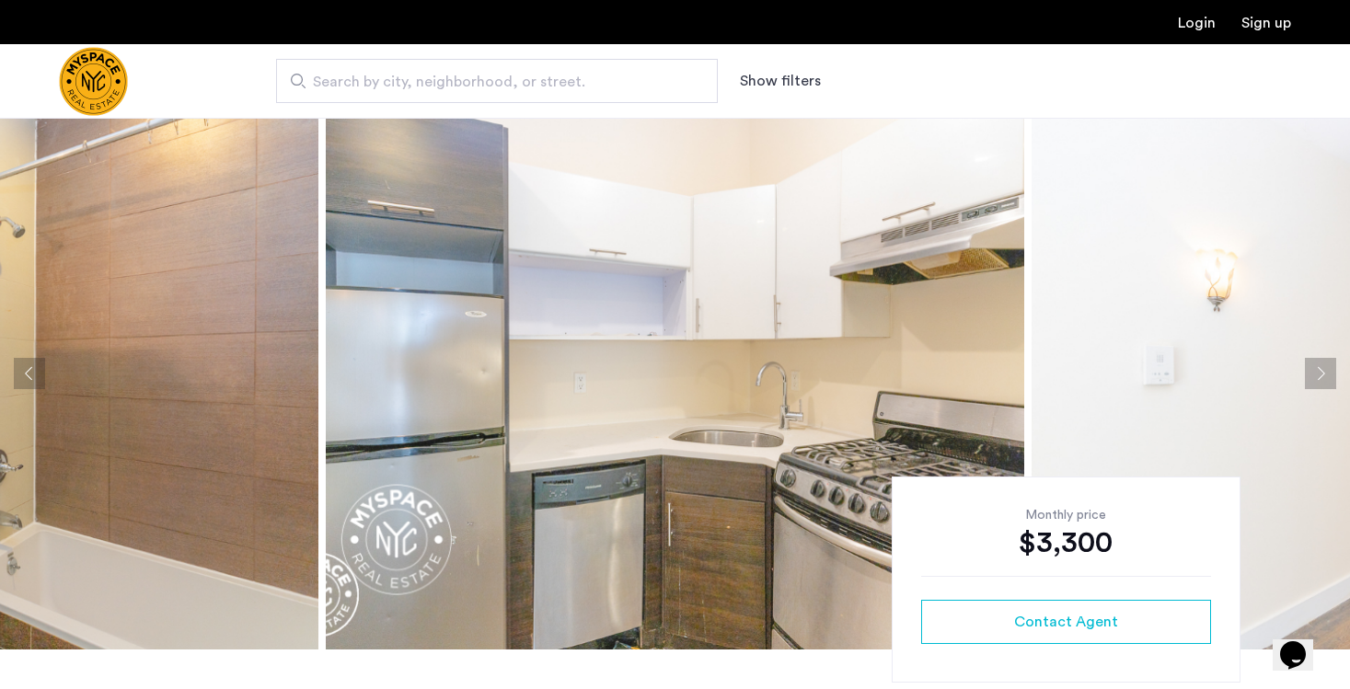
scroll to position [0, 0]
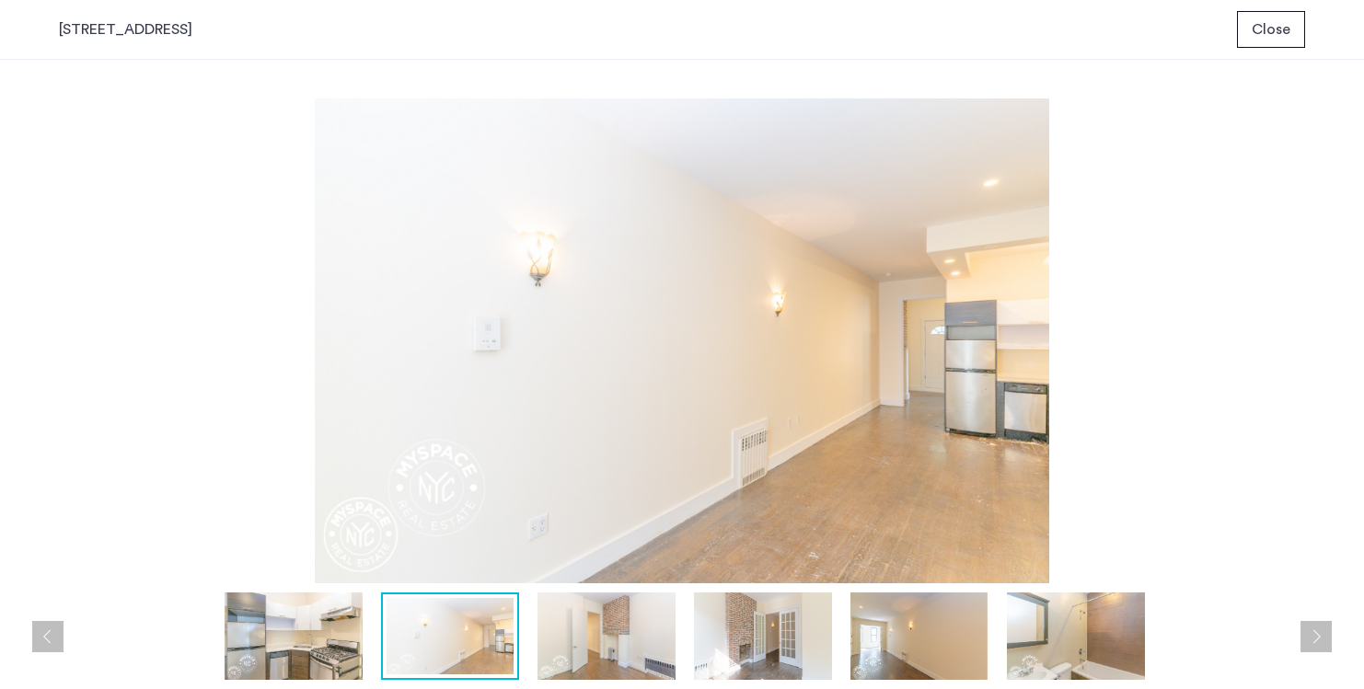
click at [1324, 636] on button "Next apartment" at bounding box center [1316, 636] width 31 height 31
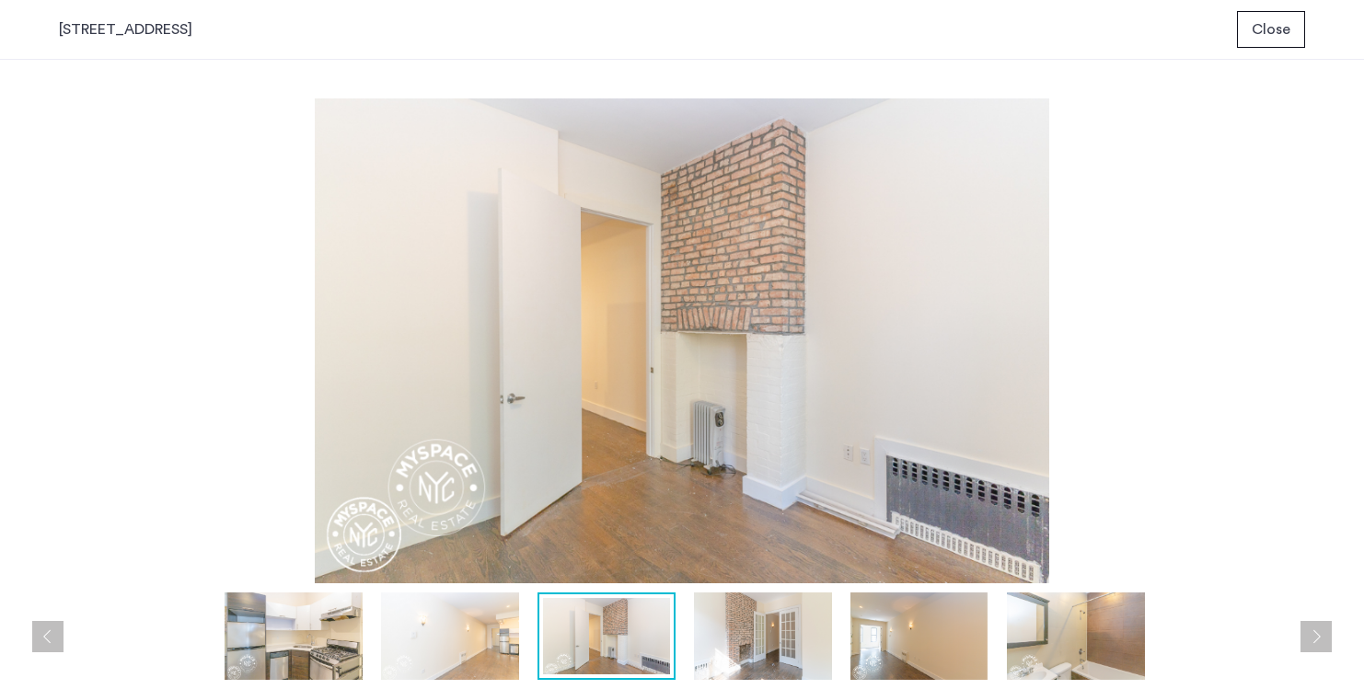
click at [1323, 638] on button "Next apartment" at bounding box center [1316, 636] width 31 height 31
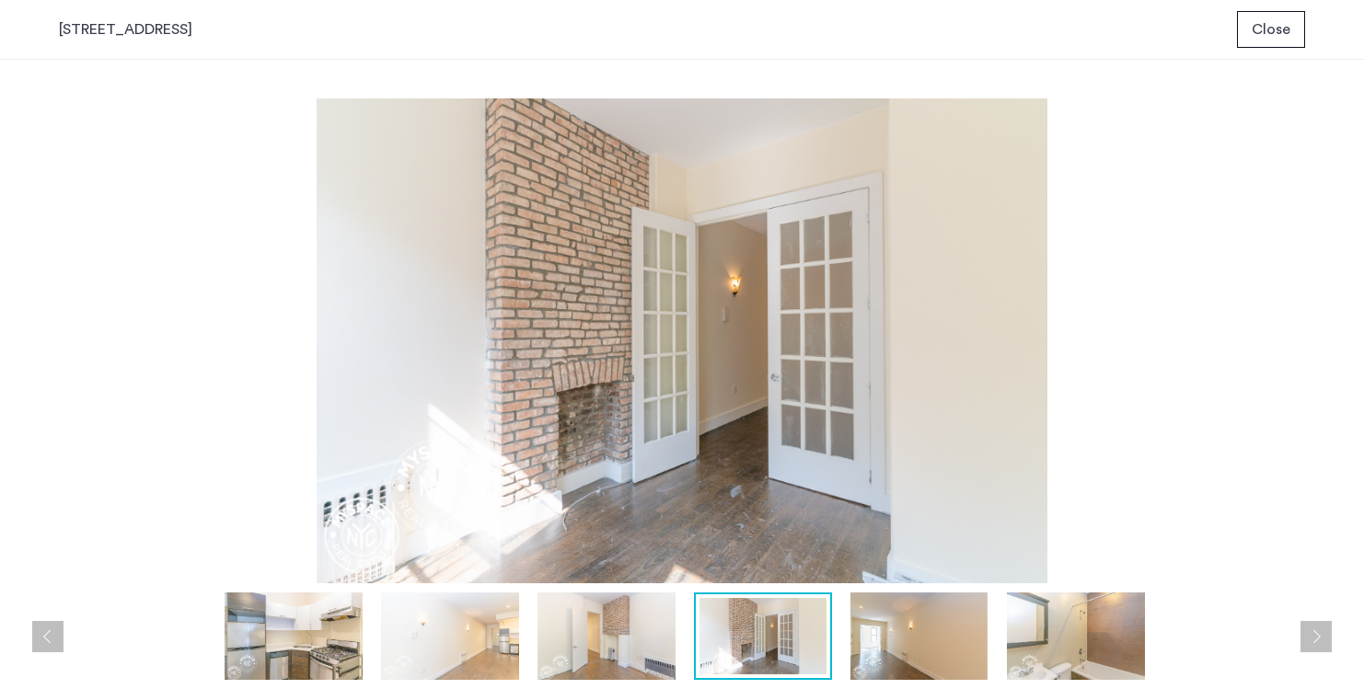
click at [1323, 638] on button "Next apartment" at bounding box center [1316, 636] width 31 height 31
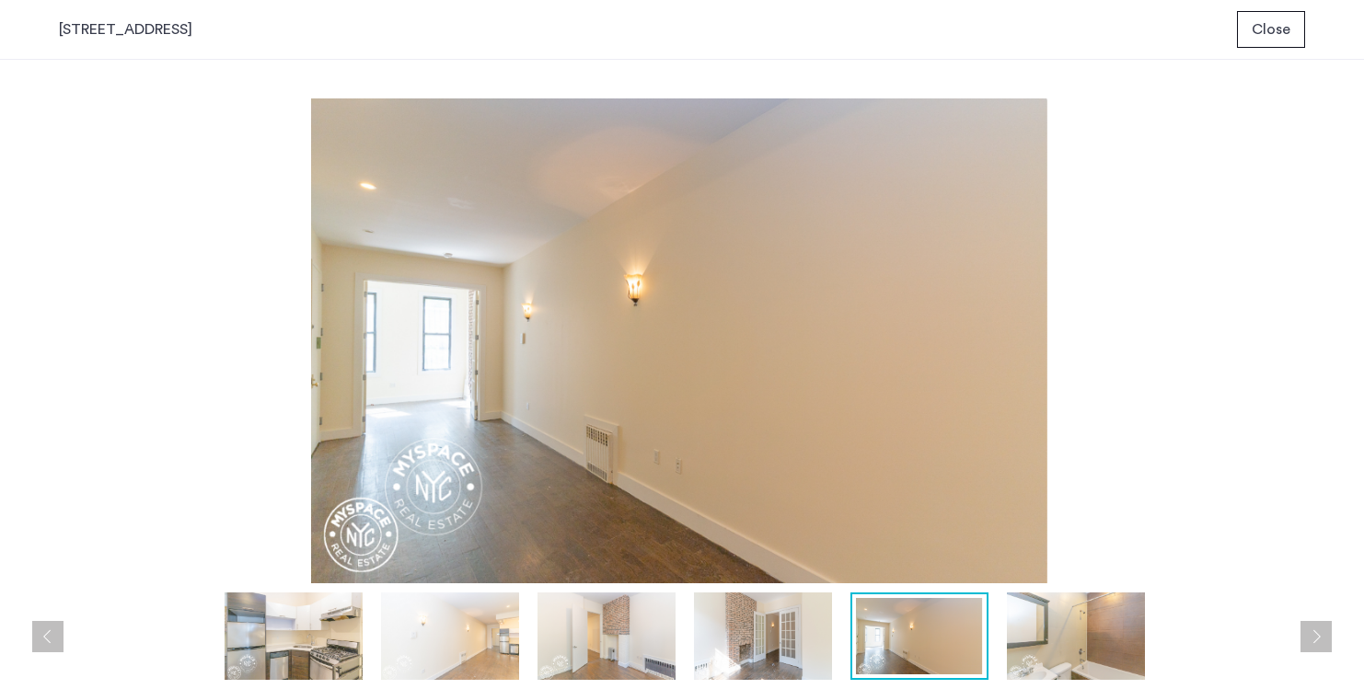
click at [1323, 638] on button "Next apartment" at bounding box center [1316, 636] width 31 height 31
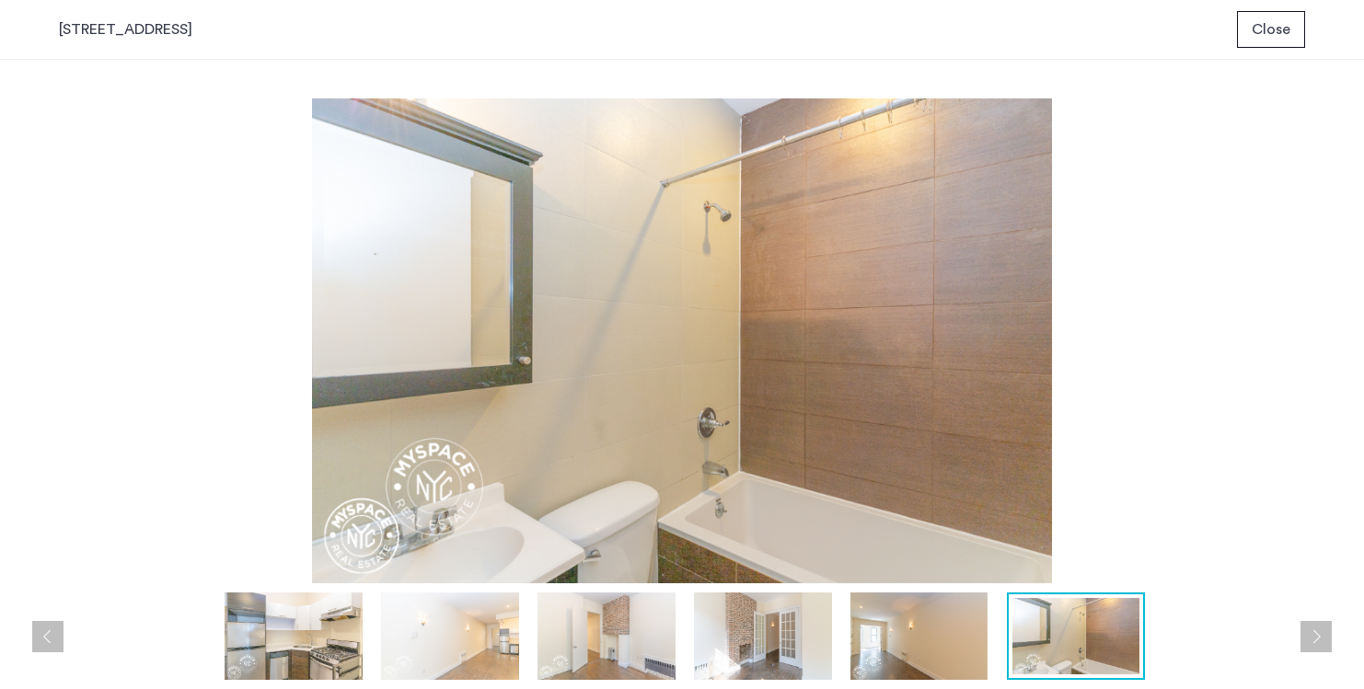
click at [1323, 639] on button "Next apartment" at bounding box center [1316, 636] width 31 height 31
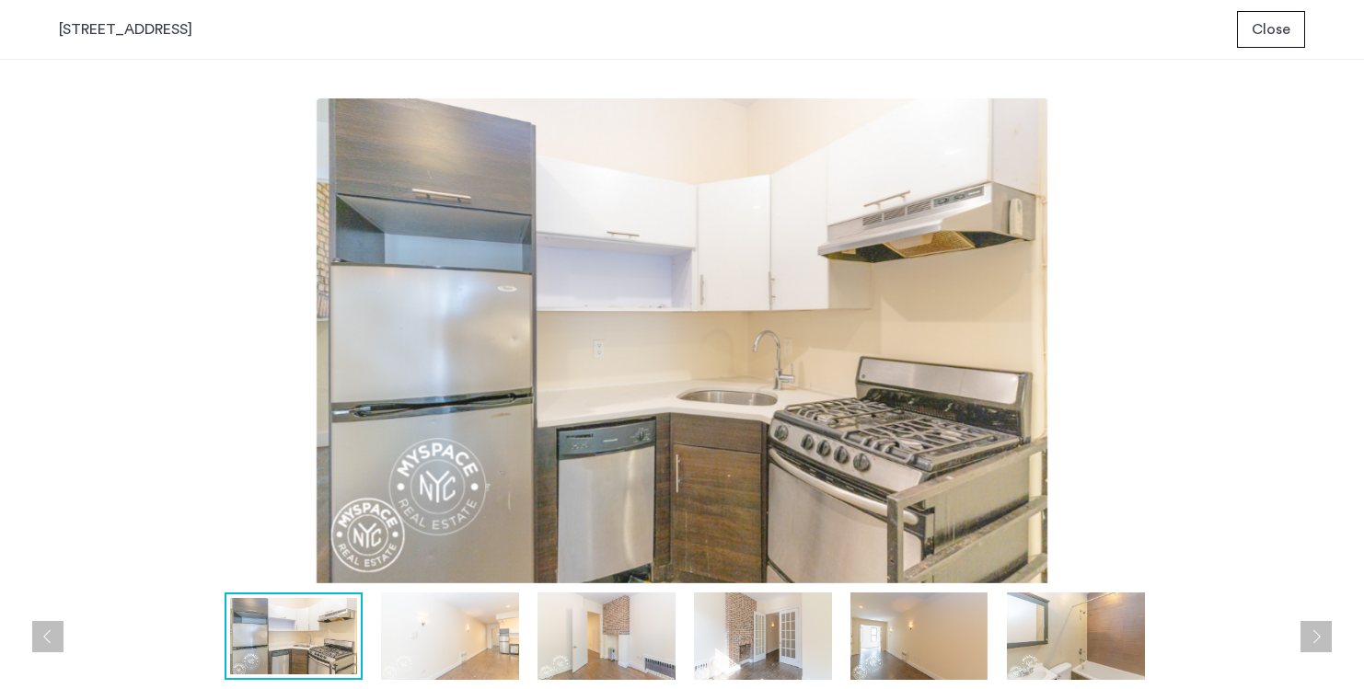
click at [1320, 639] on button "Next apartment" at bounding box center [1316, 636] width 31 height 31
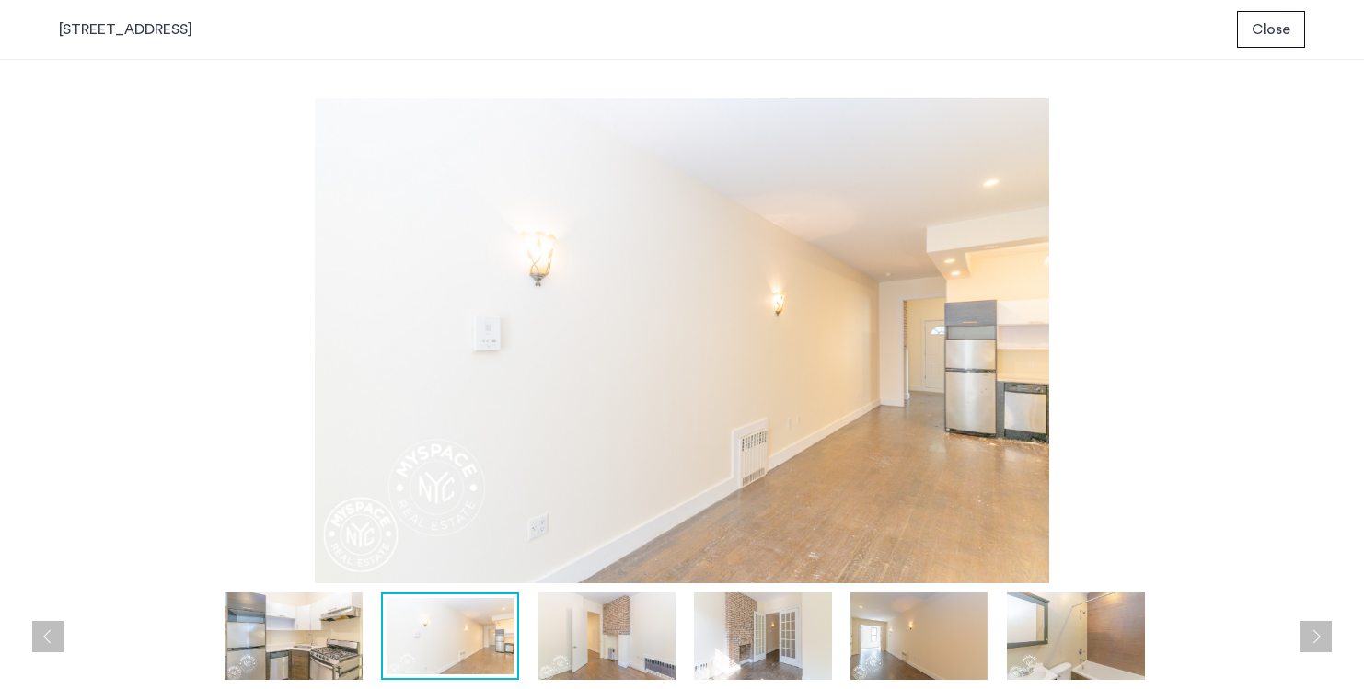
click at [1320, 639] on button "Next apartment" at bounding box center [1316, 636] width 31 height 31
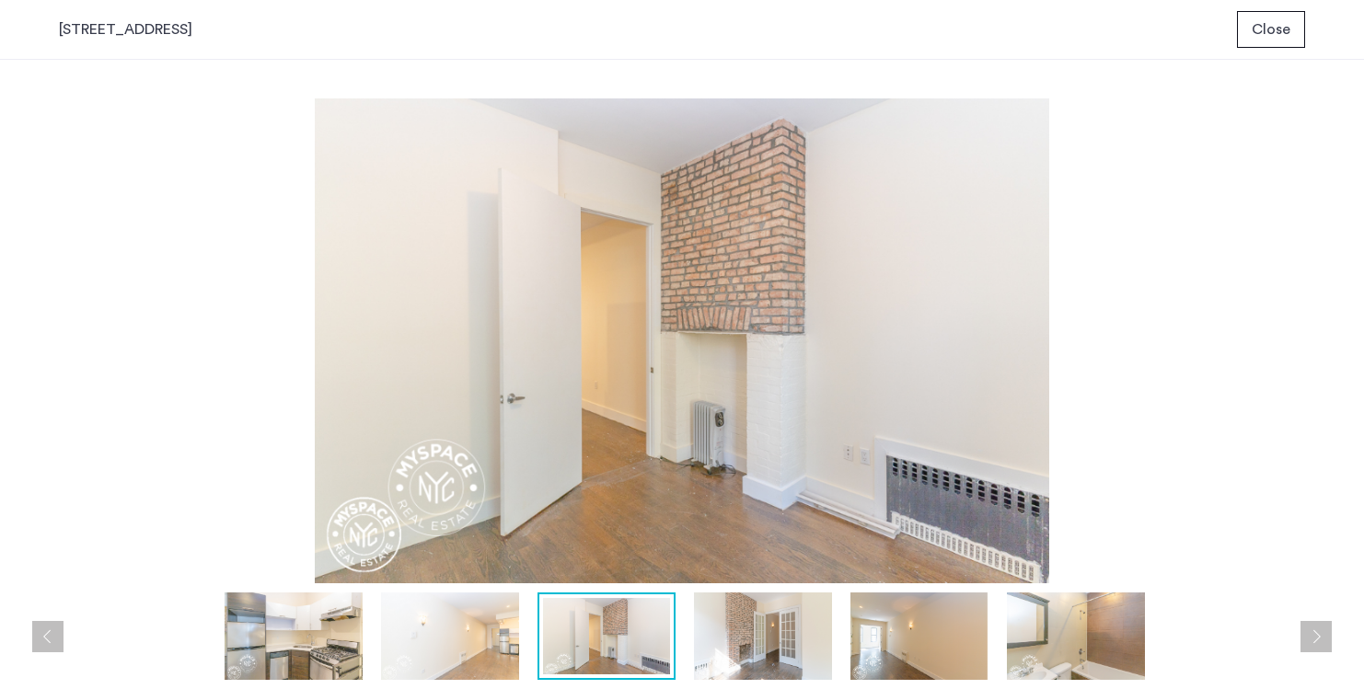
click at [1320, 639] on button "Next apartment" at bounding box center [1316, 636] width 31 height 31
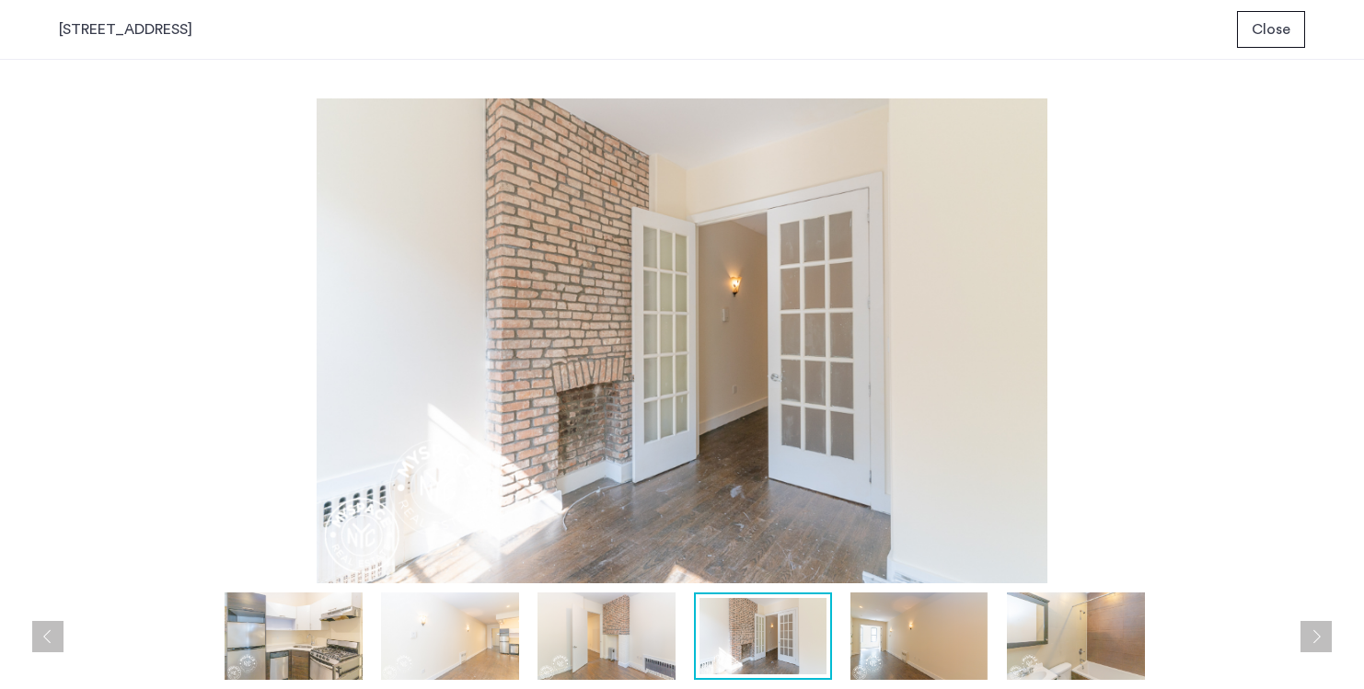
click at [1320, 638] on button "Next apartment" at bounding box center [1316, 636] width 31 height 31
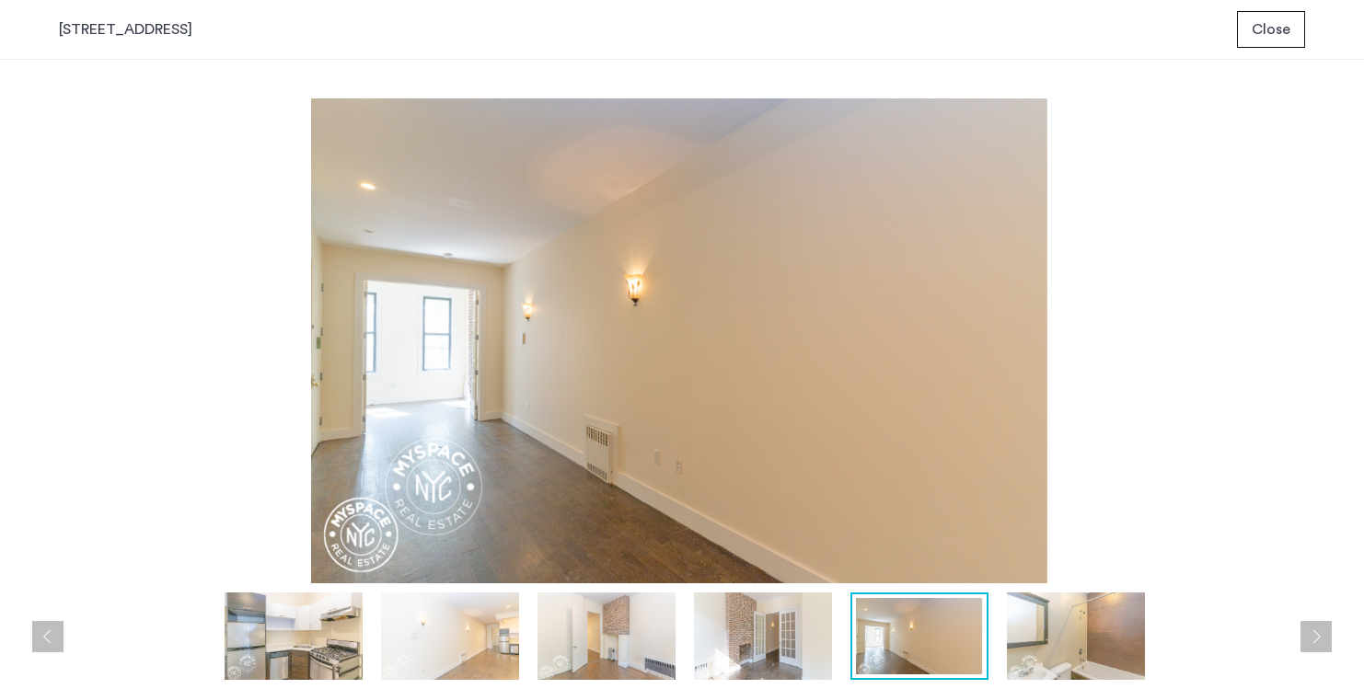
click at [1315, 630] on button "Next apartment" at bounding box center [1316, 636] width 31 height 31
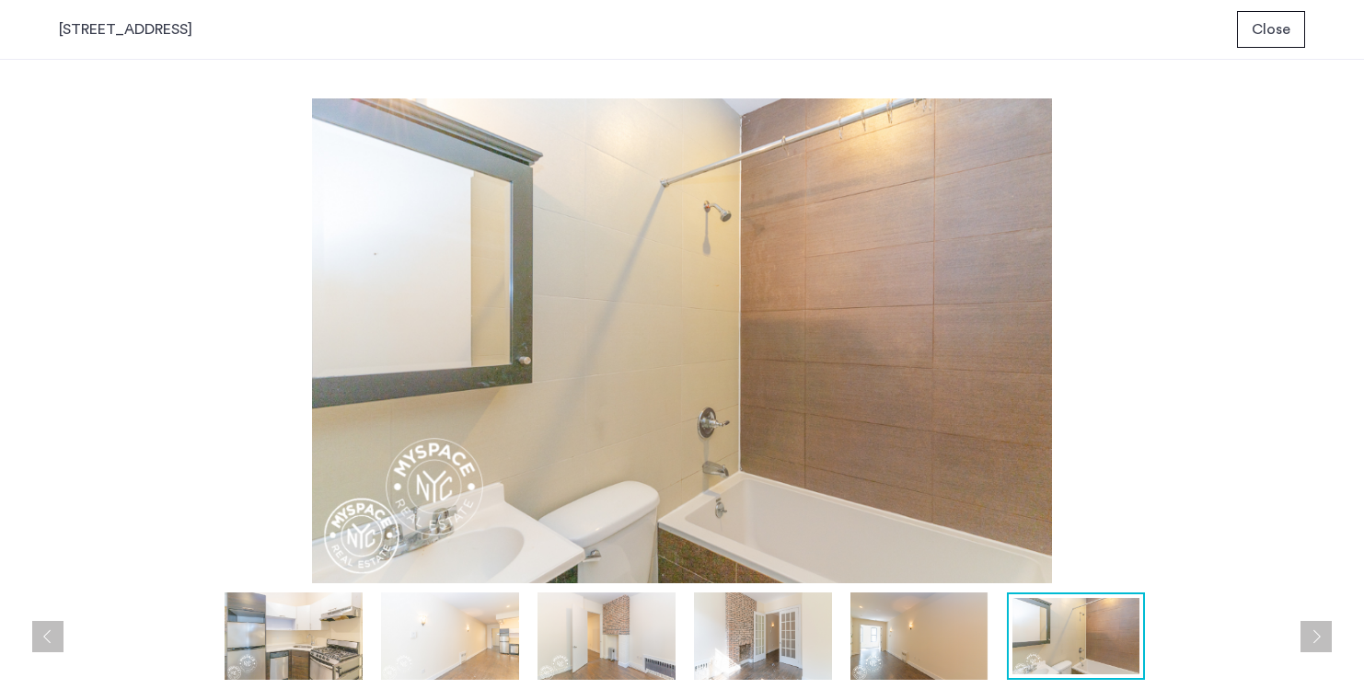
click at [1314, 630] on button "Next apartment" at bounding box center [1316, 636] width 31 height 31
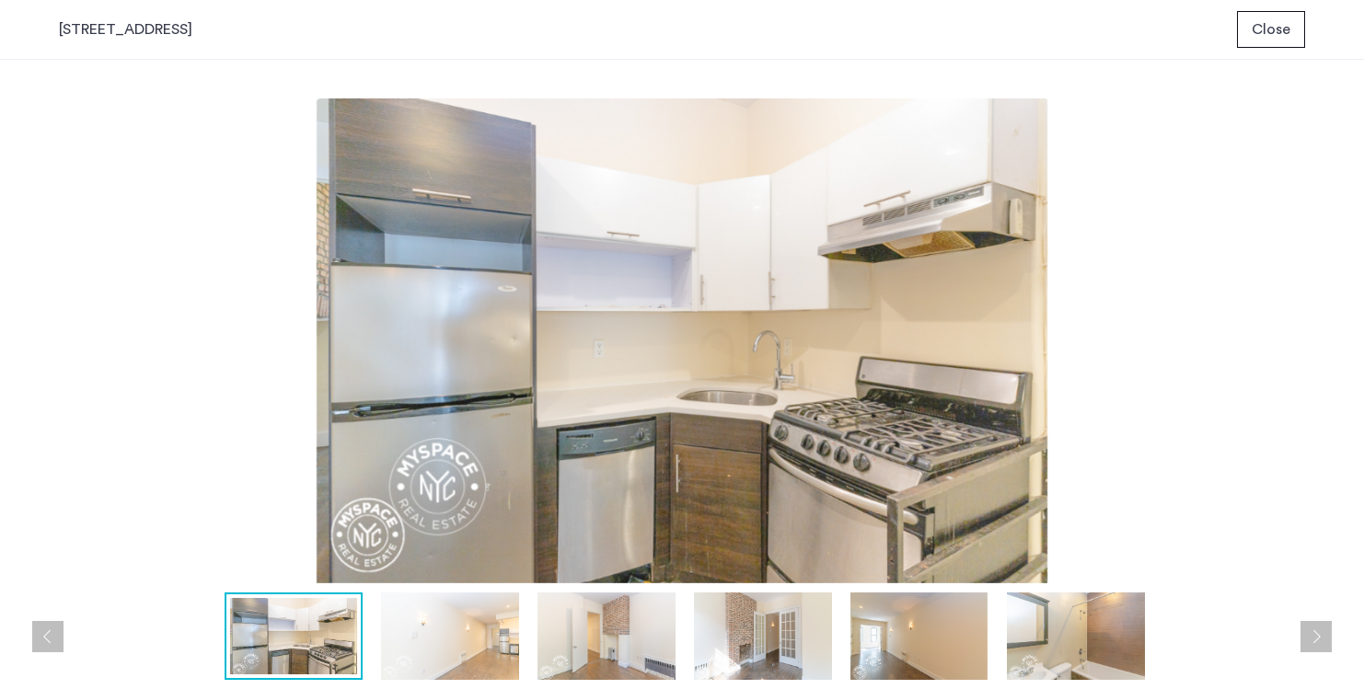
click at [1314, 630] on button "Next apartment" at bounding box center [1316, 636] width 31 height 31
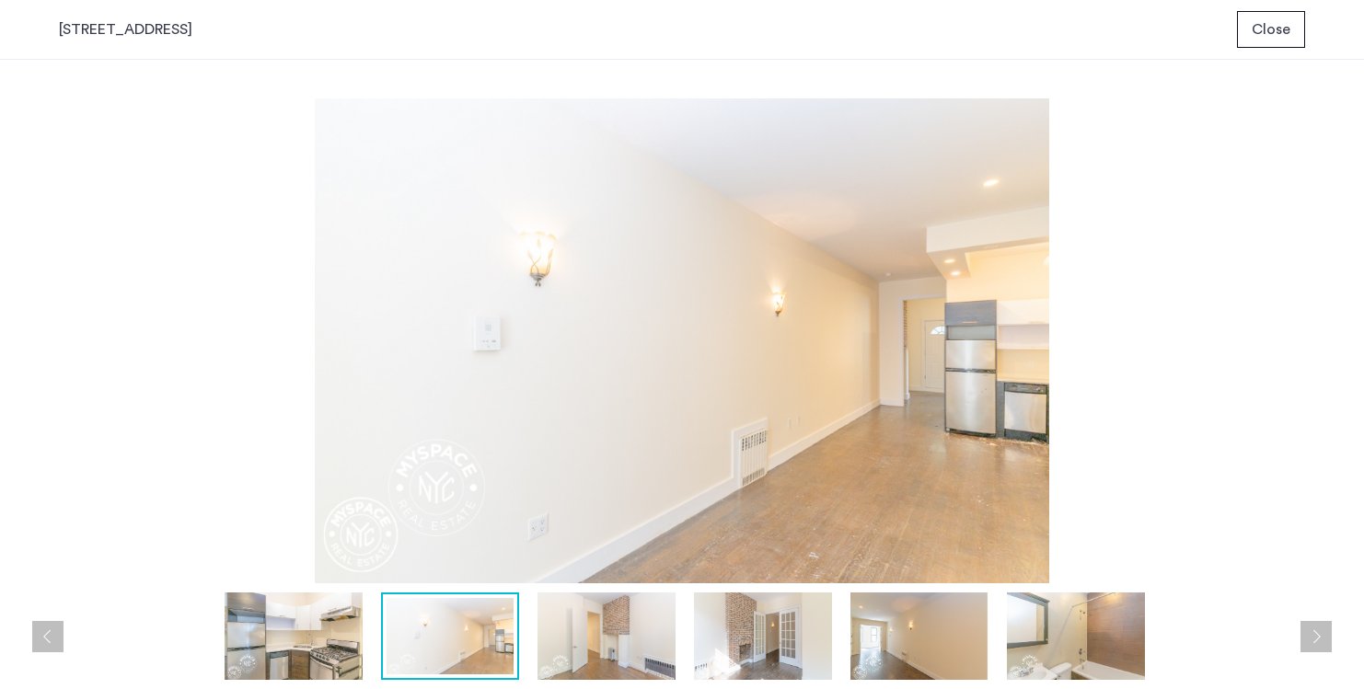
click at [1314, 628] on button "Next apartment" at bounding box center [1316, 636] width 31 height 31
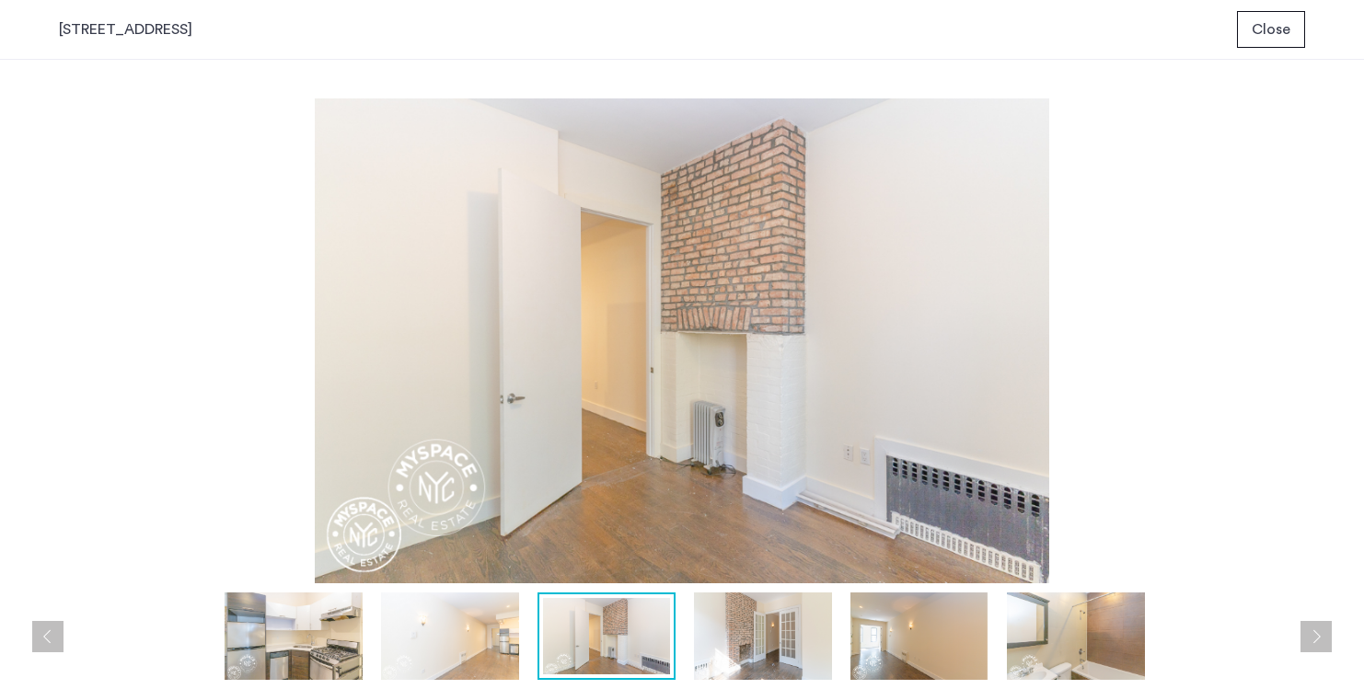
drag, startPoint x: 1347, startPoint y: 611, endPoint x: 1306, endPoint y: 590, distance: 46.5
click at [1346, 611] on div "prev next prev next" at bounding box center [682, 375] width 1364 height 630
click at [1276, 31] on span "Close" at bounding box center [1271, 29] width 39 height 22
